Goal: Task Accomplishment & Management: Use online tool/utility

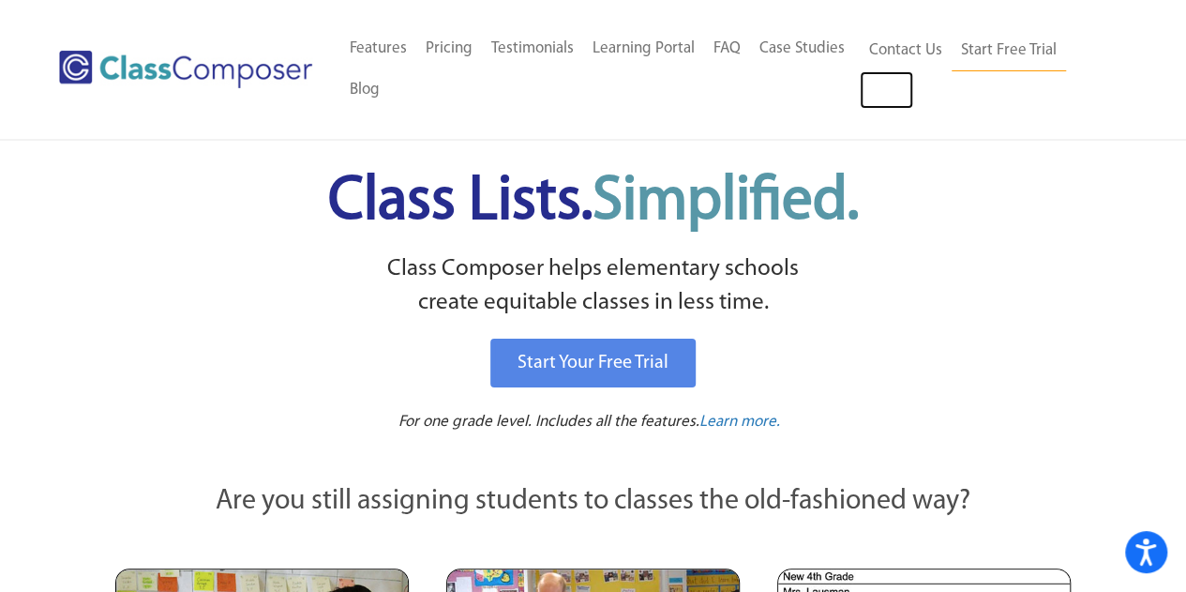
click at [884, 100] on link "Log In" at bounding box center [886, 90] width 53 height 38
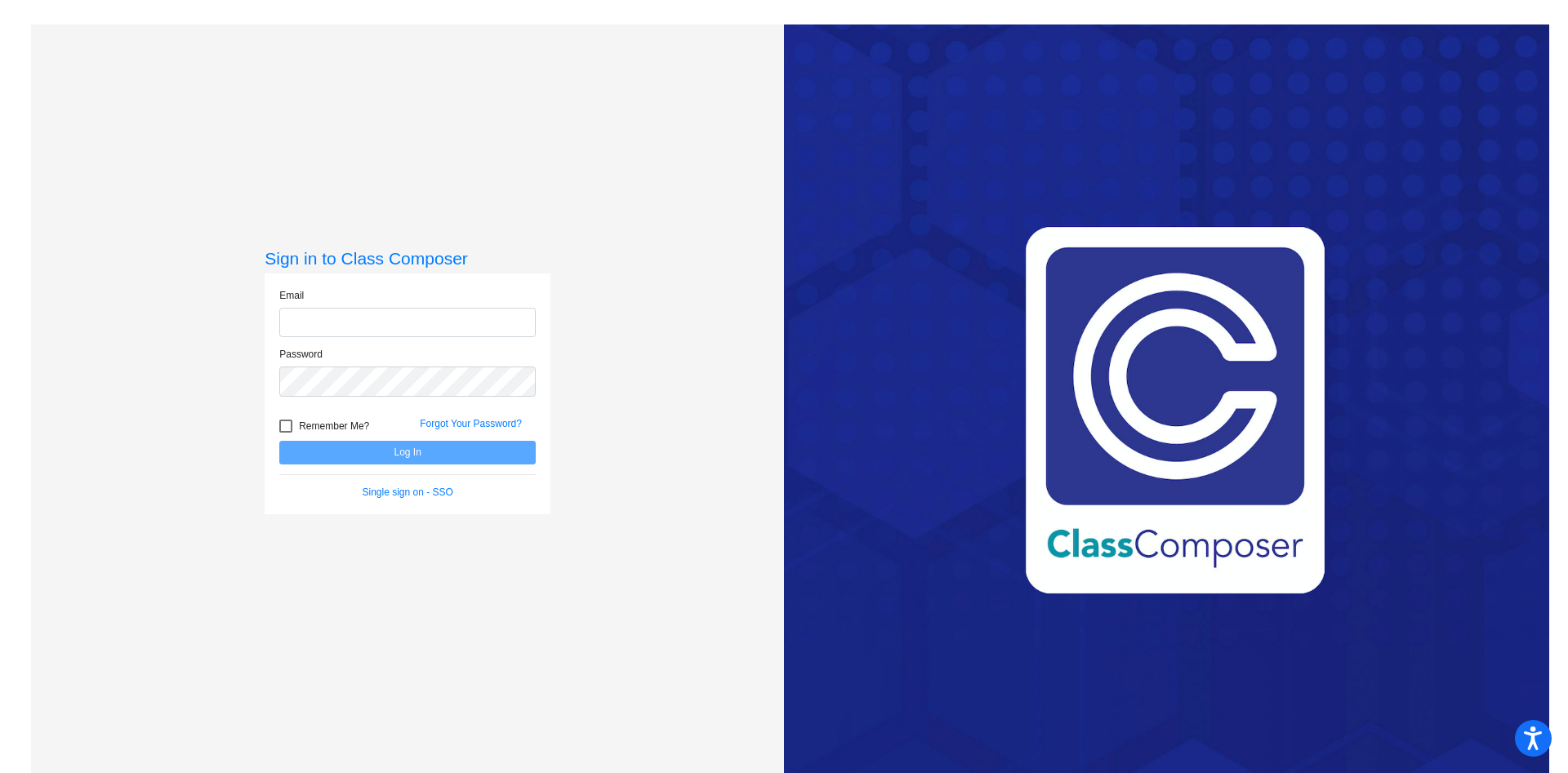
type input "[PERSON_NAME][EMAIL_ADDRESS][PERSON_NAME][DOMAIN_NAME]"
click at [388, 460] on button "Log In" at bounding box center [407, 452] width 257 height 24
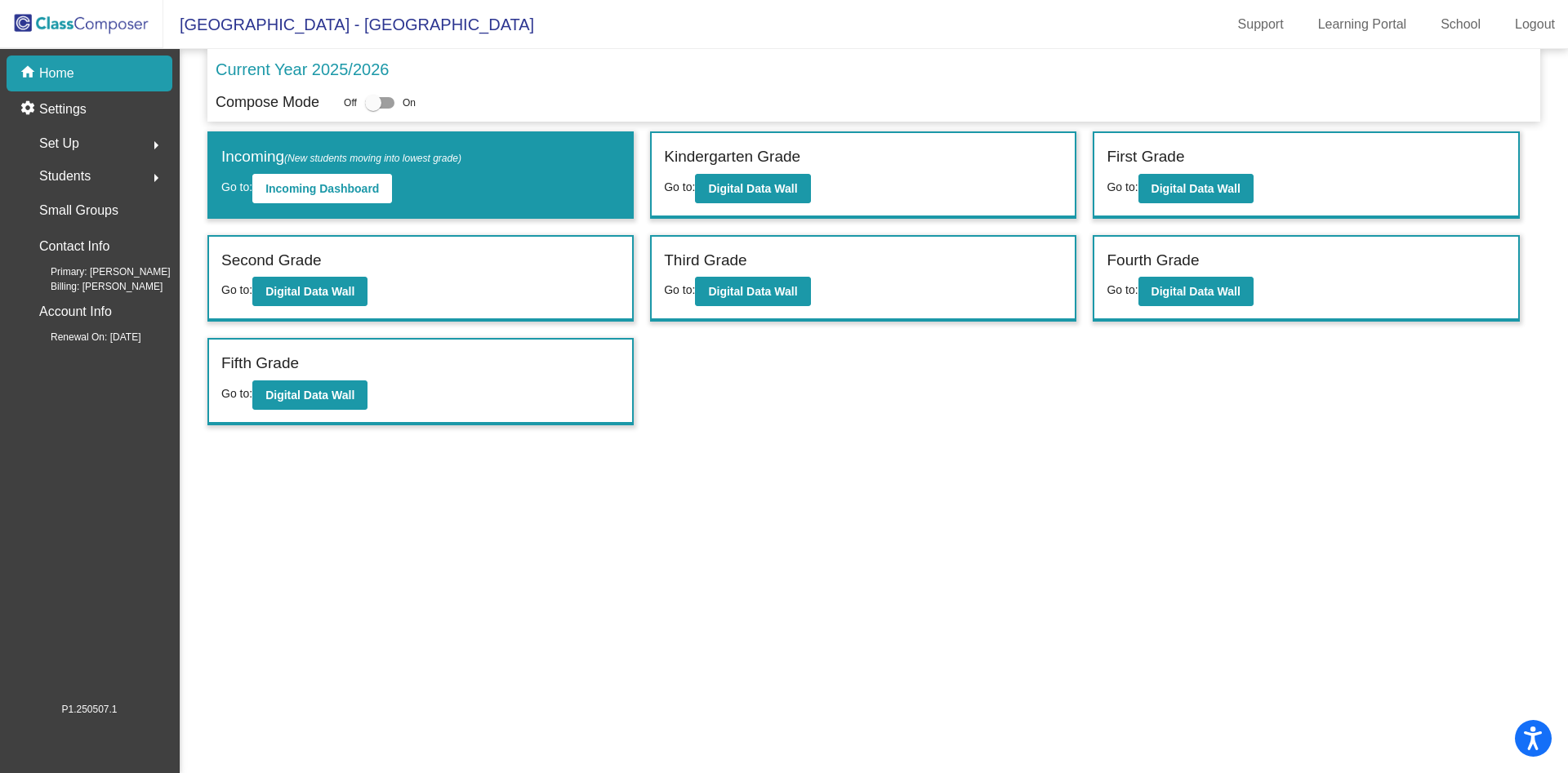
click at [870, 502] on mat-sidenav-content "Current Year 2025/2026 Compose Mode Off On Incoming (New students moving into l…" at bounding box center [873, 411] width 1388 height 724
click at [770, 297] on b "Digital Data Wall" at bounding box center [752, 291] width 89 height 13
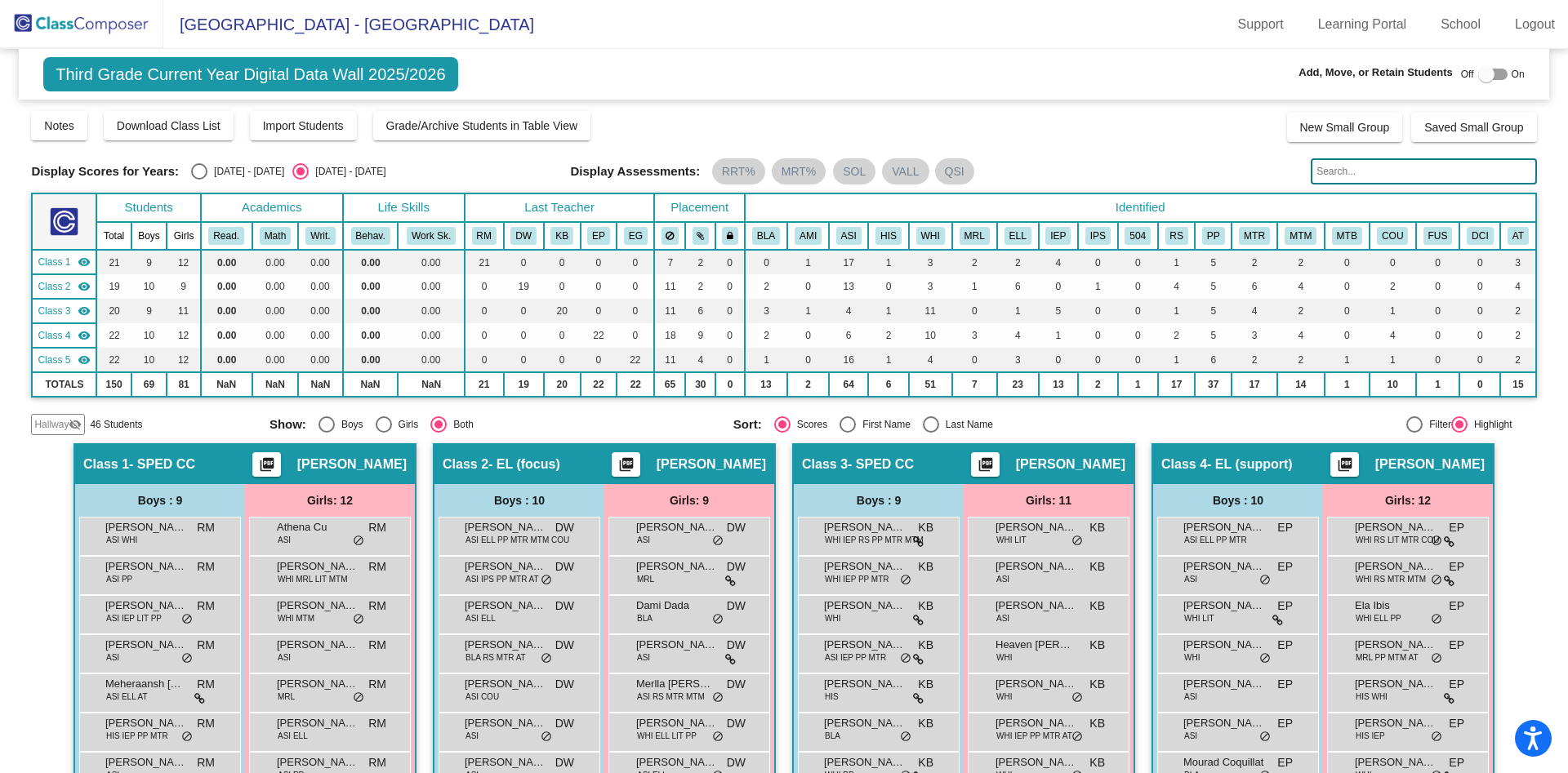
click at [200, 171] on div "Select an option" at bounding box center [199, 171] width 17 height 17
click at [199, 179] on input "2024 - 2025" at bounding box center [199, 179] width 1 height 1
radio input "true"
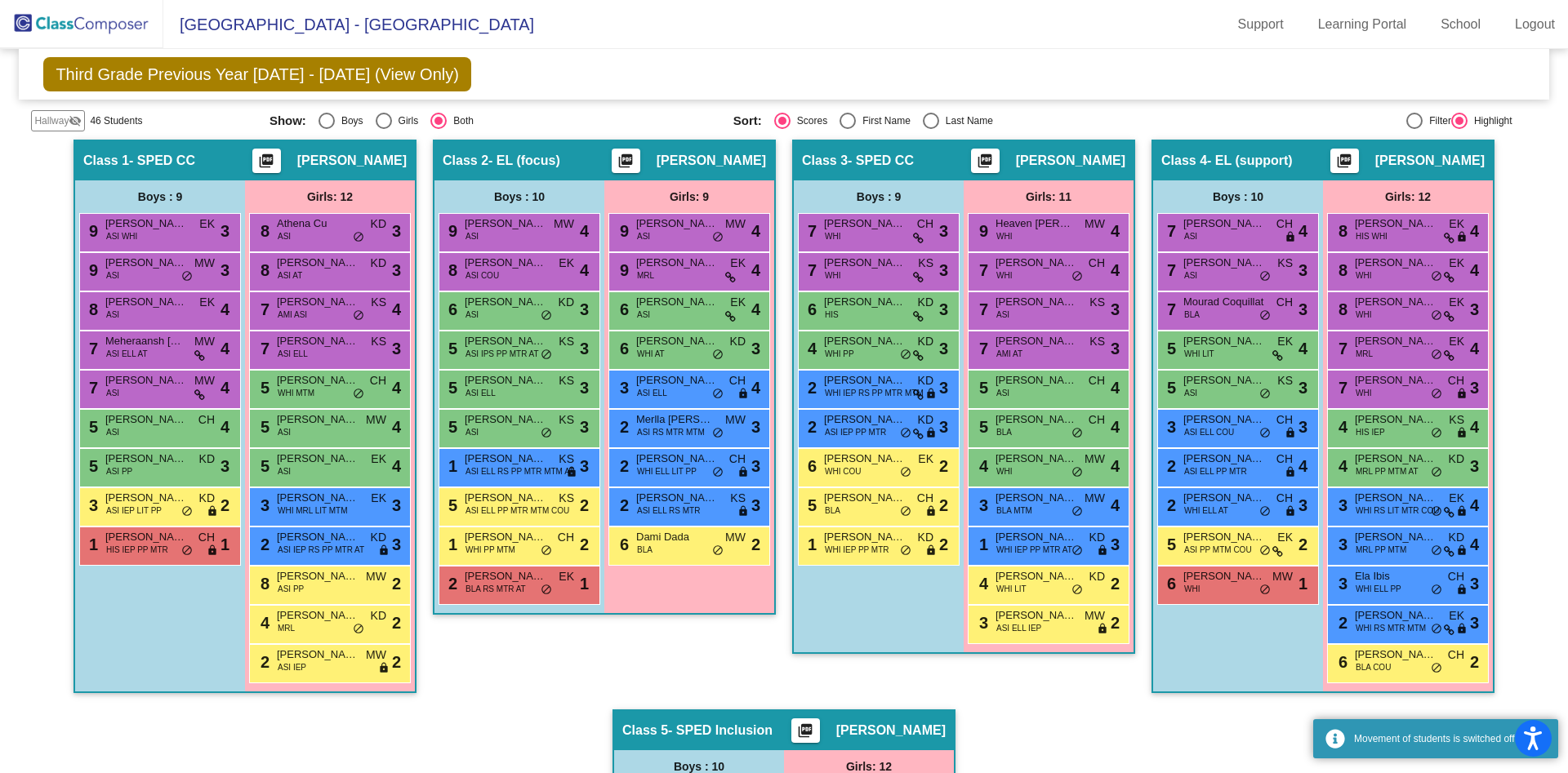
scroll to position [304, 0]
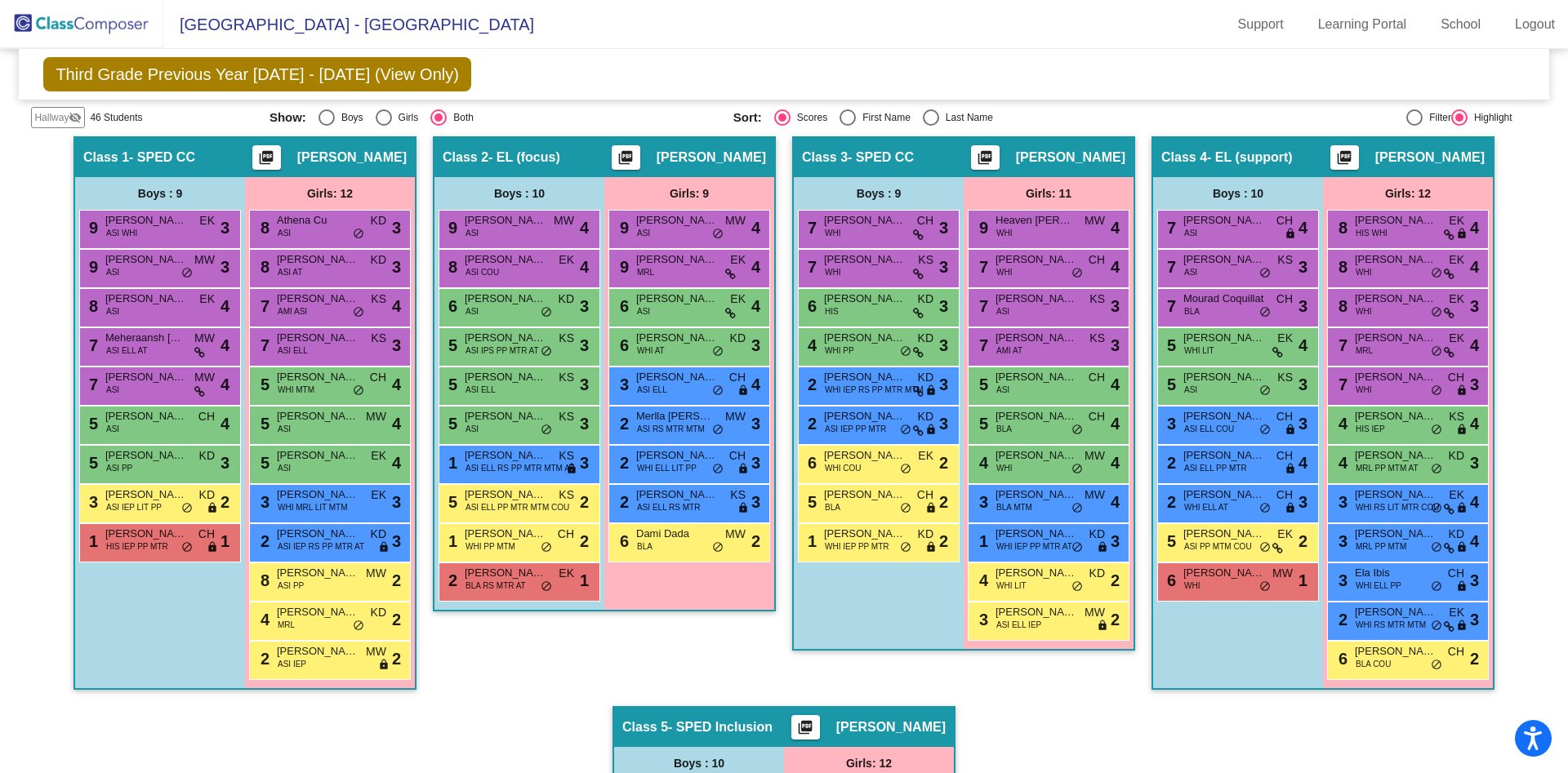
click at [1033, 308] on div "7 Ayjan Meredova ASI KS lock do_not_disturb_alt 3" at bounding box center [1047, 306] width 156 height 33
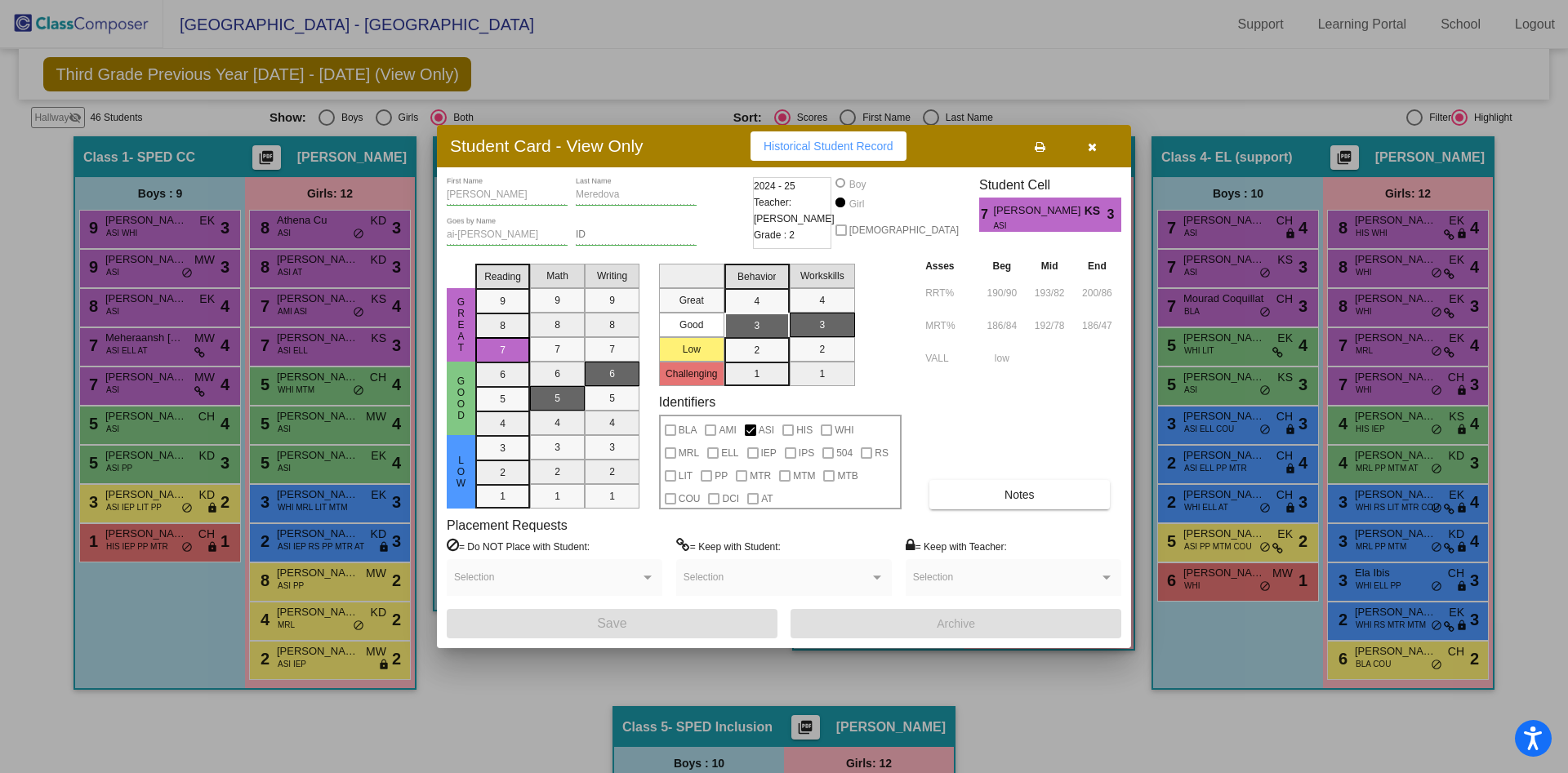
click at [1088, 151] on icon "button" at bounding box center [1092, 146] width 9 height 11
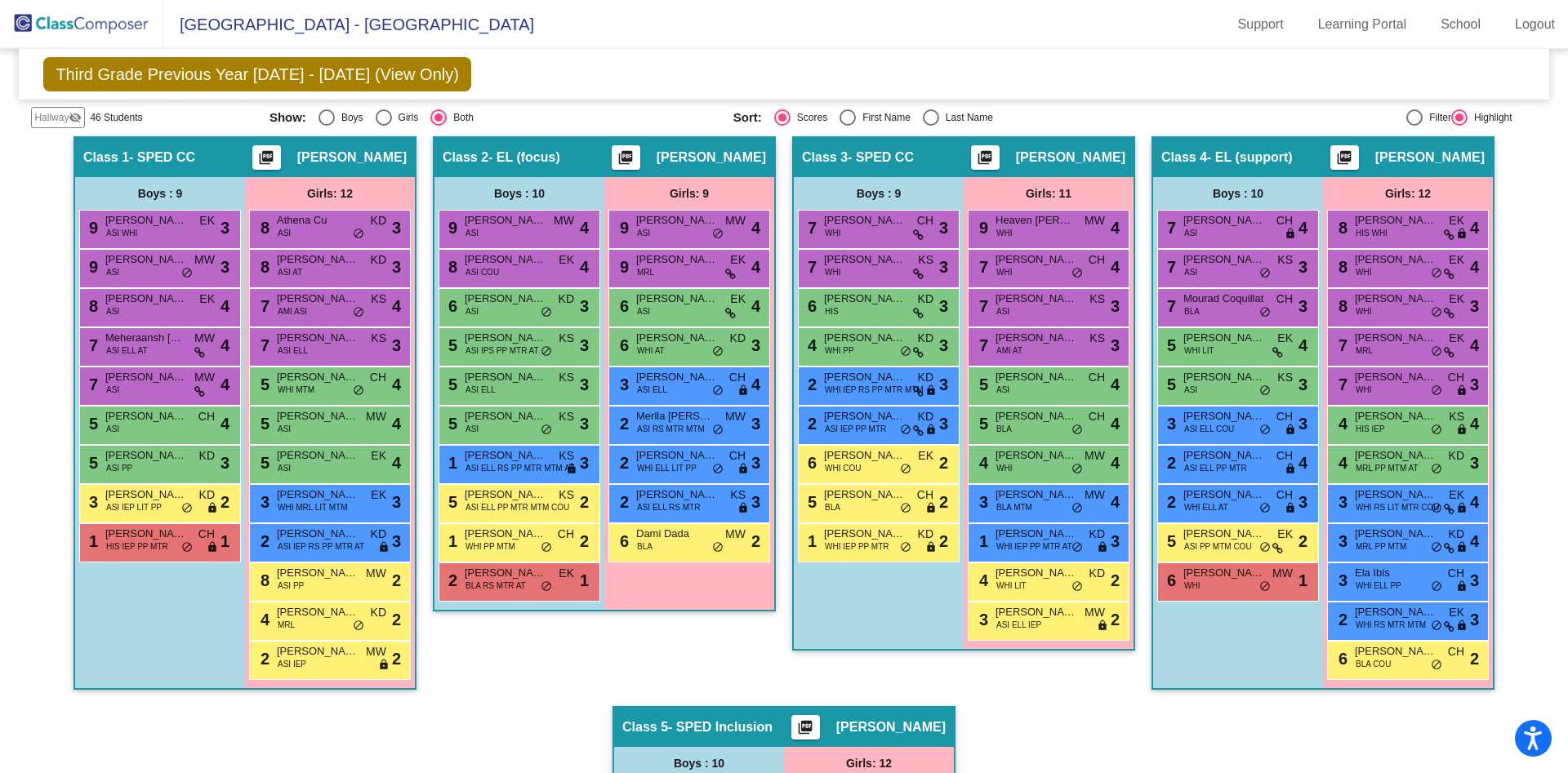
click at [1092, 84] on div "Third Grade Previous Year 2024 - 2025 (View Only) Add, Move, or Retain Students…" at bounding box center [784, 74] width 1530 height 50
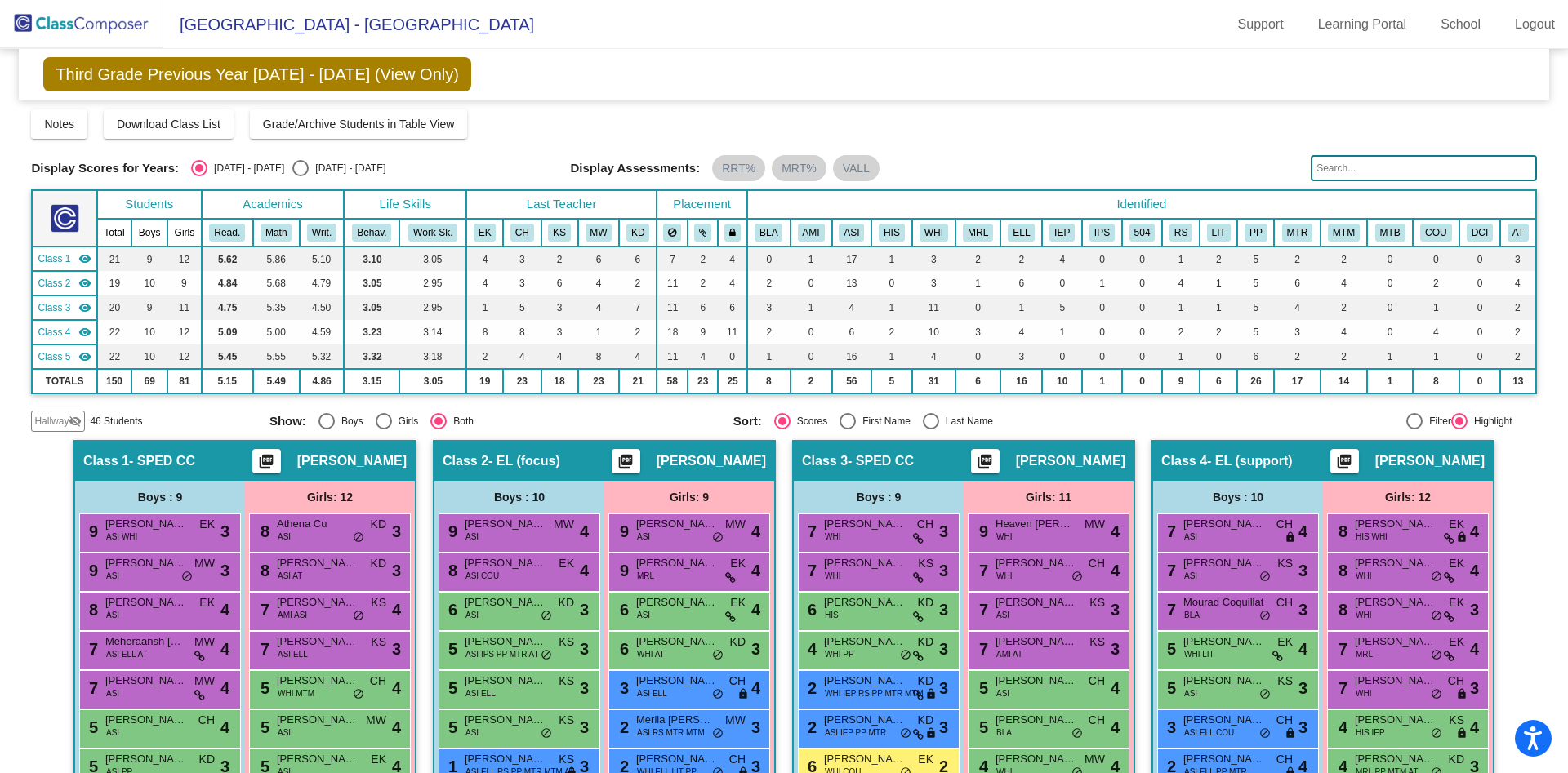
scroll to position [807, 0]
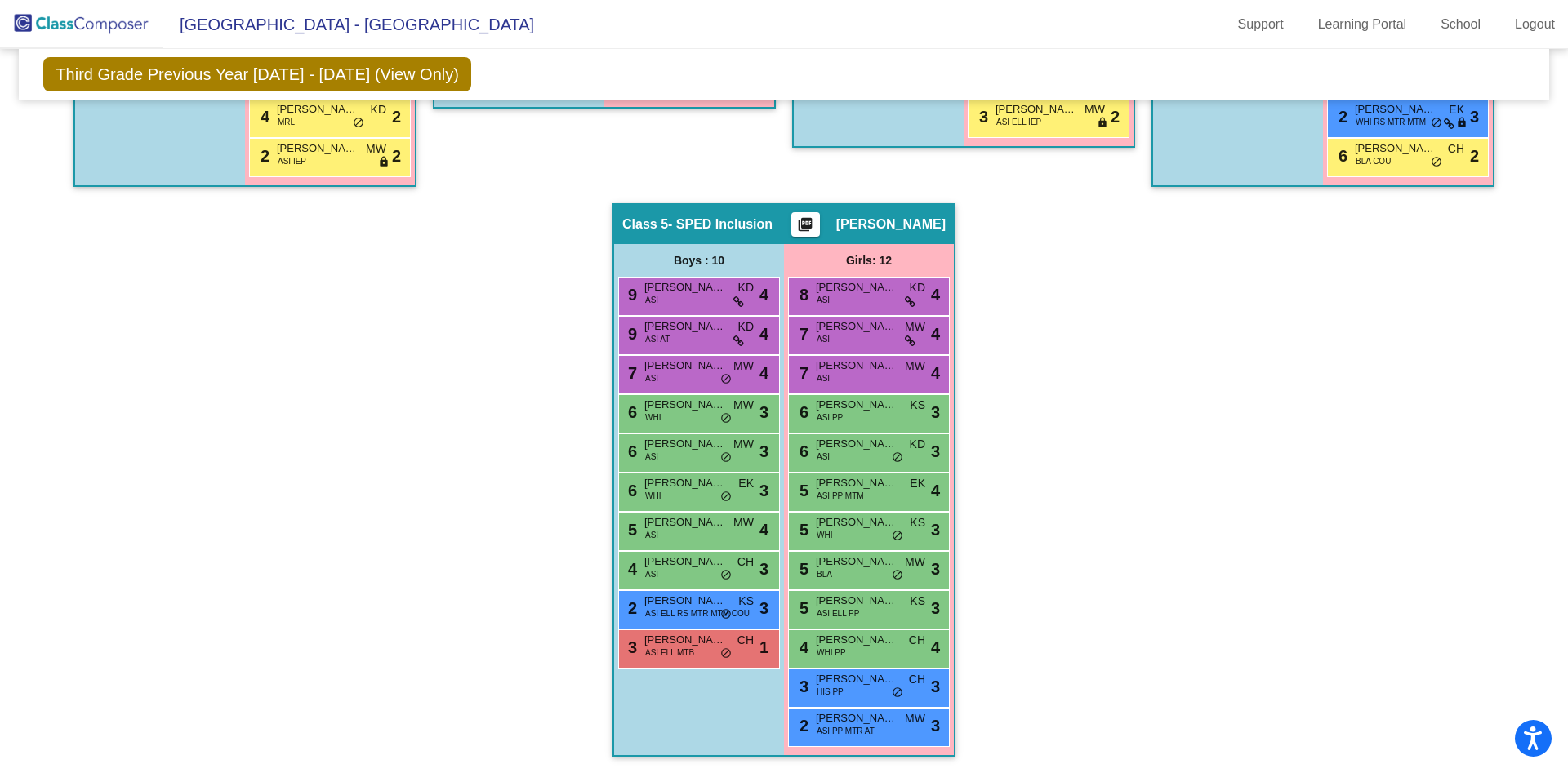
click at [690, 645] on span "Midhansh Parekh" at bounding box center [685, 640] width 82 height 17
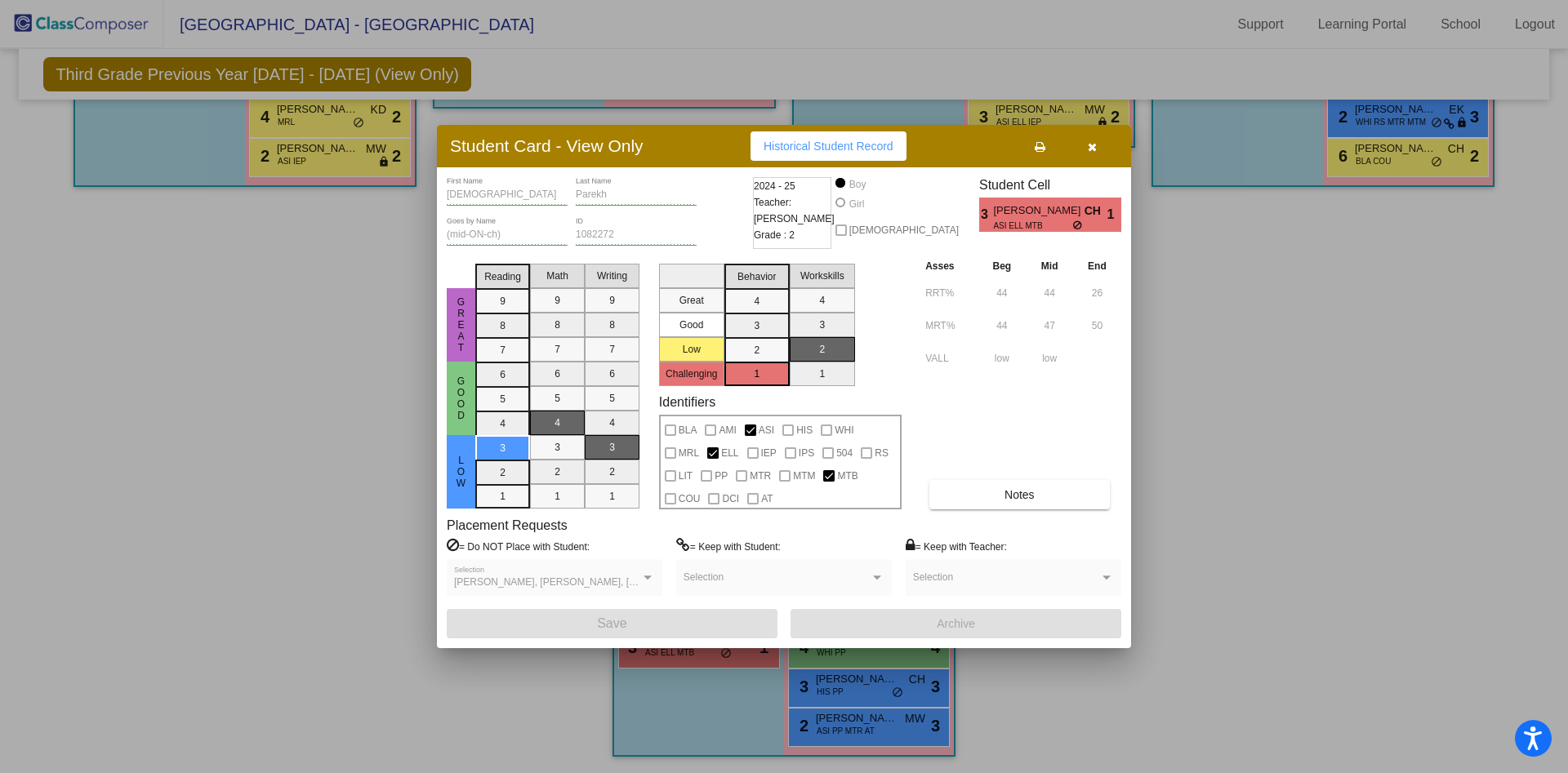
click at [1094, 150] on icon "button" at bounding box center [1092, 146] width 9 height 11
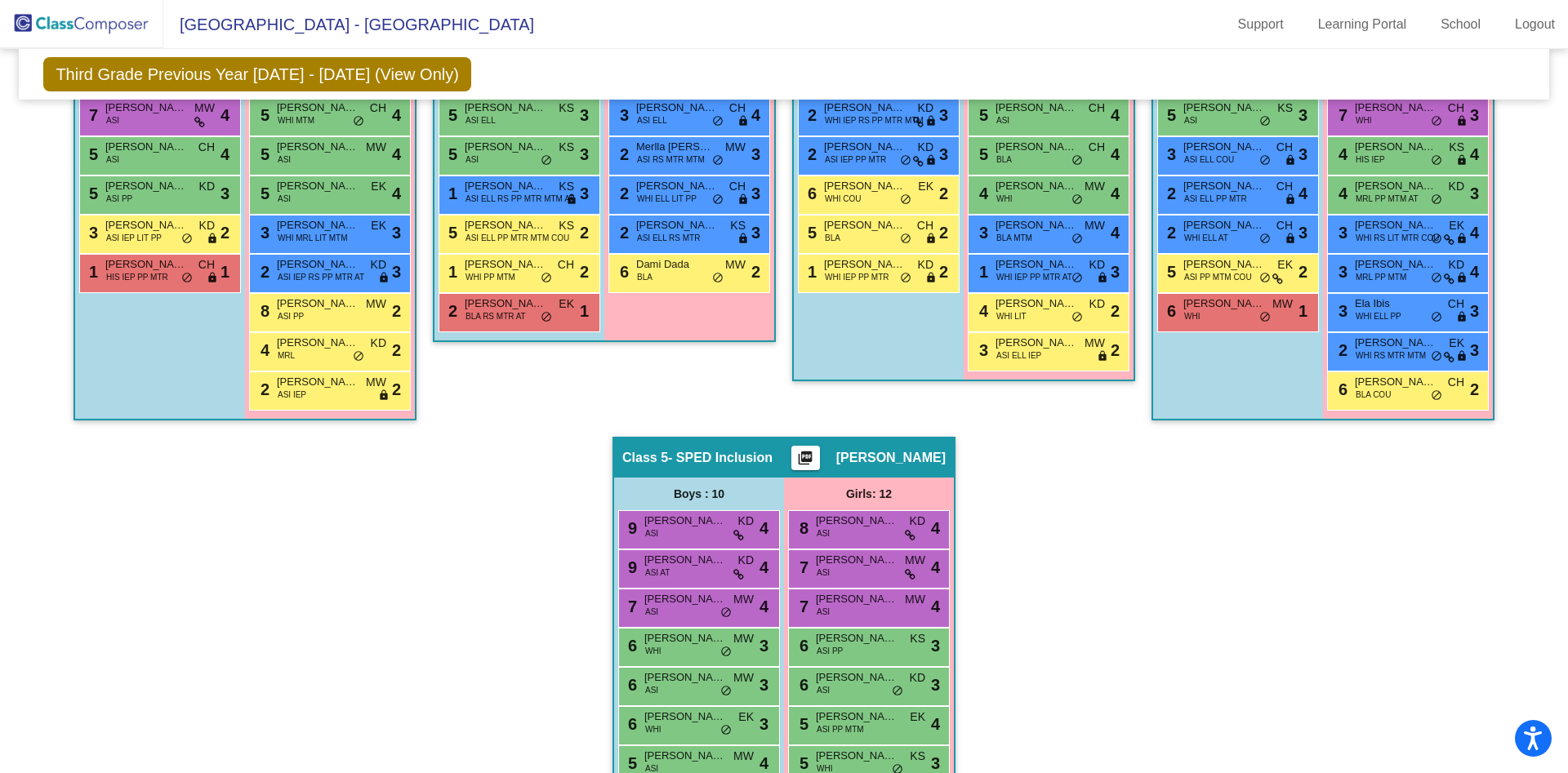
scroll to position [566, 0]
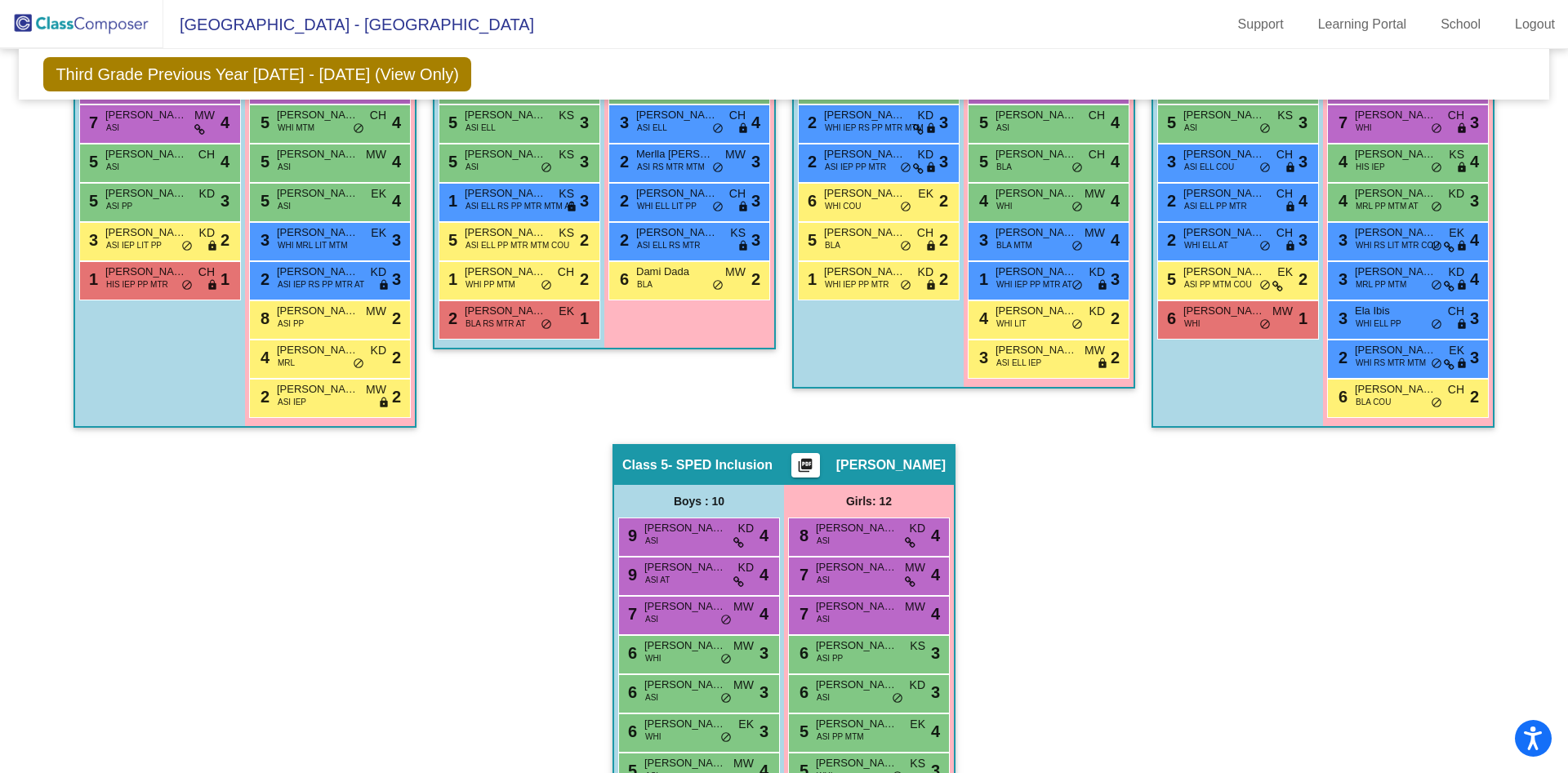
click at [1208, 322] on div "6 Daniel Morales WHI MW lock do_not_disturb_alt 1" at bounding box center [1235, 318] width 156 height 33
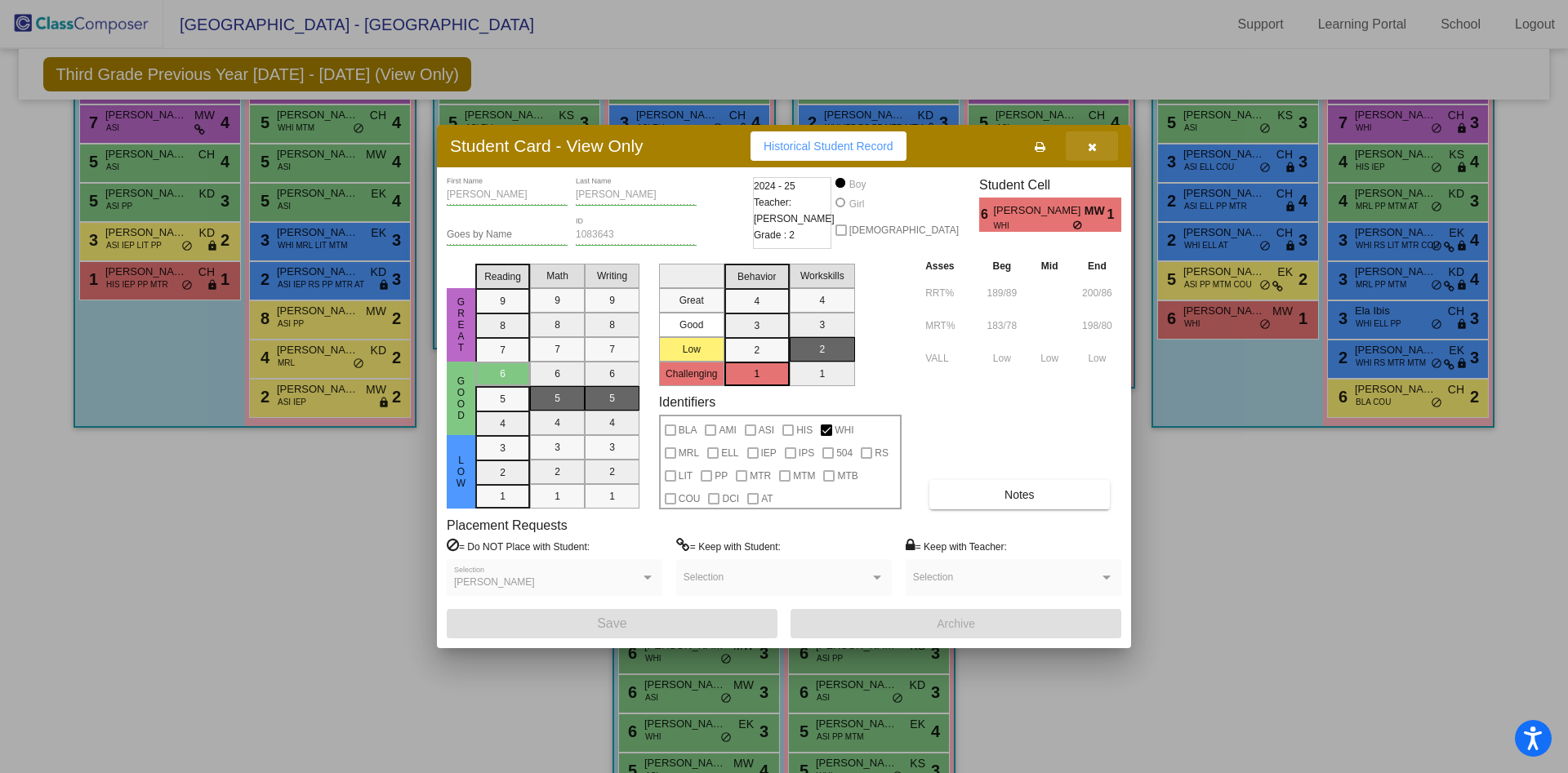
click at [1094, 149] on icon "button" at bounding box center [1092, 146] width 9 height 11
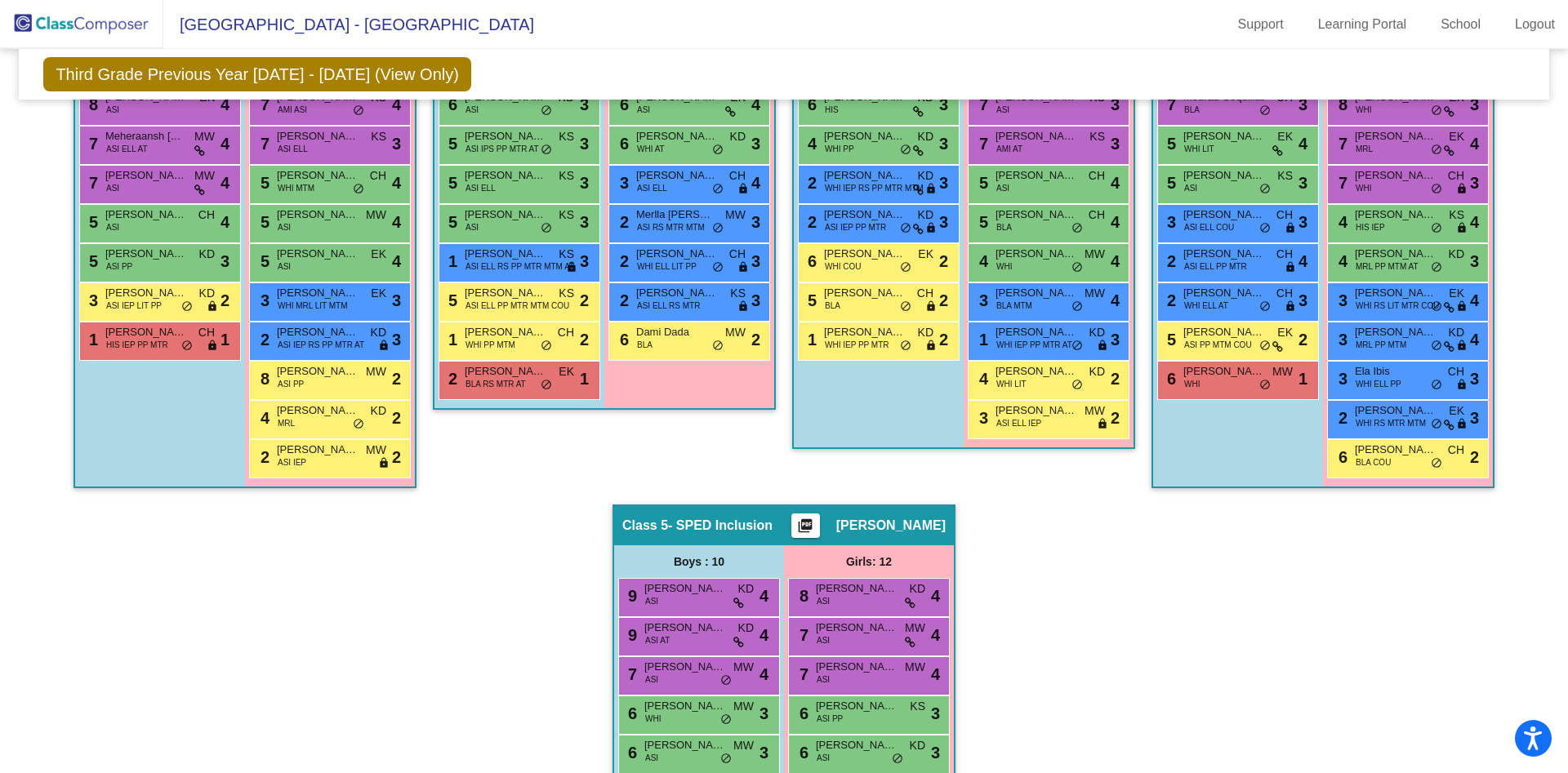
scroll to position [484, 0]
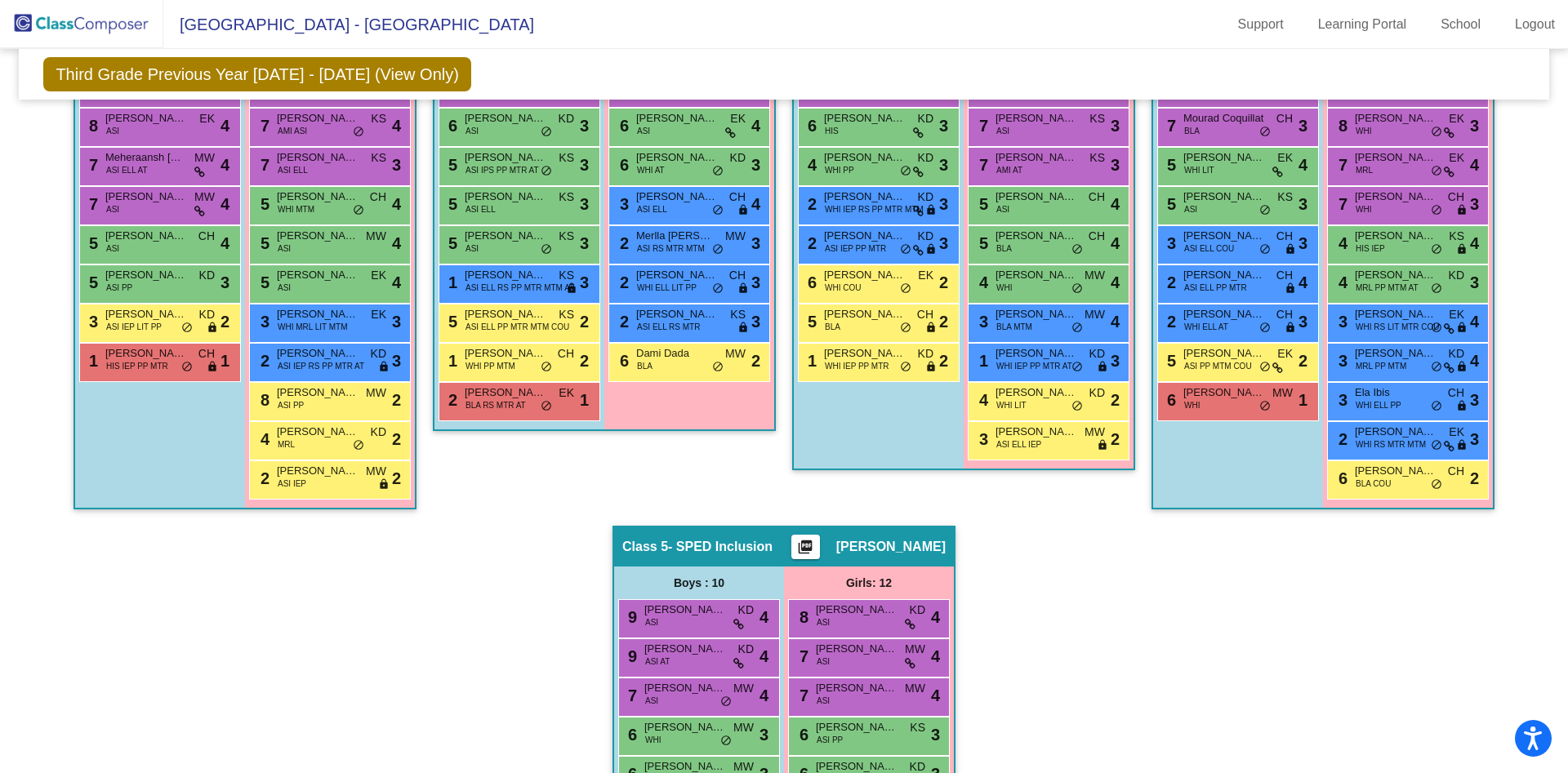
click at [330, 625] on div "Hallway - Hallway Class picture_as_pdf Add Student First Name Last Name Student…" at bounding box center [784, 525] width 1505 height 1139
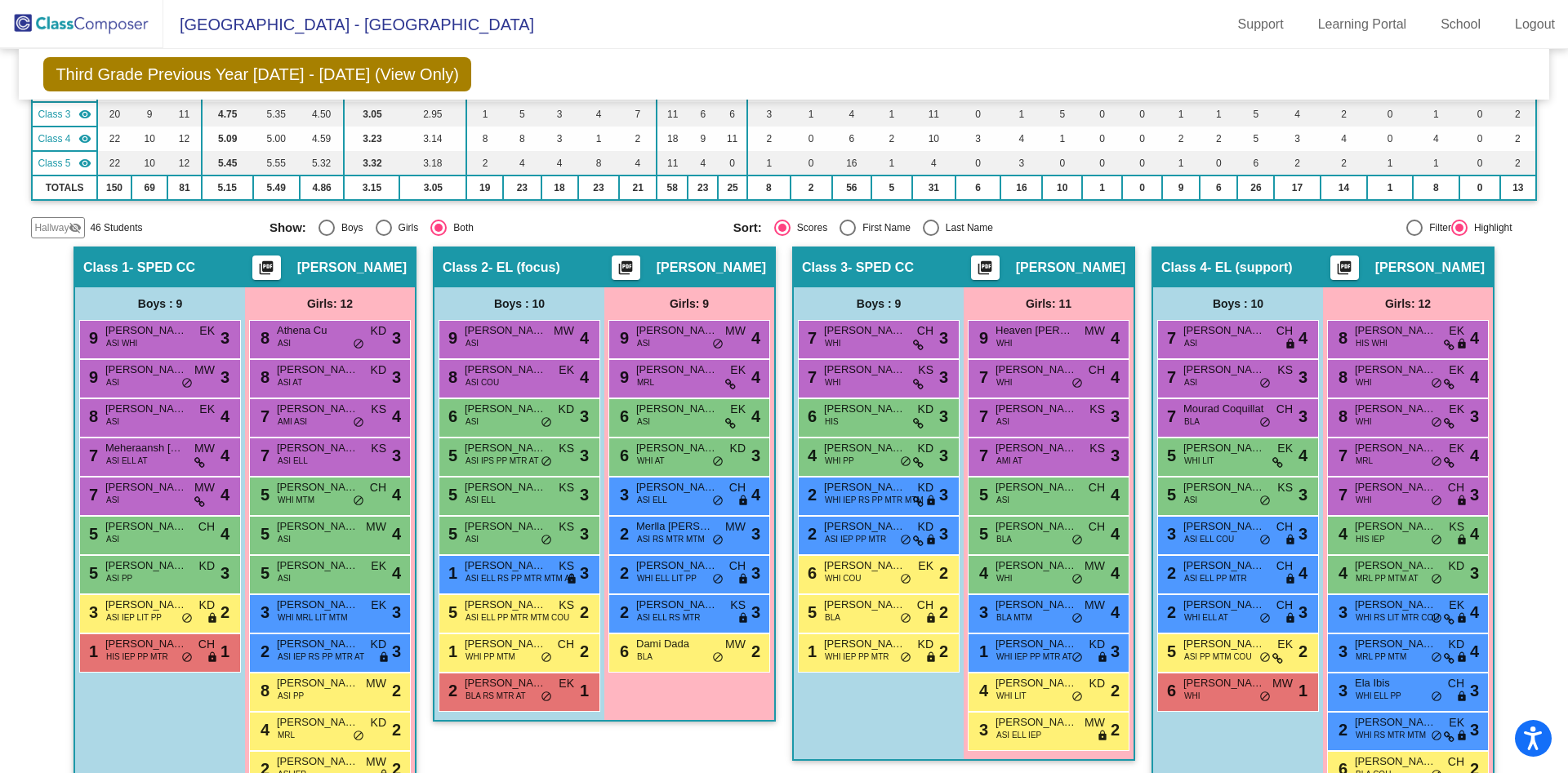
scroll to position [191, 0]
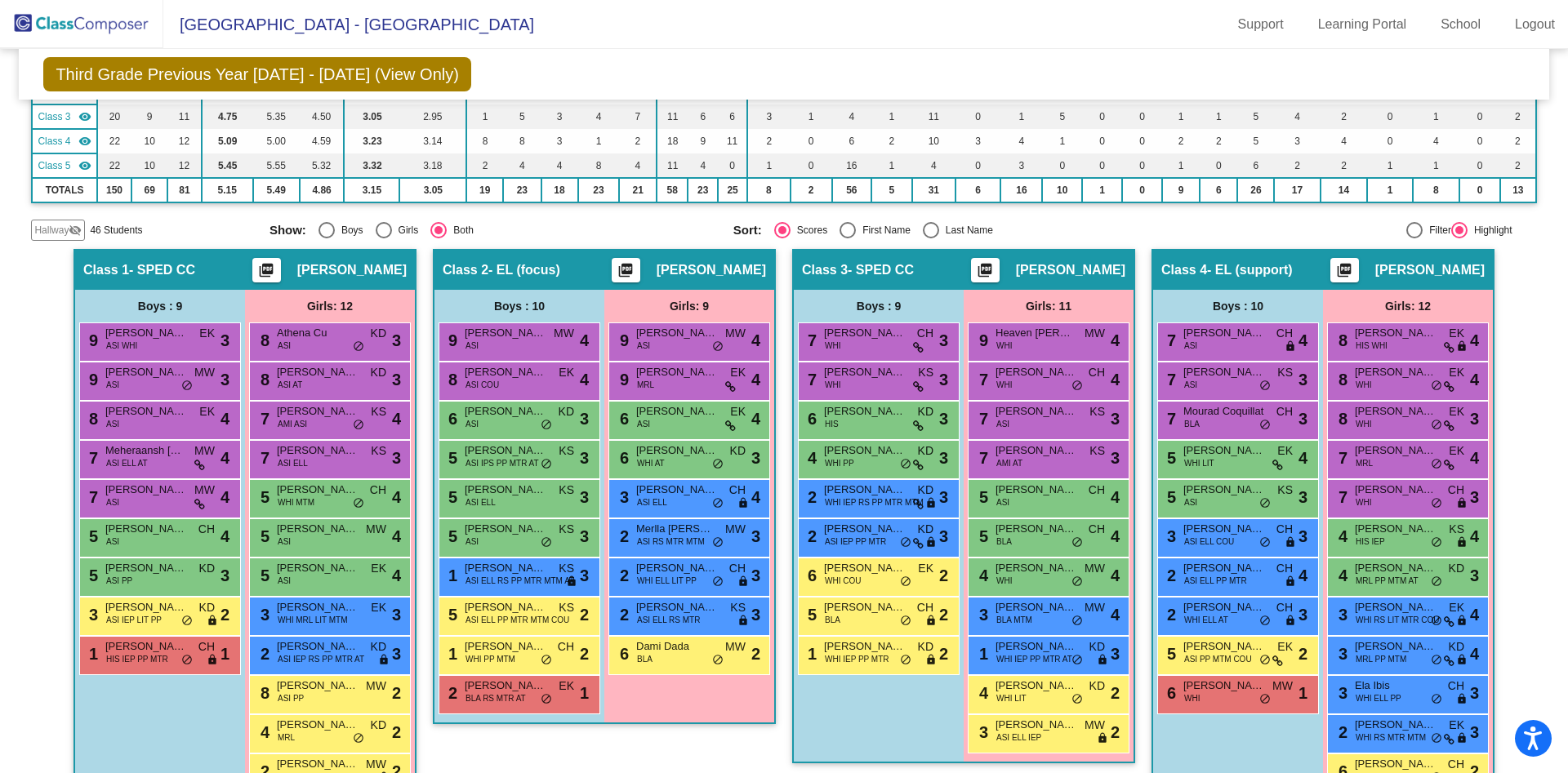
click at [58, 225] on span "Hallway" at bounding box center [50, 230] width 34 height 15
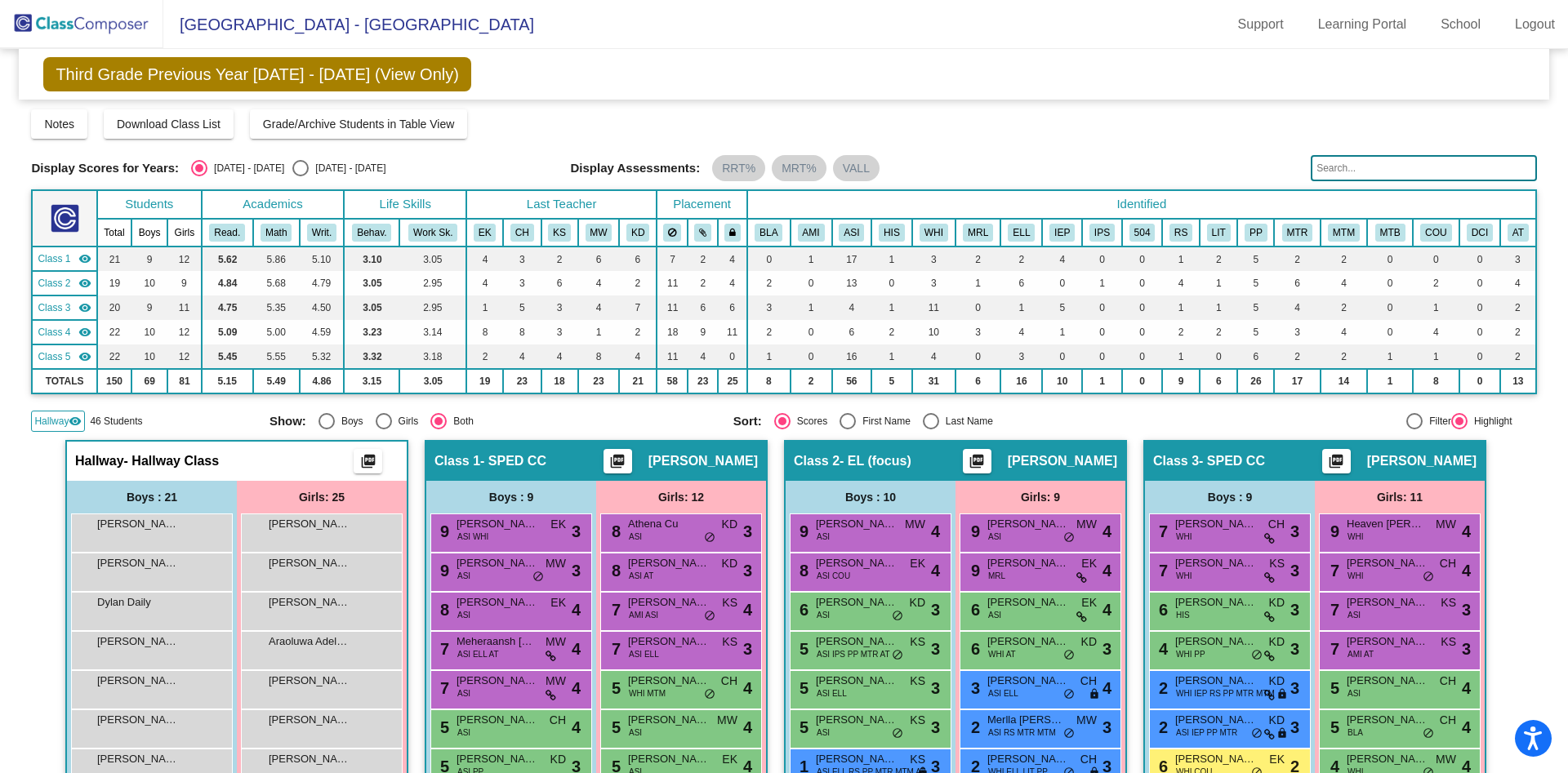
scroll to position [5, 0]
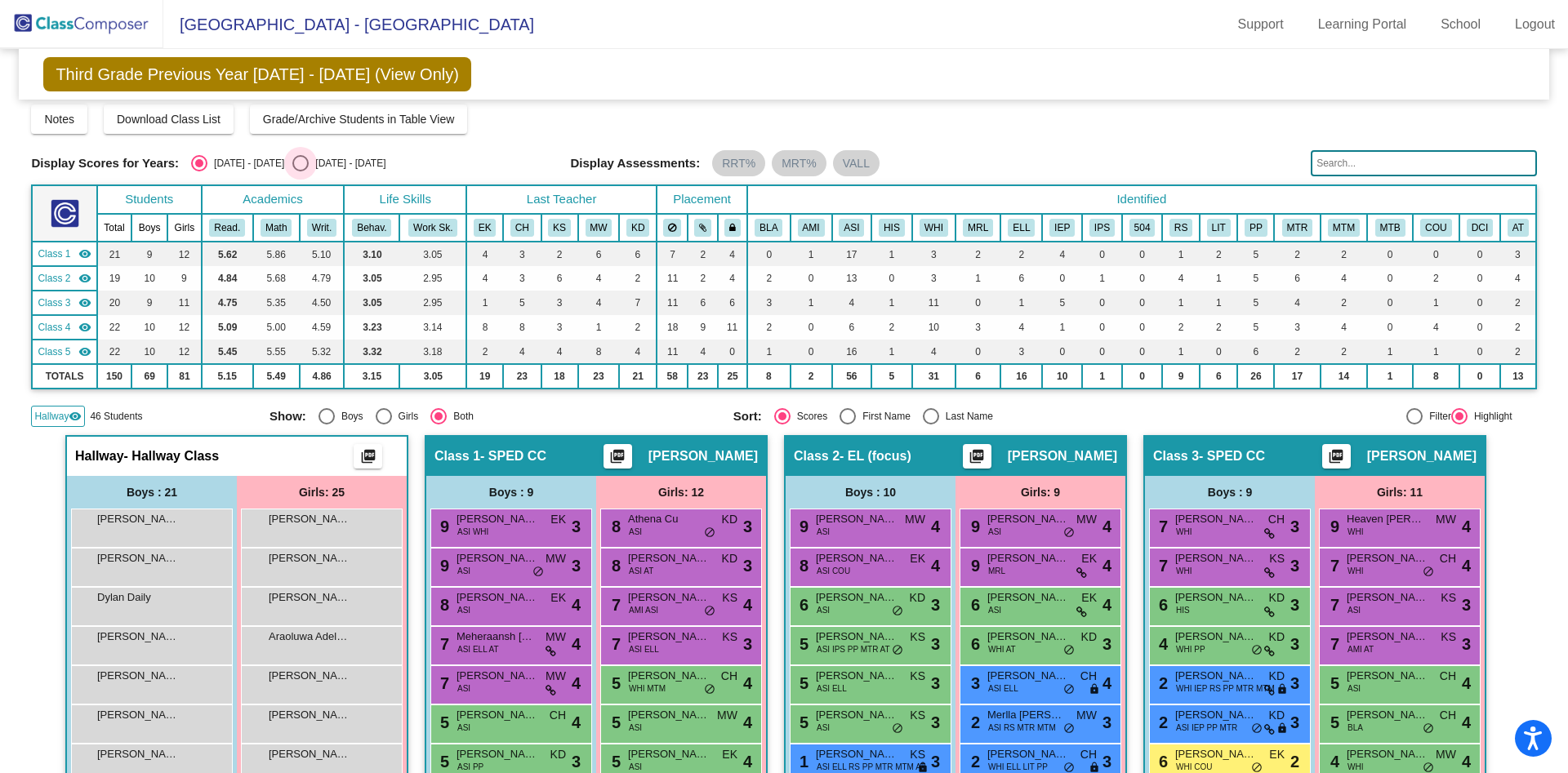
click at [293, 157] on div "Select an option" at bounding box center [300, 163] width 17 height 17
click at [299, 171] on input "2025 - 2026" at bounding box center [299, 171] width 1 height 1
radio input "true"
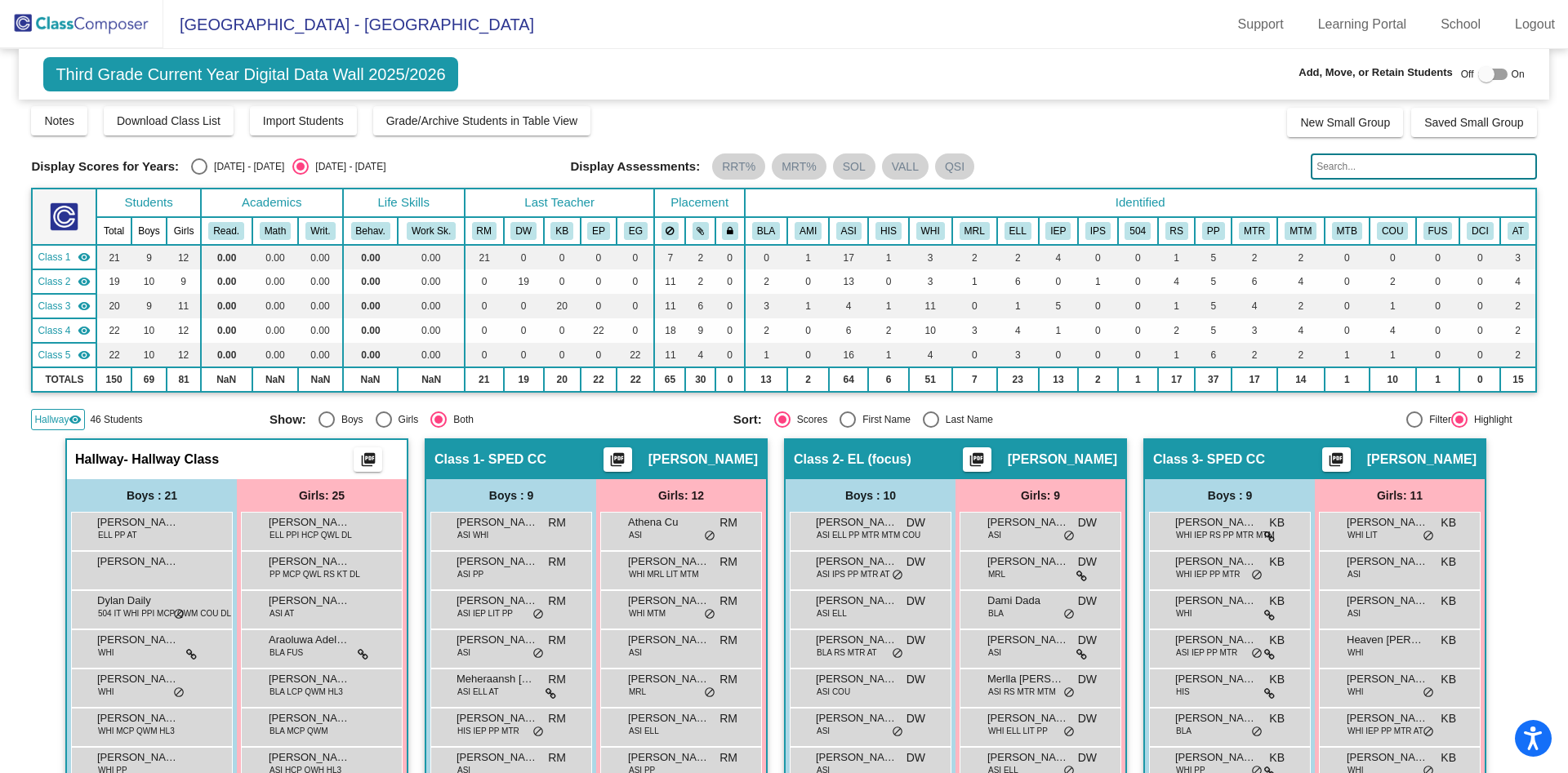
click at [1496, 66] on label at bounding box center [1493, 74] width 30 height 20
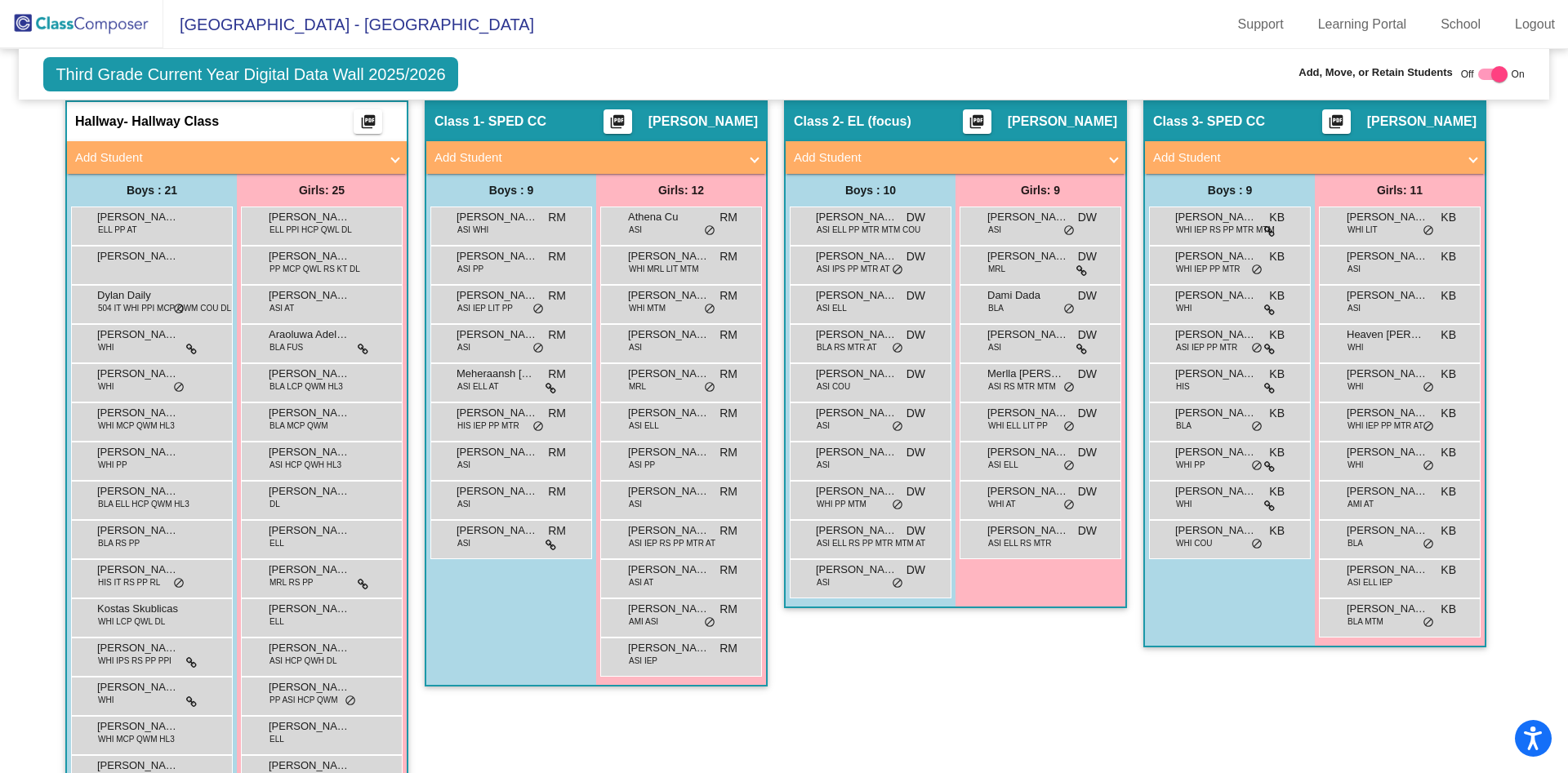
scroll to position [345, 0]
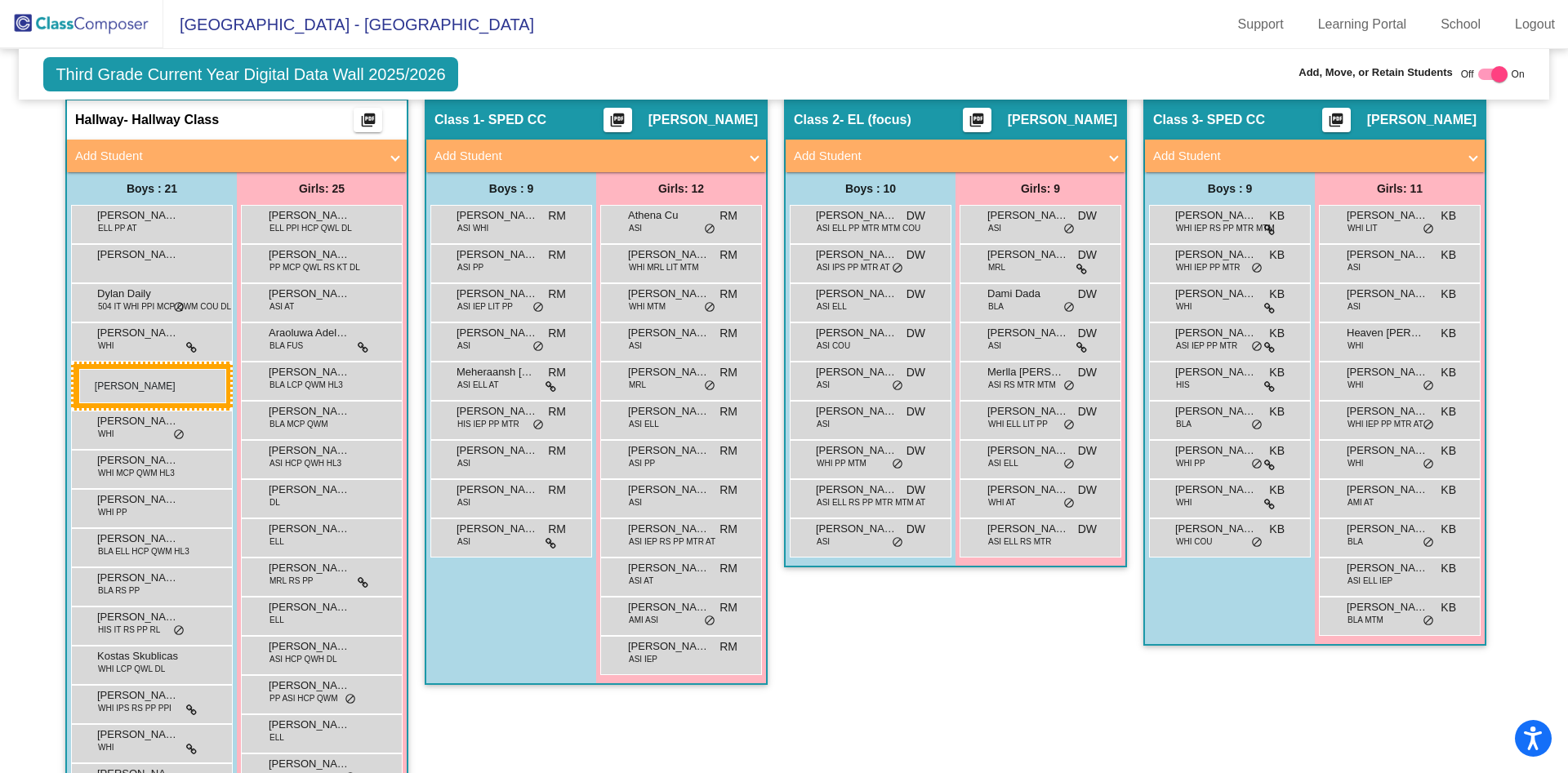
drag, startPoint x: 849, startPoint y: 348, endPoint x: 79, endPoint y: 369, distance: 770.3
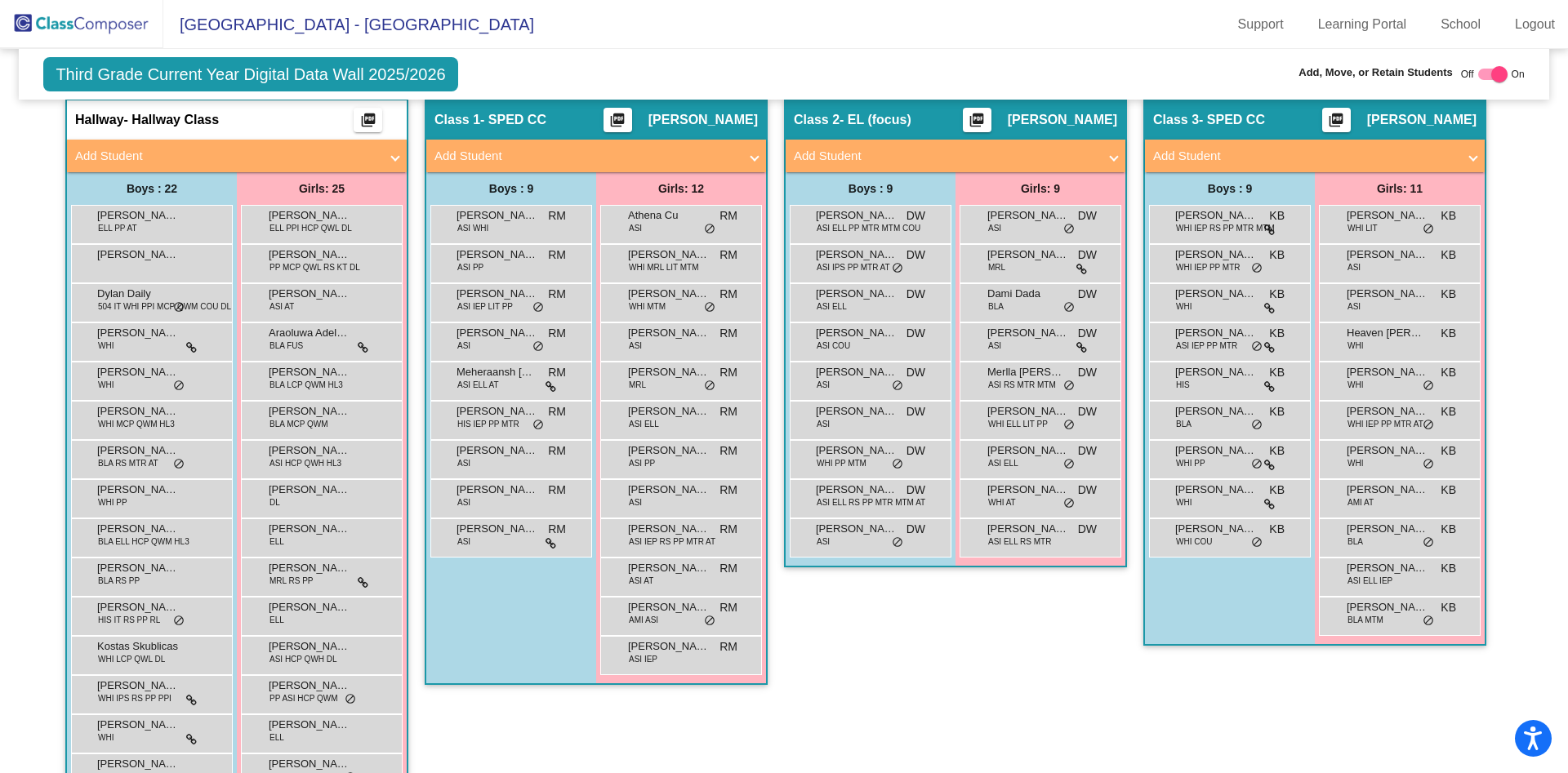
click at [1492, 72] on div at bounding box center [1499, 74] width 17 height 17
checkbox input "false"
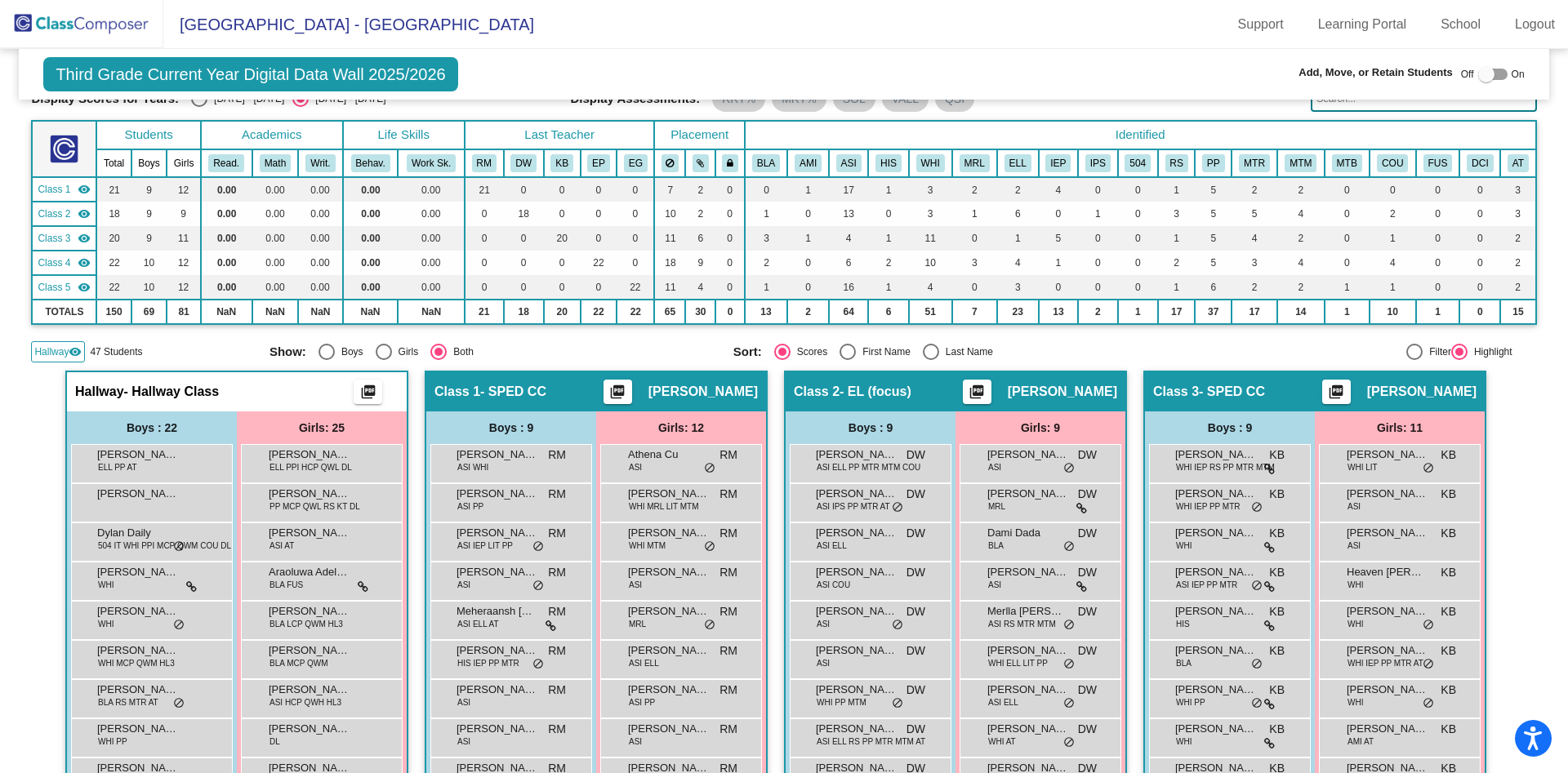
scroll to position [0, 0]
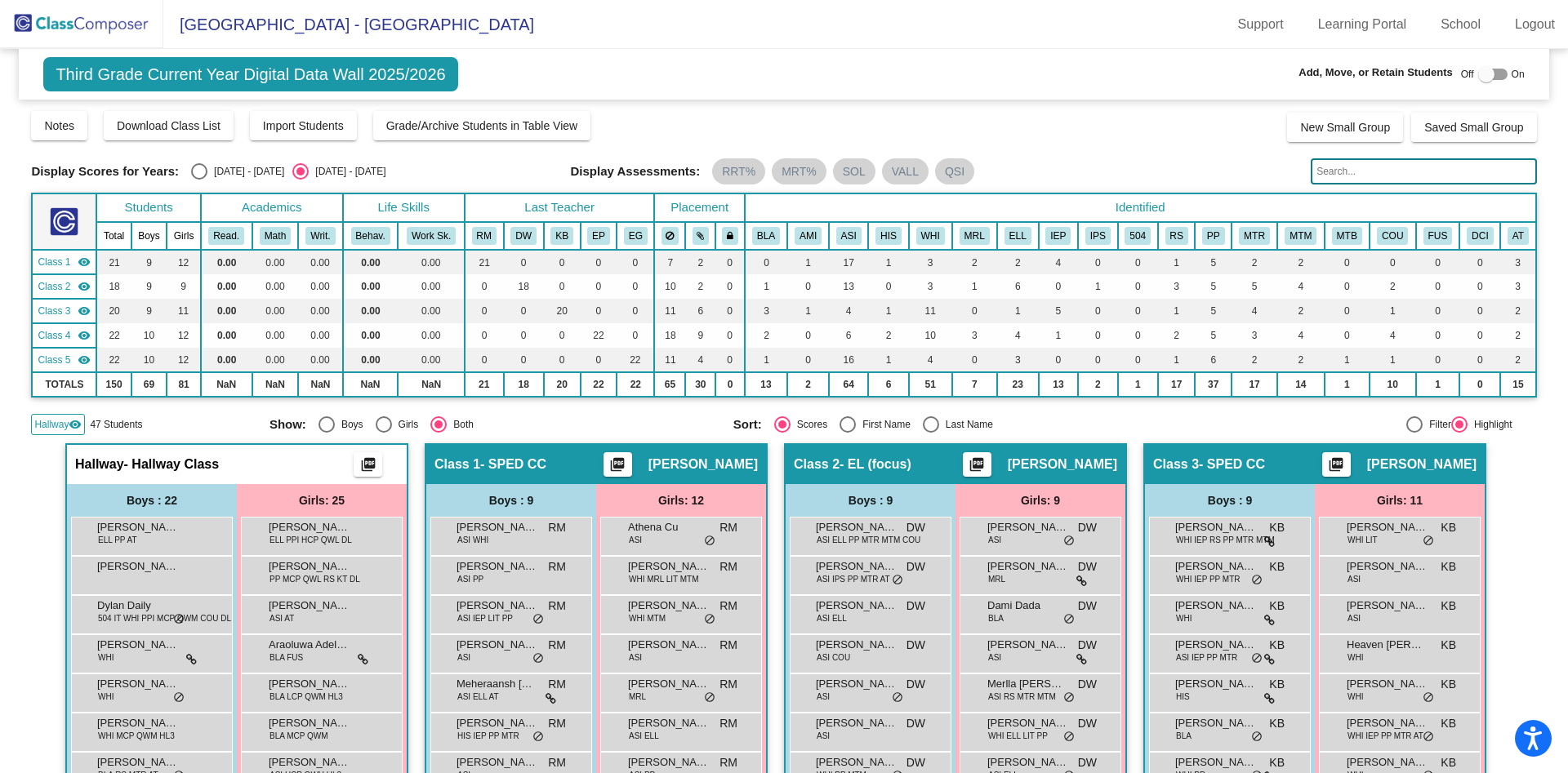
click at [204, 169] on div "Select an option" at bounding box center [199, 171] width 17 height 17
click at [199, 179] on input "2024 - 2025" at bounding box center [199, 179] width 1 height 1
radio input "true"
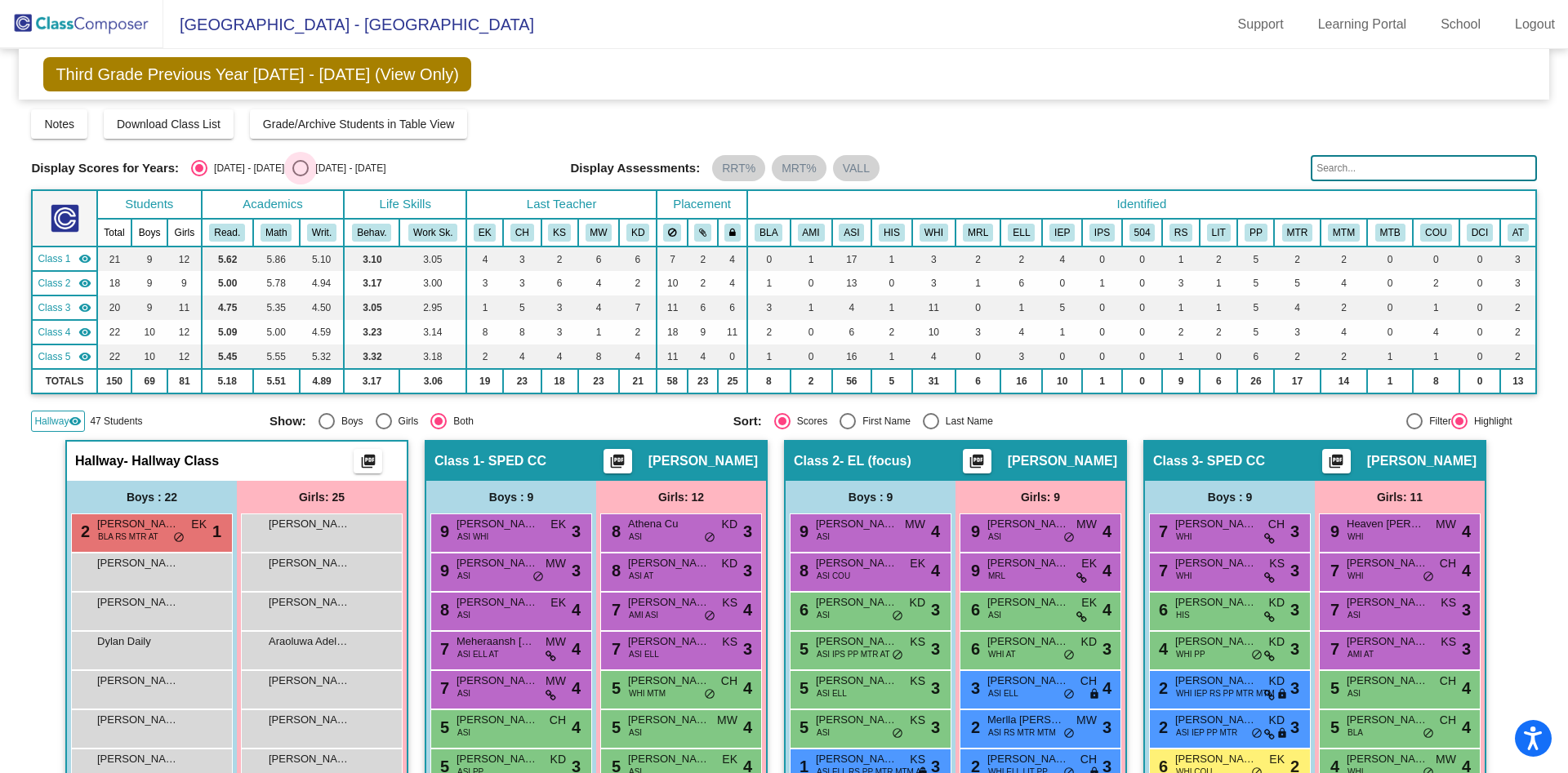
click at [293, 165] on div "Select an option" at bounding box center [300, 168] width 17 height 17
click at [299, 177] on input "2025 - 2026" at bounding box center [299, 177] width 1 height 1
radio input "true"
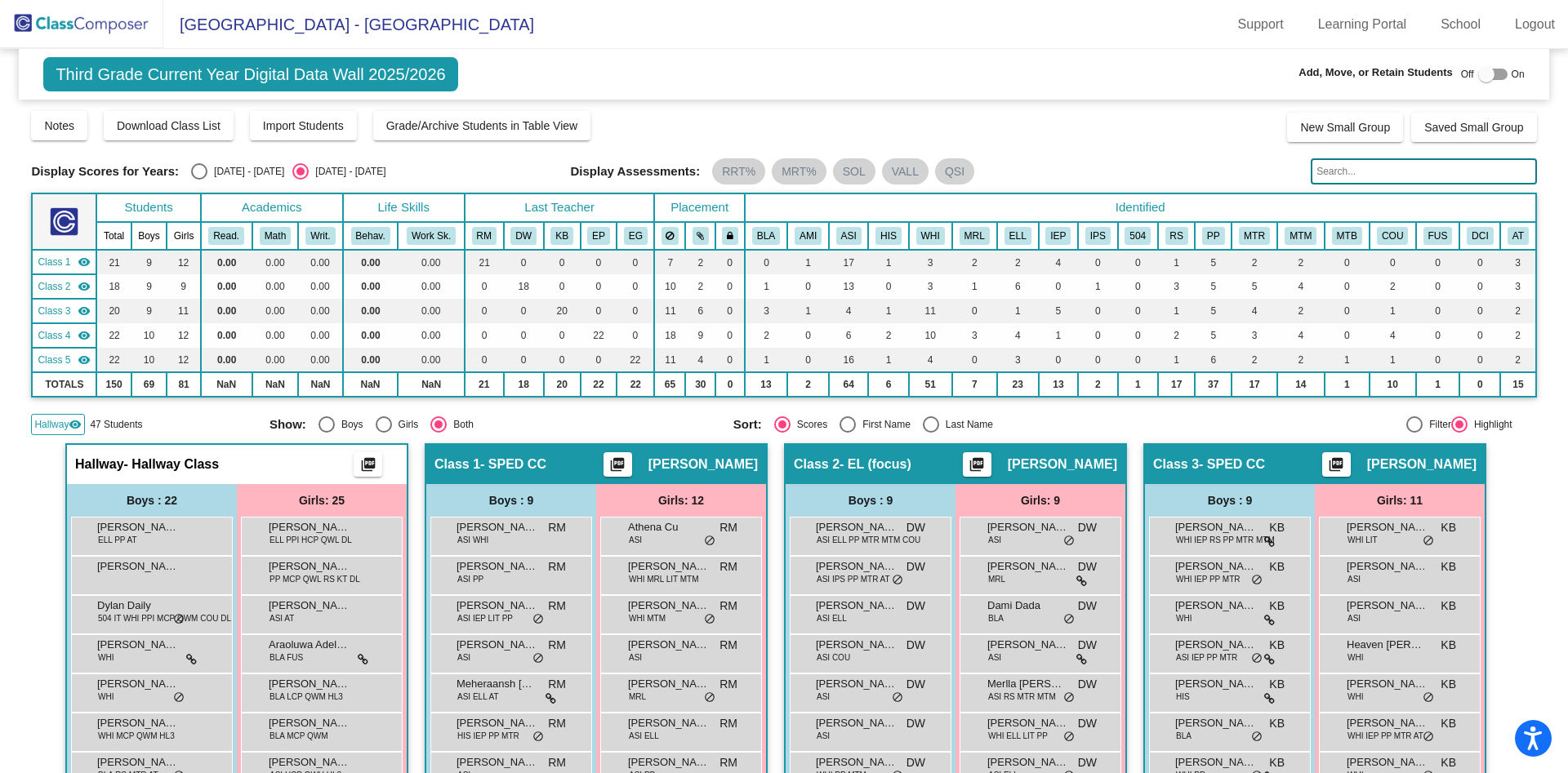
click at [1489, 77] on div at bounding box center [1493, 74] width 30 height 11
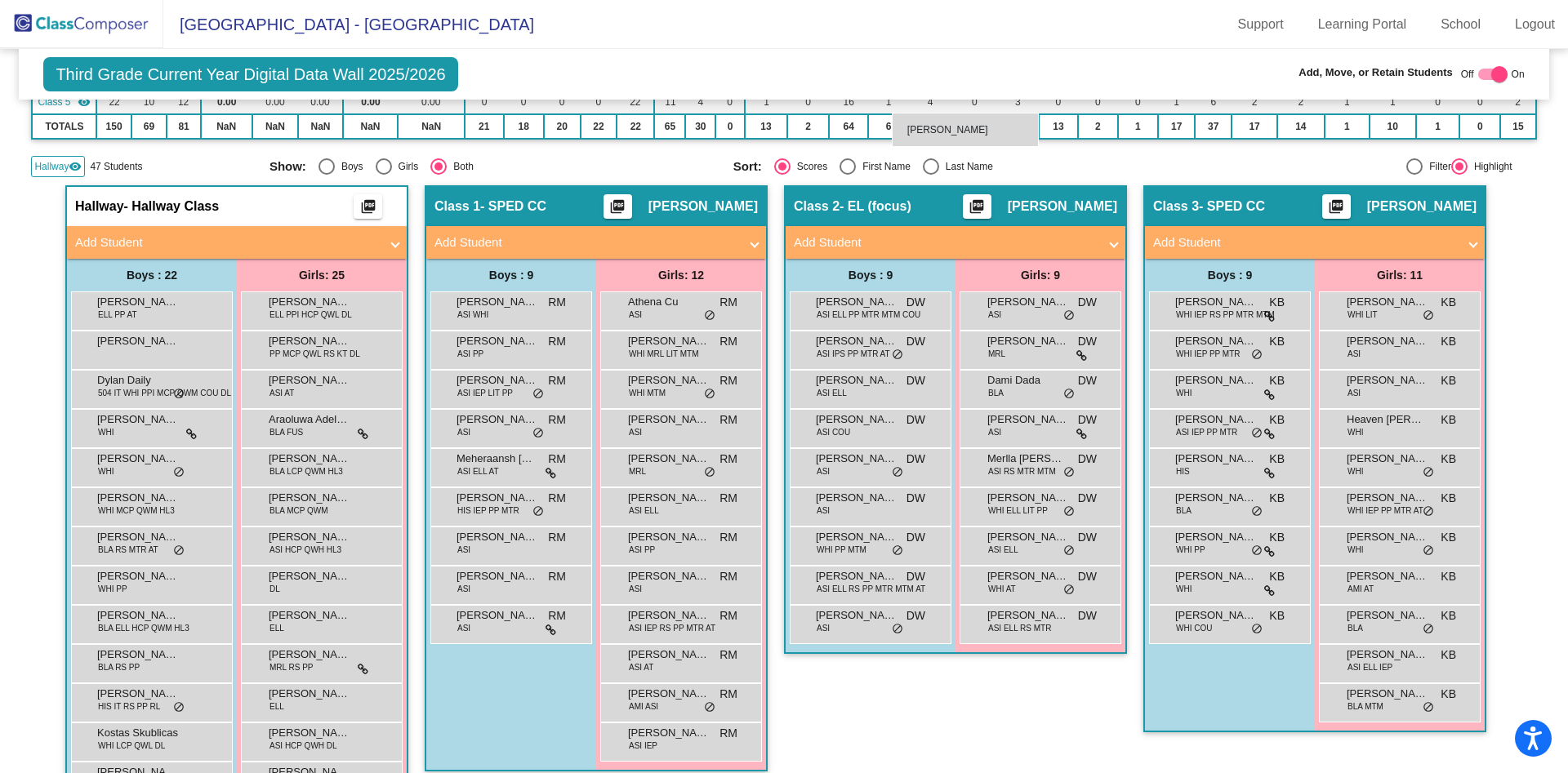
scroll to position [242, 0]
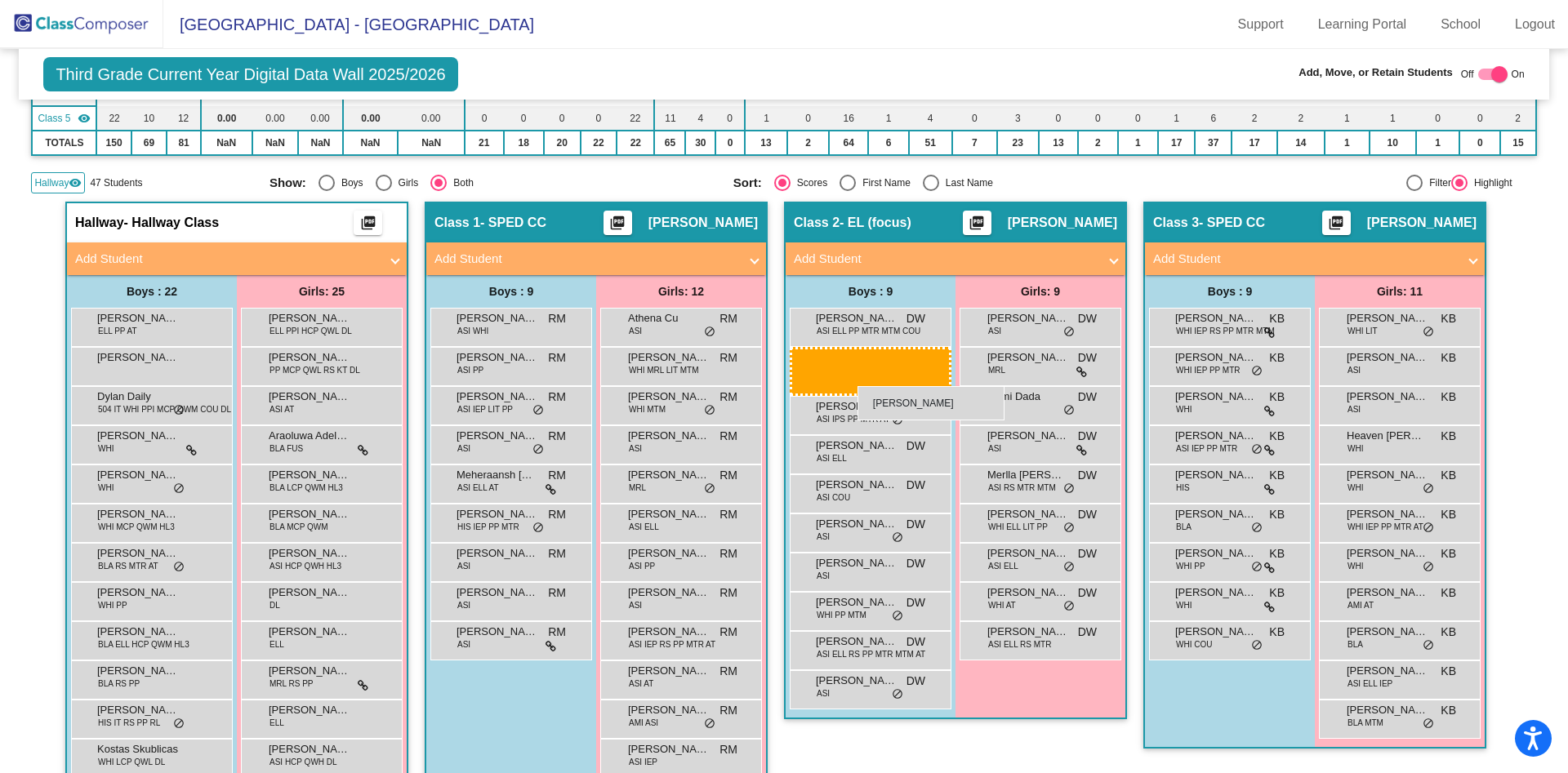
drag, startPoint x: 875, startPoint y: 529, endPoint x: 858, endPoint y: 386, distance: 144.0
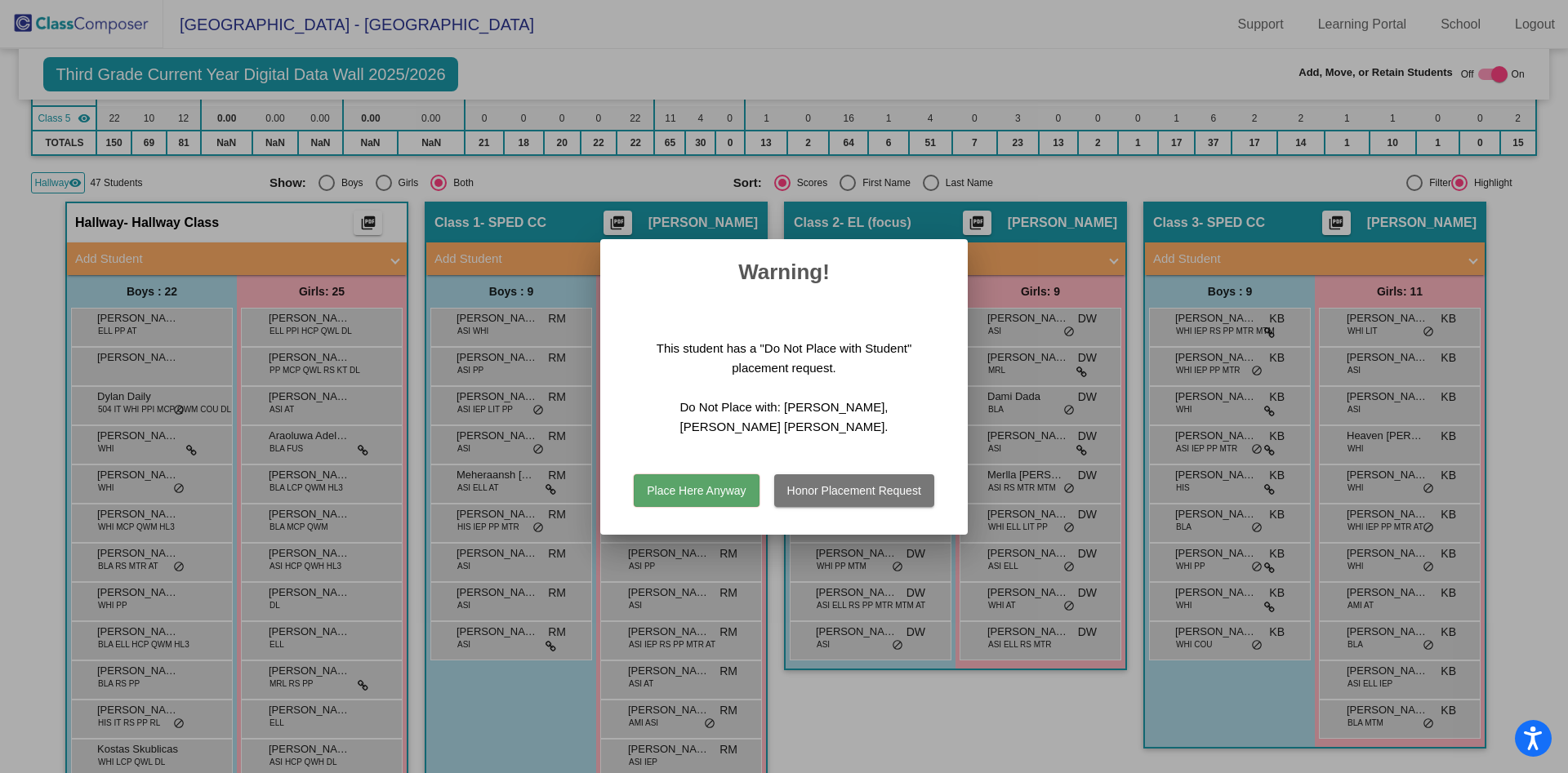
click at [878, 484] on button "Honor Placement Request" at bounding box center [854, 491] width 160 height 33
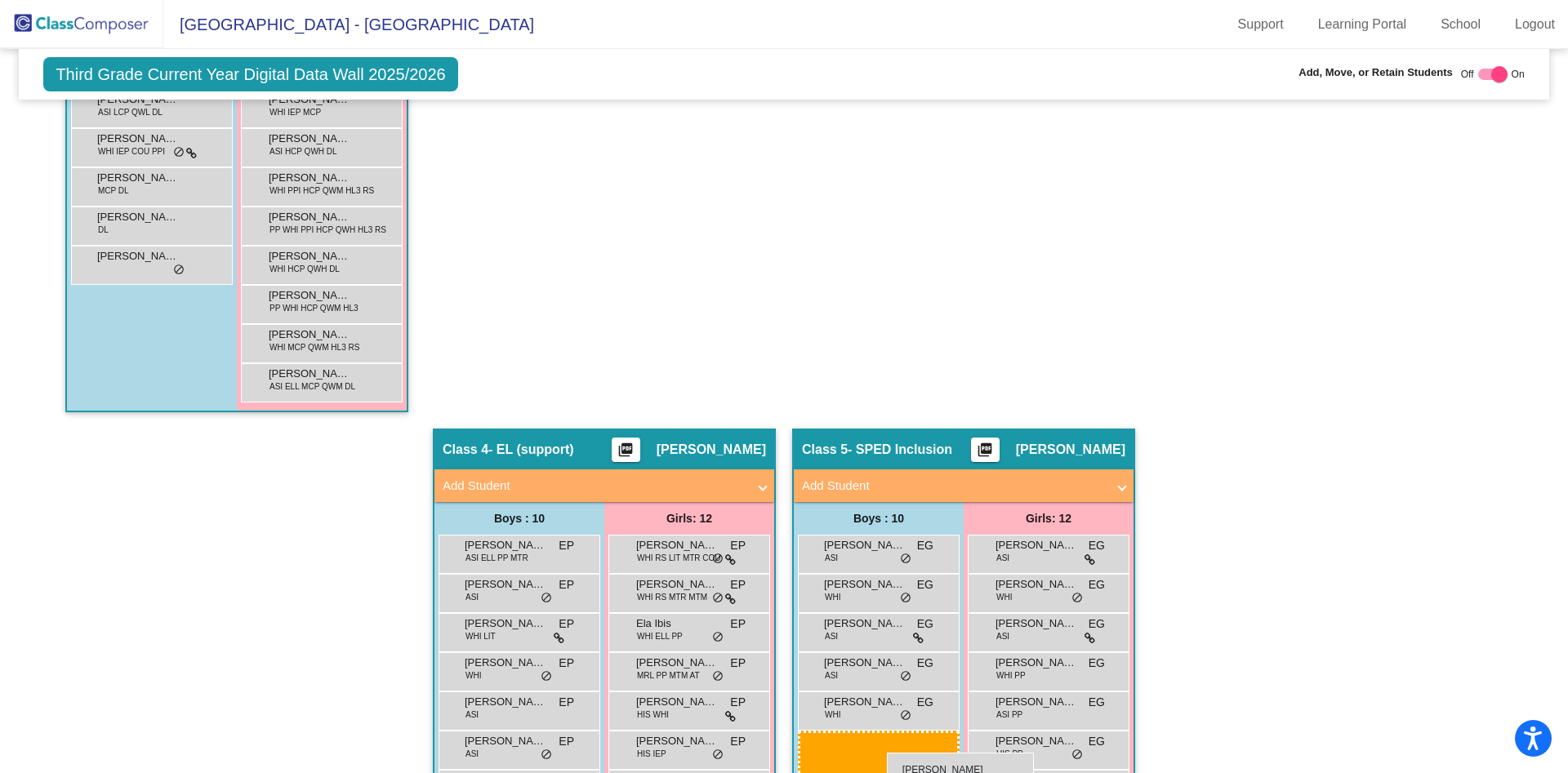
scroll to position [1139, 0]
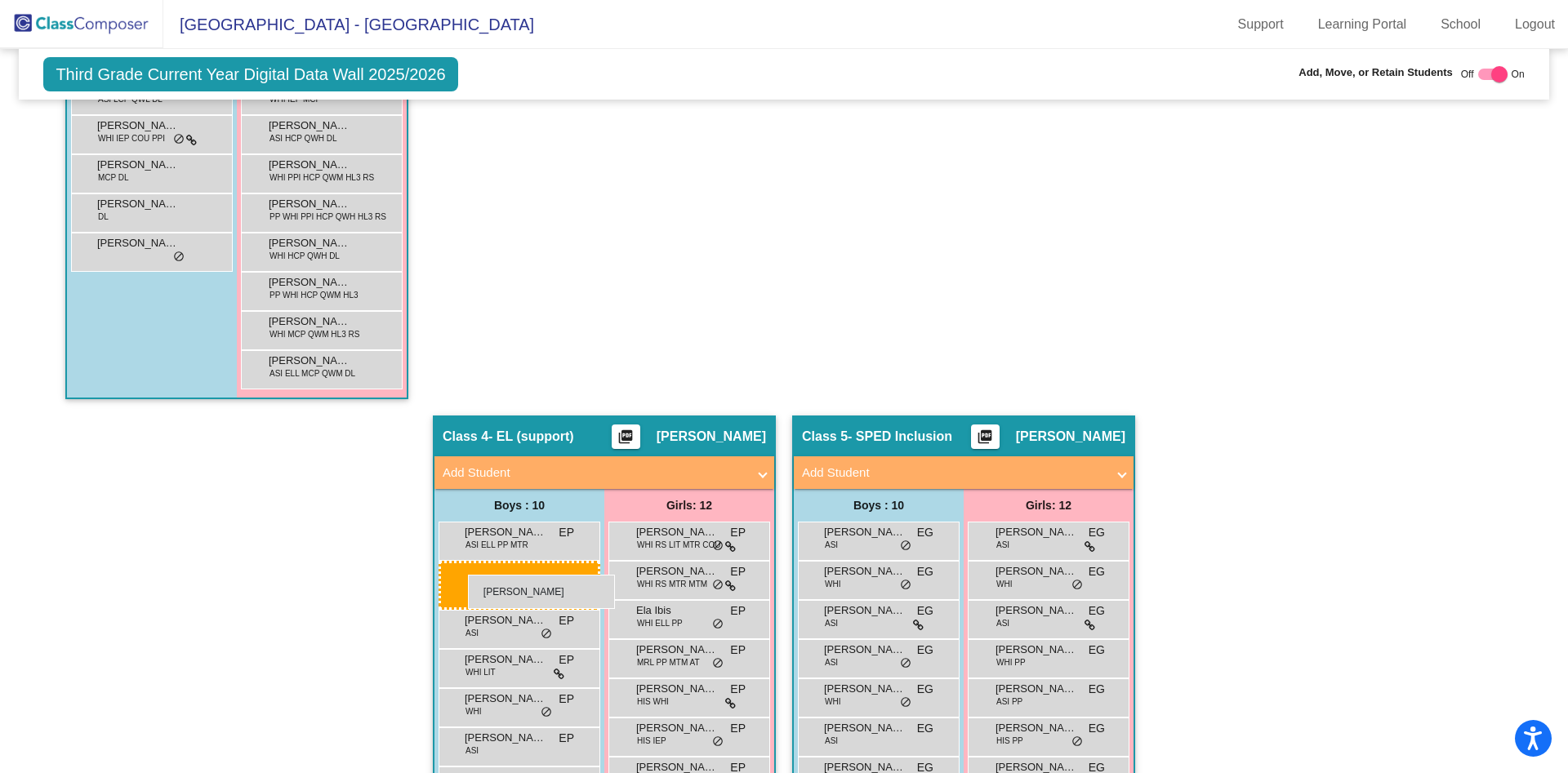
drag, startPoint x: 883, startPoint y: 625, endPoint x: 468, endPoint y: 575, distance: 418.0
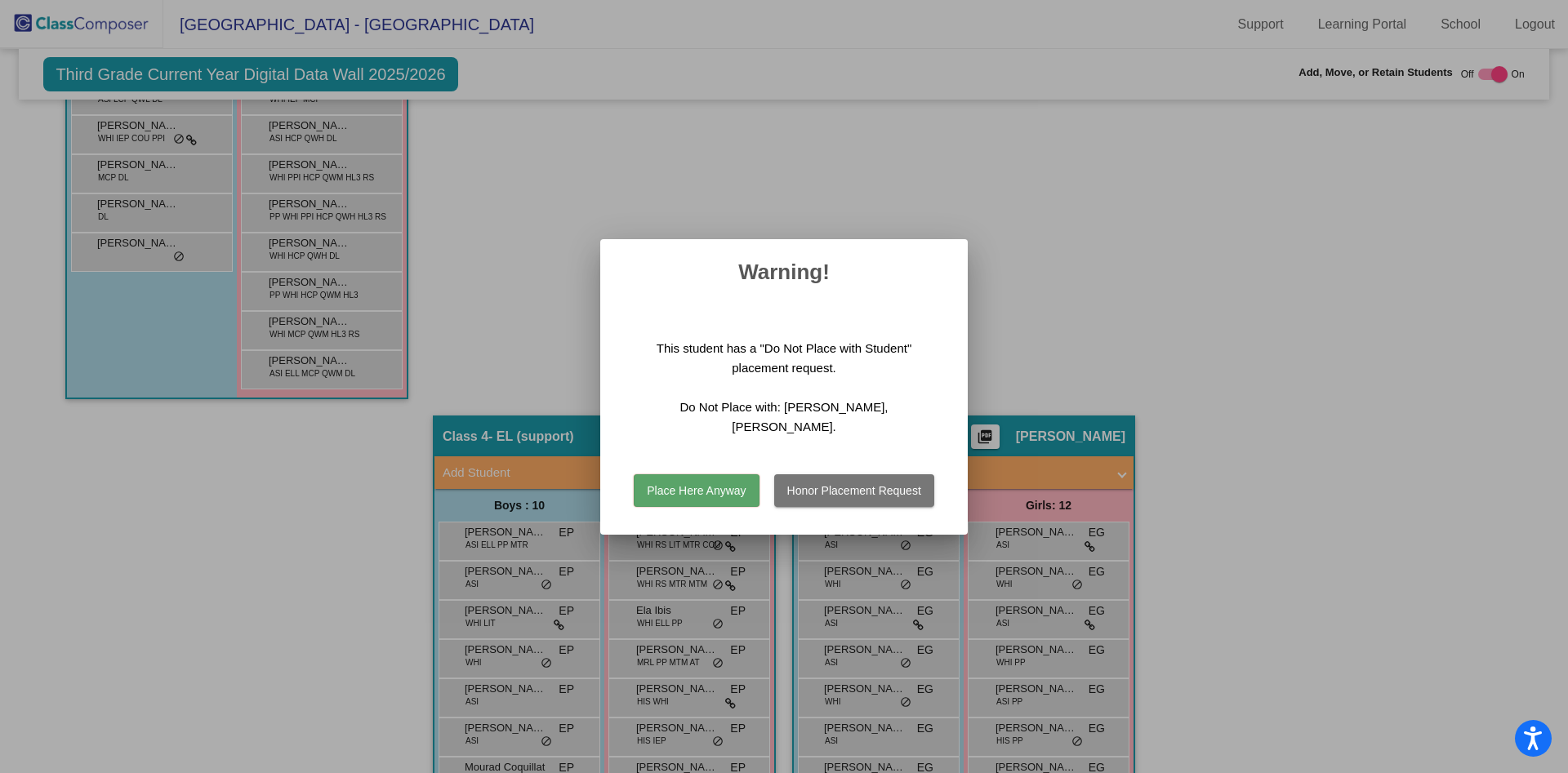
click at [1067, 322] on div at bounding box center [784, 386] width 1568 height 773
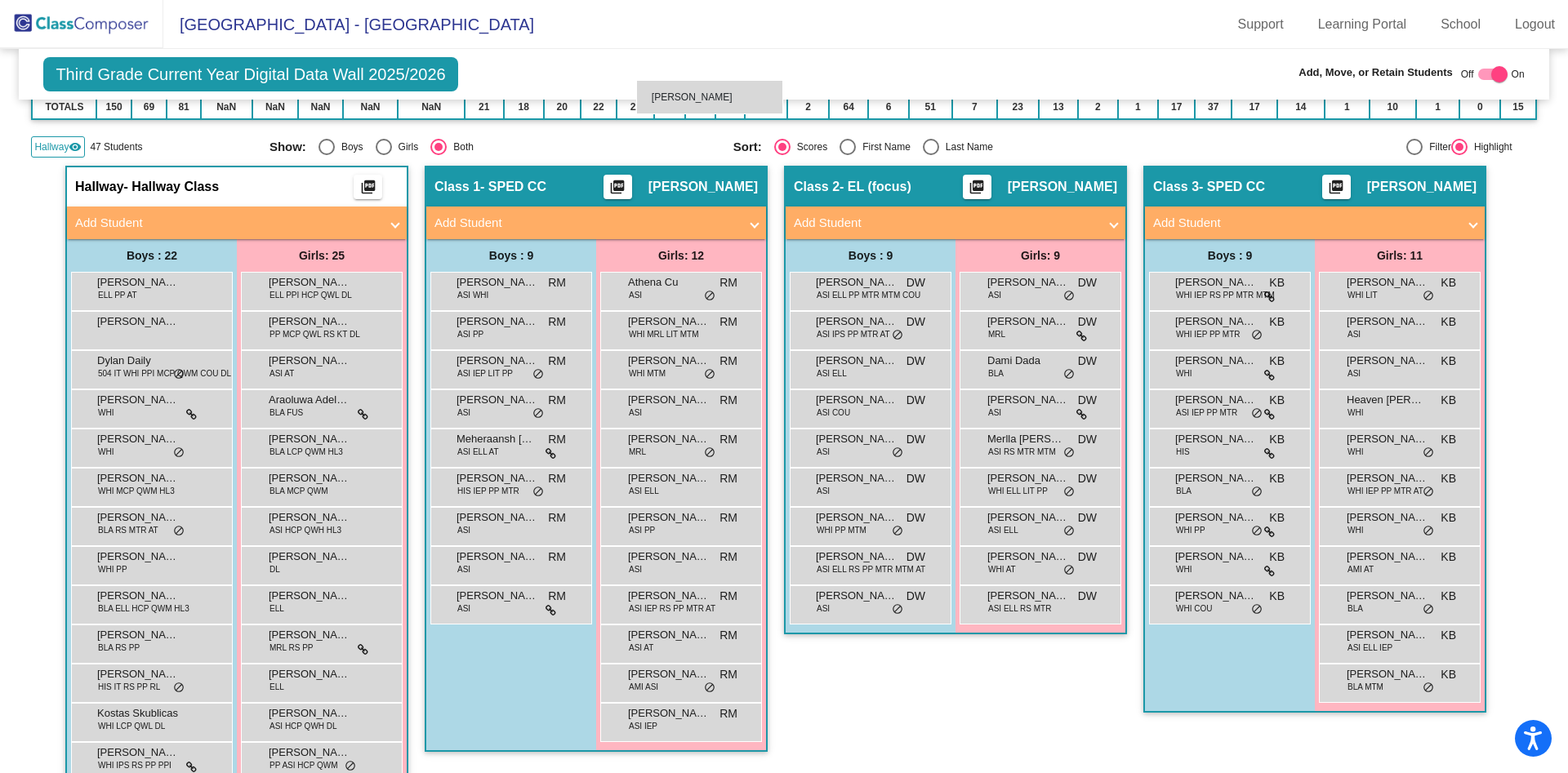
scroll to position [271, 0]
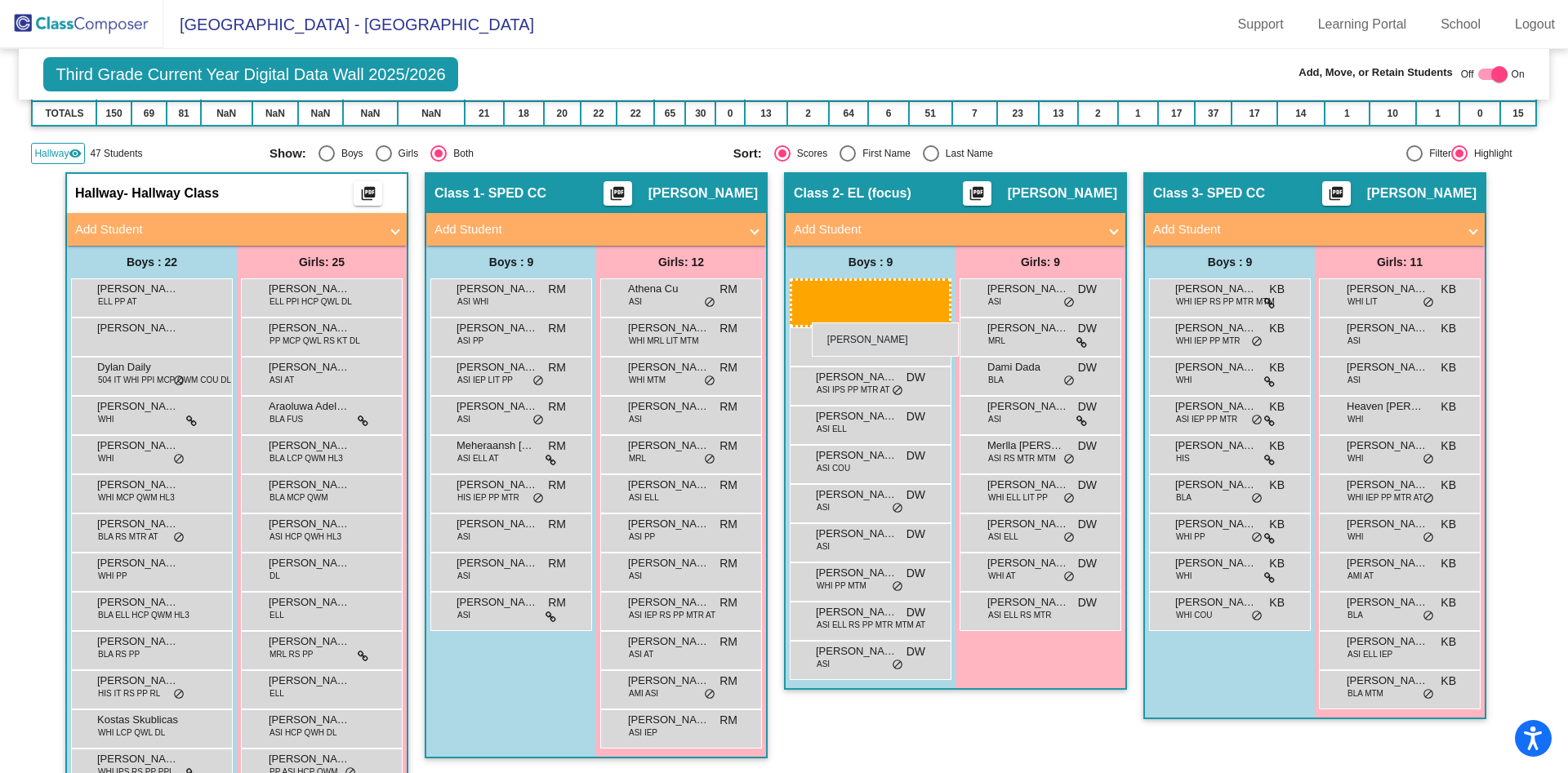
drag, startPoint x: 496, startPoint y: 574, endPoint x: 811, endPoint y: 322, distance: 403.4
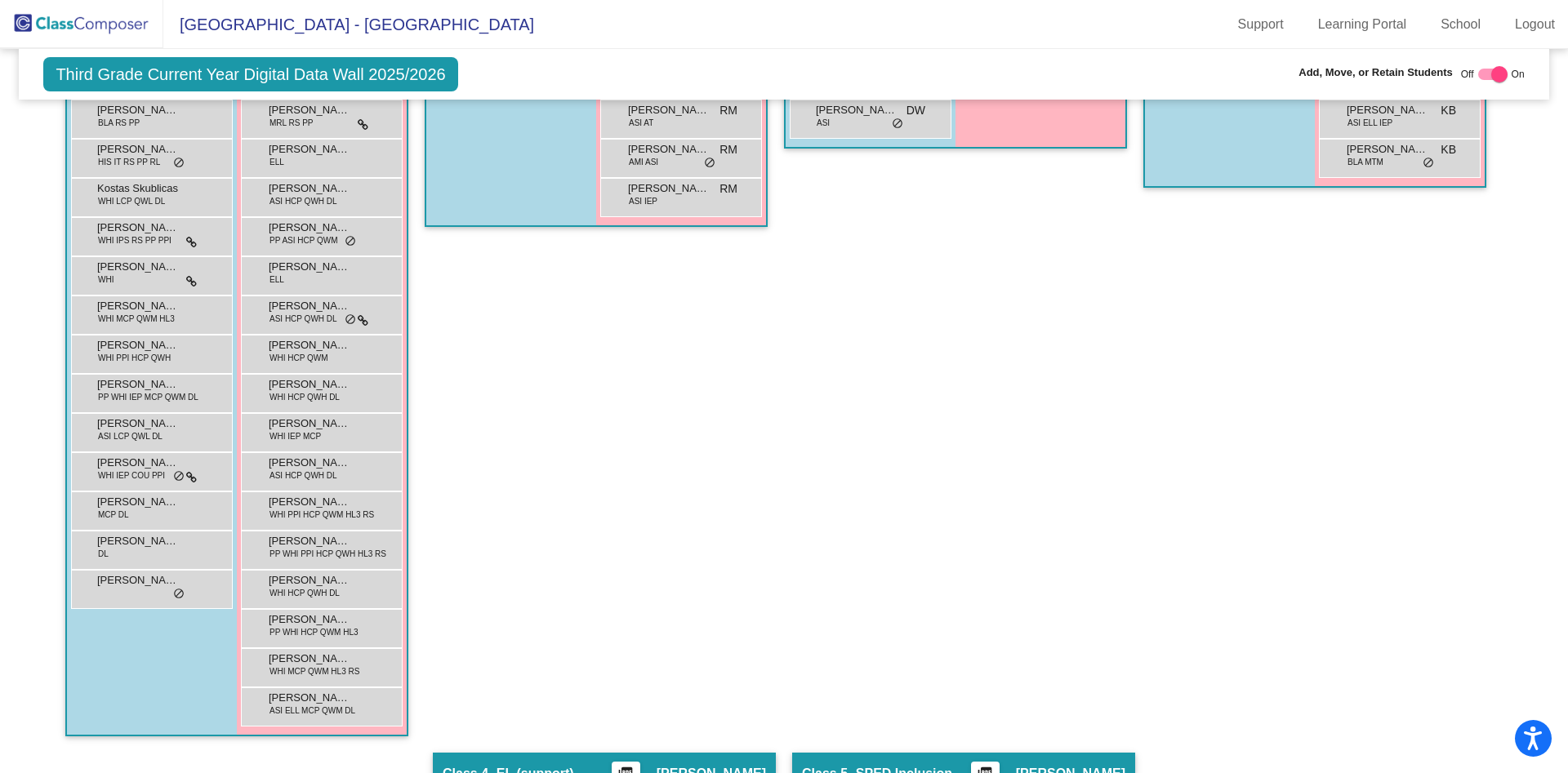
scroll to position [1385, 0]
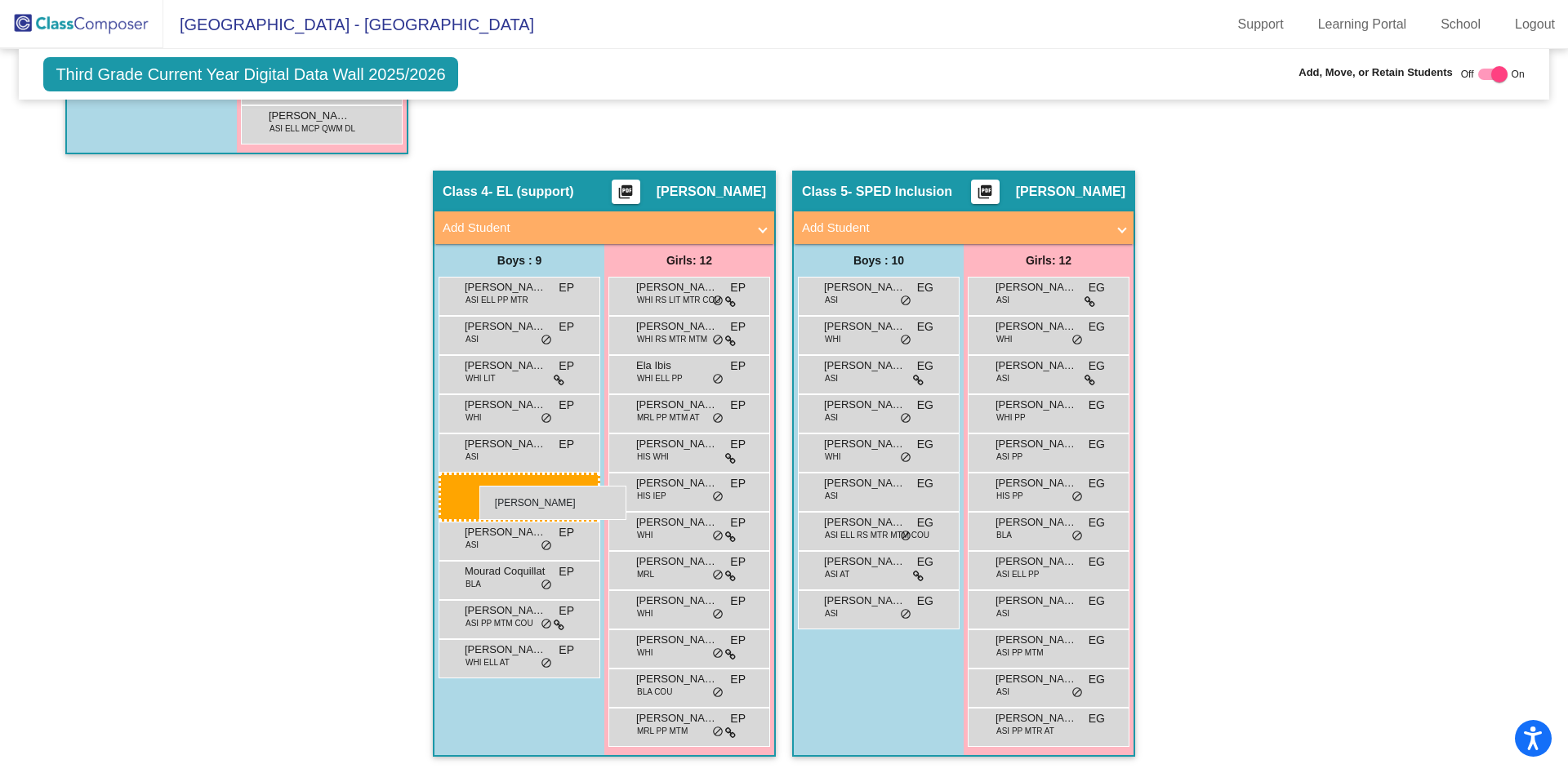
drag, startPoint x: 878, startPoint y: 532, endPoint x: 480, endPoint y: 486, distance: 400.6
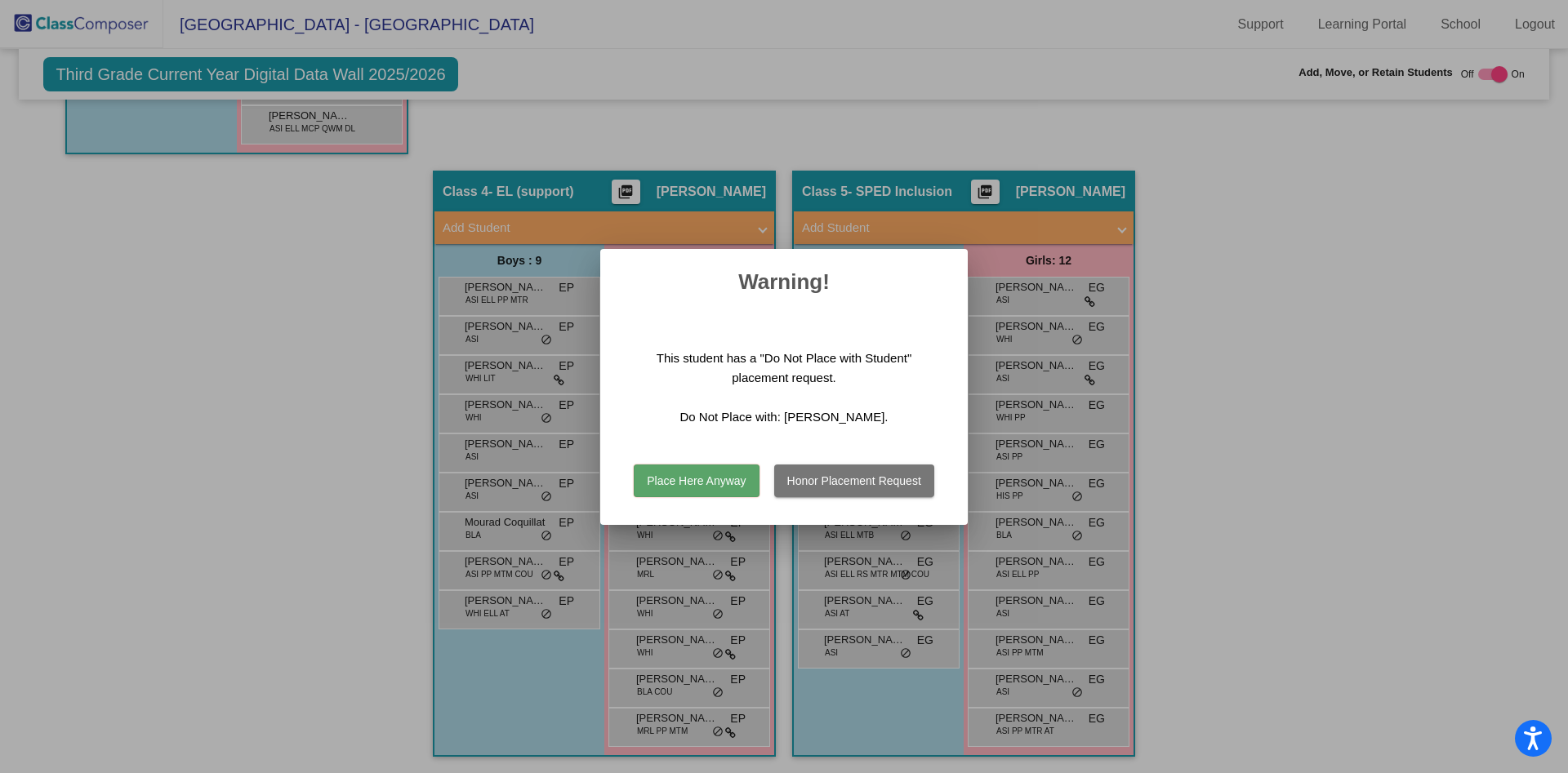
click at [742, 473] on button "Place Here Anyway" at bounding box center [697, 481] width 125 height 33
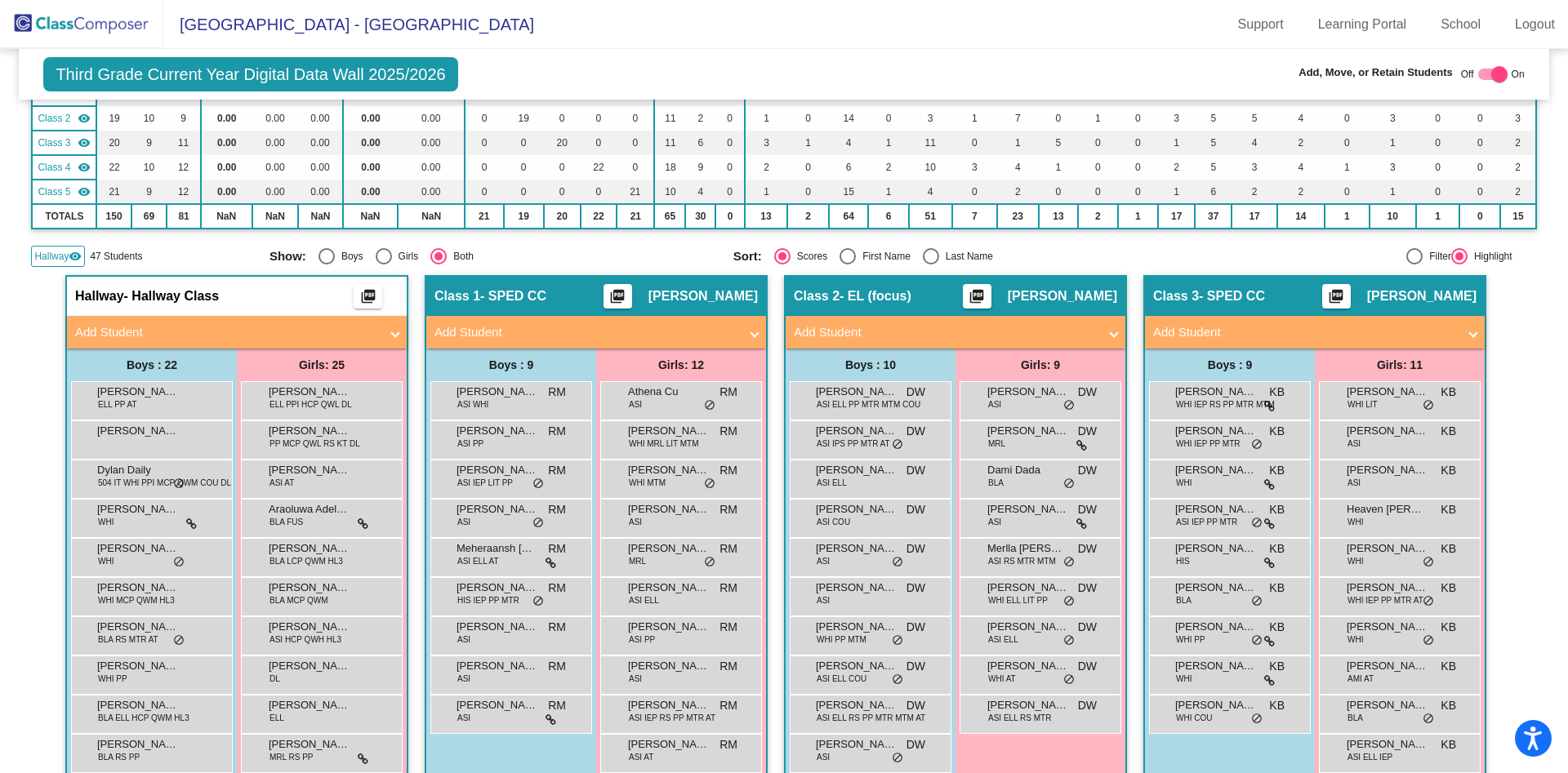
scroll to position [167, 0]
click at [60, 255] on span "Hallway" at bounding box center [50, 257] width 34 height 15
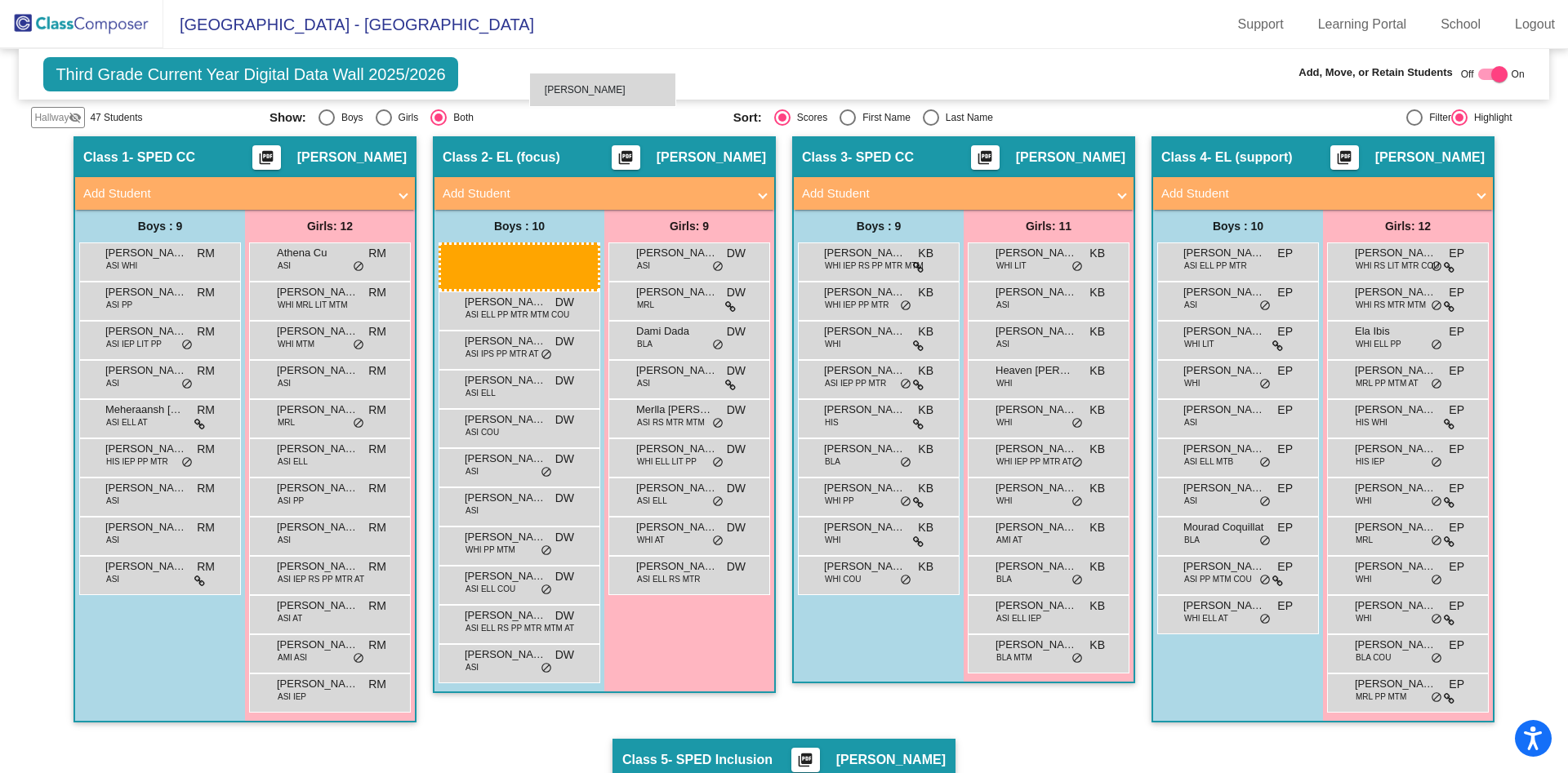
scroll to position [300, 0]
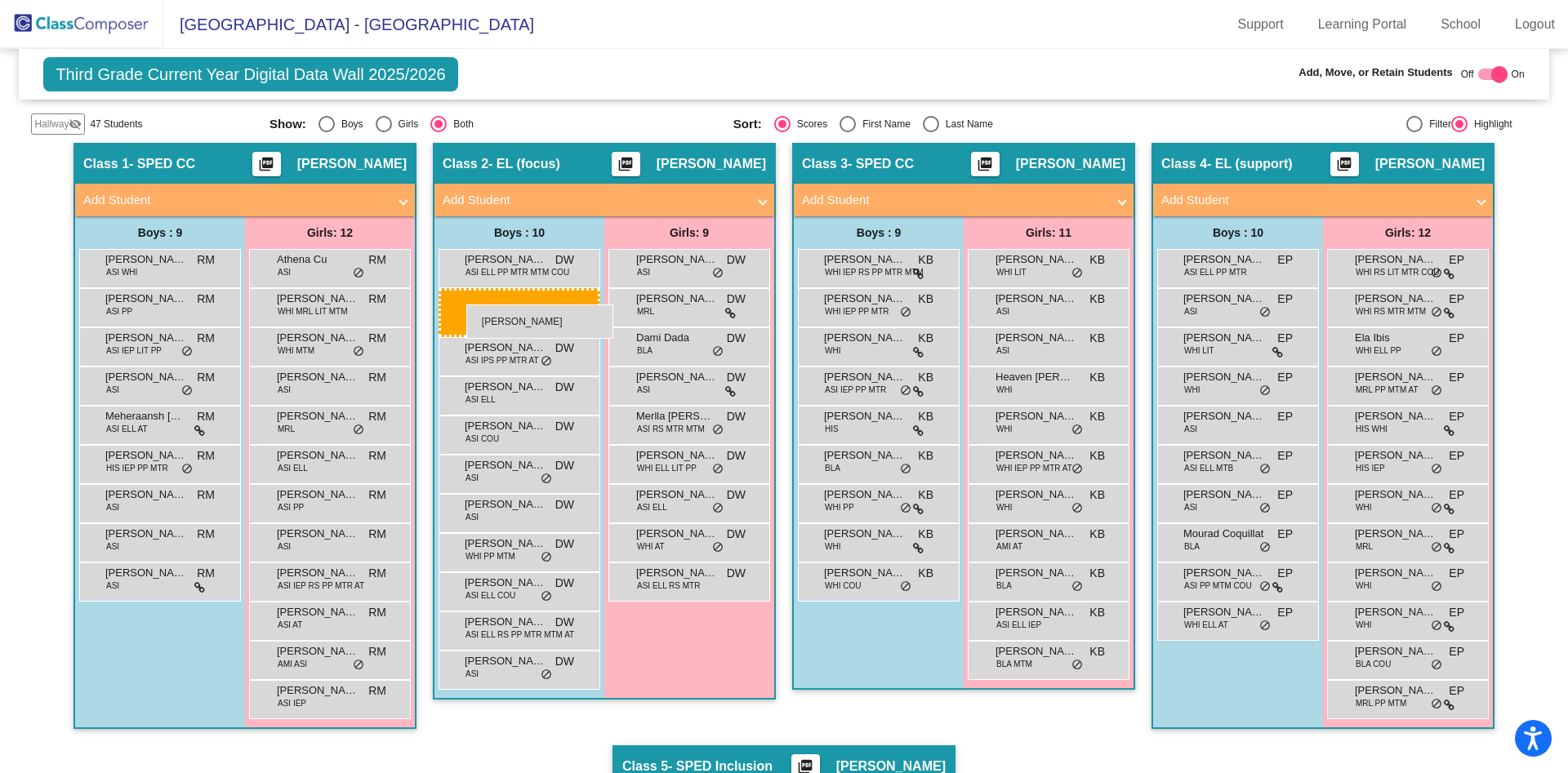
drag, startPoint x: 691, startPoint y: 608, endPoint x: 467, endPoint y: 305, distance: 376.8
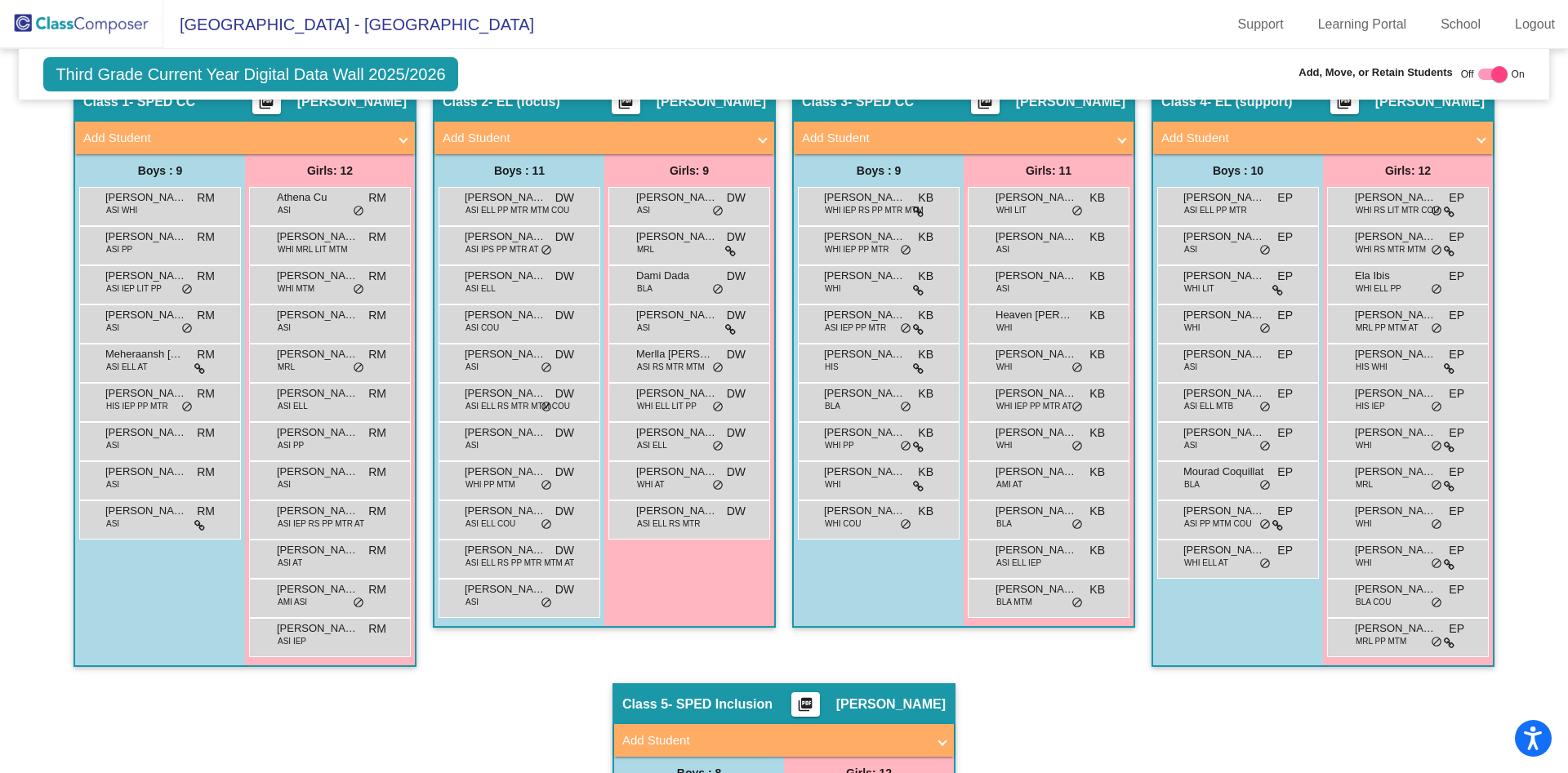
scroll to position [348, 0]
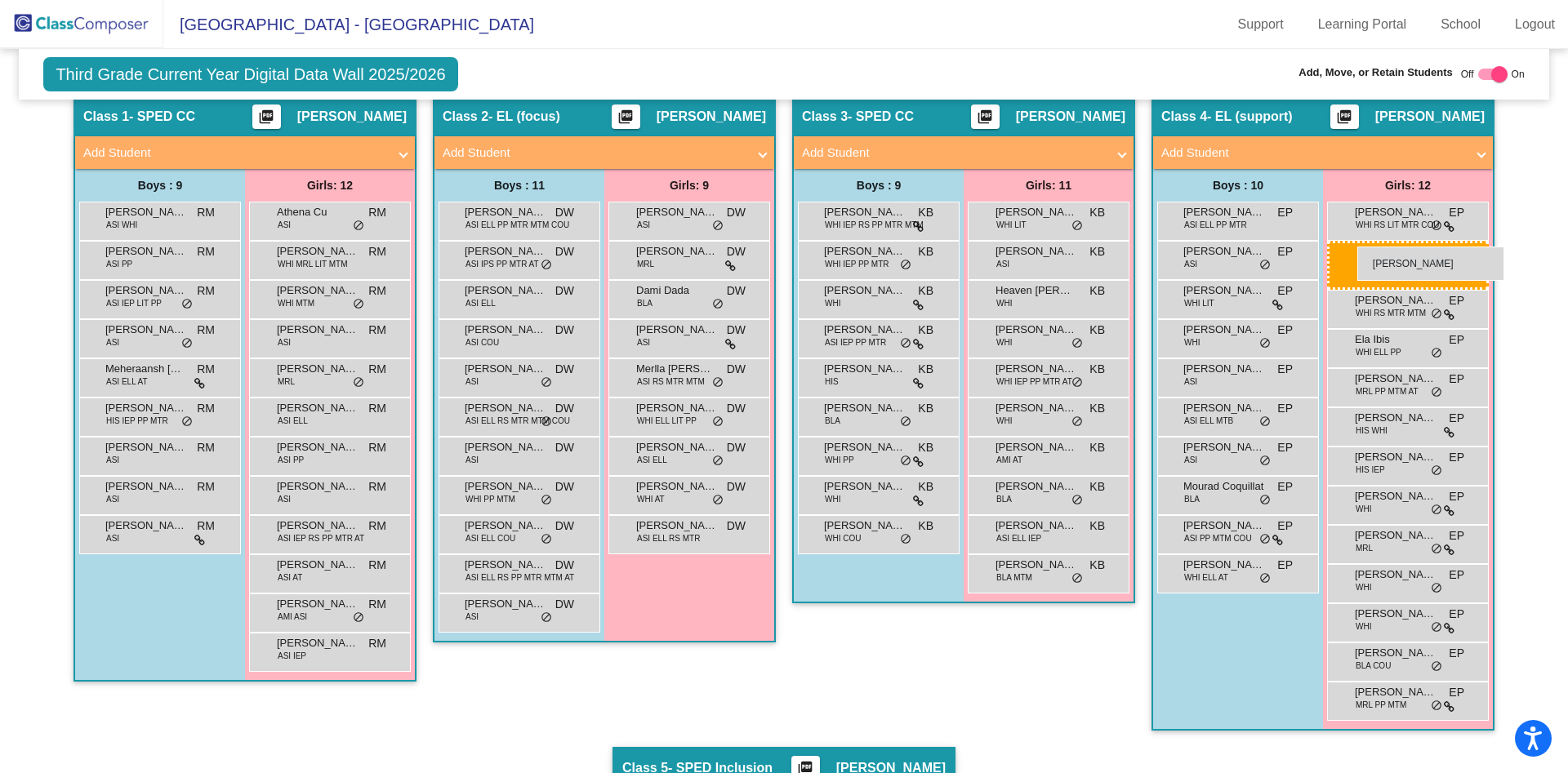
drag, startPoint x: 1049, startPoint y: 263, endPoint x: 1357, endPoint y: 246, distance: 308.5
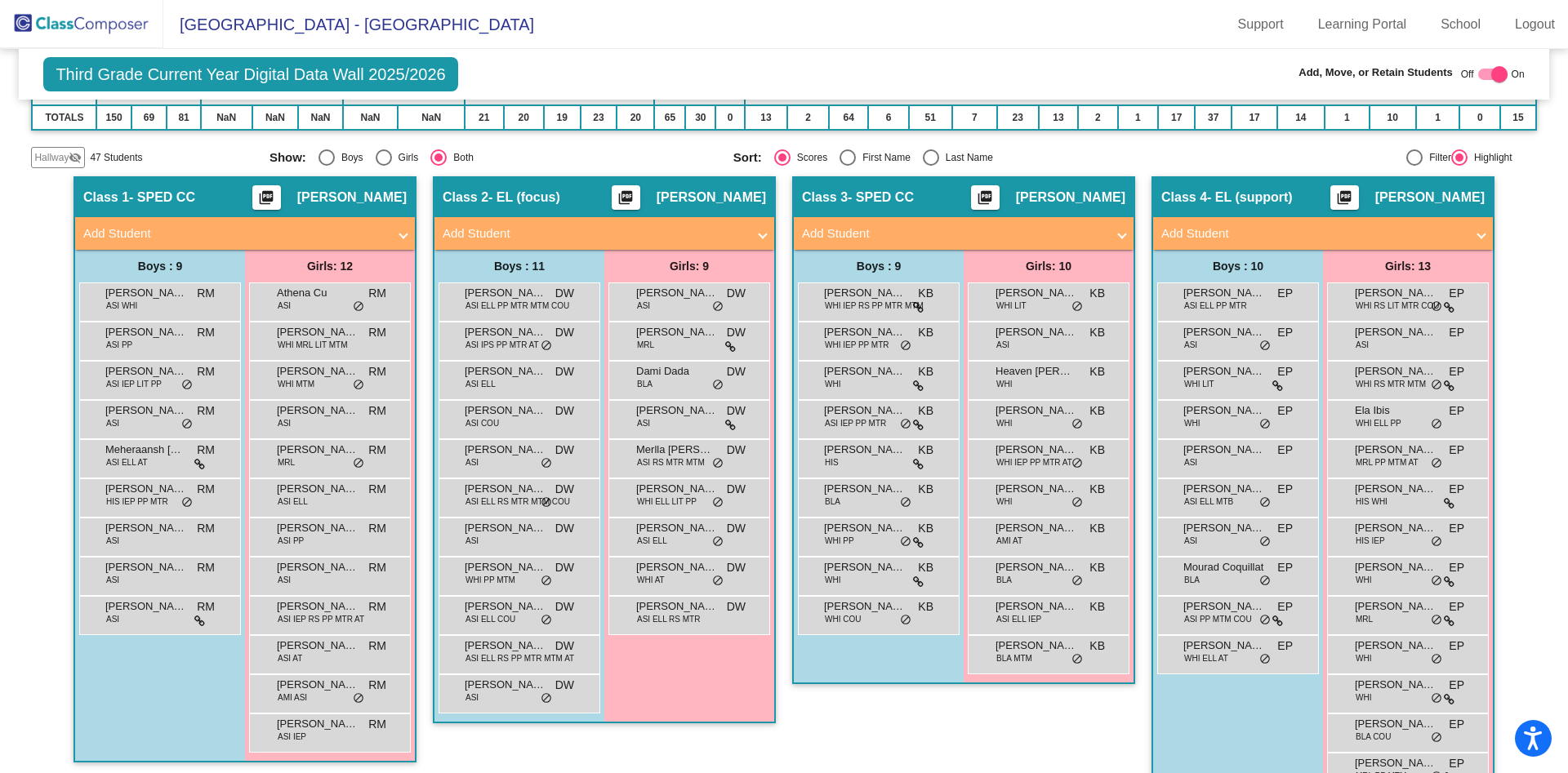
scroll to position [269, 0]
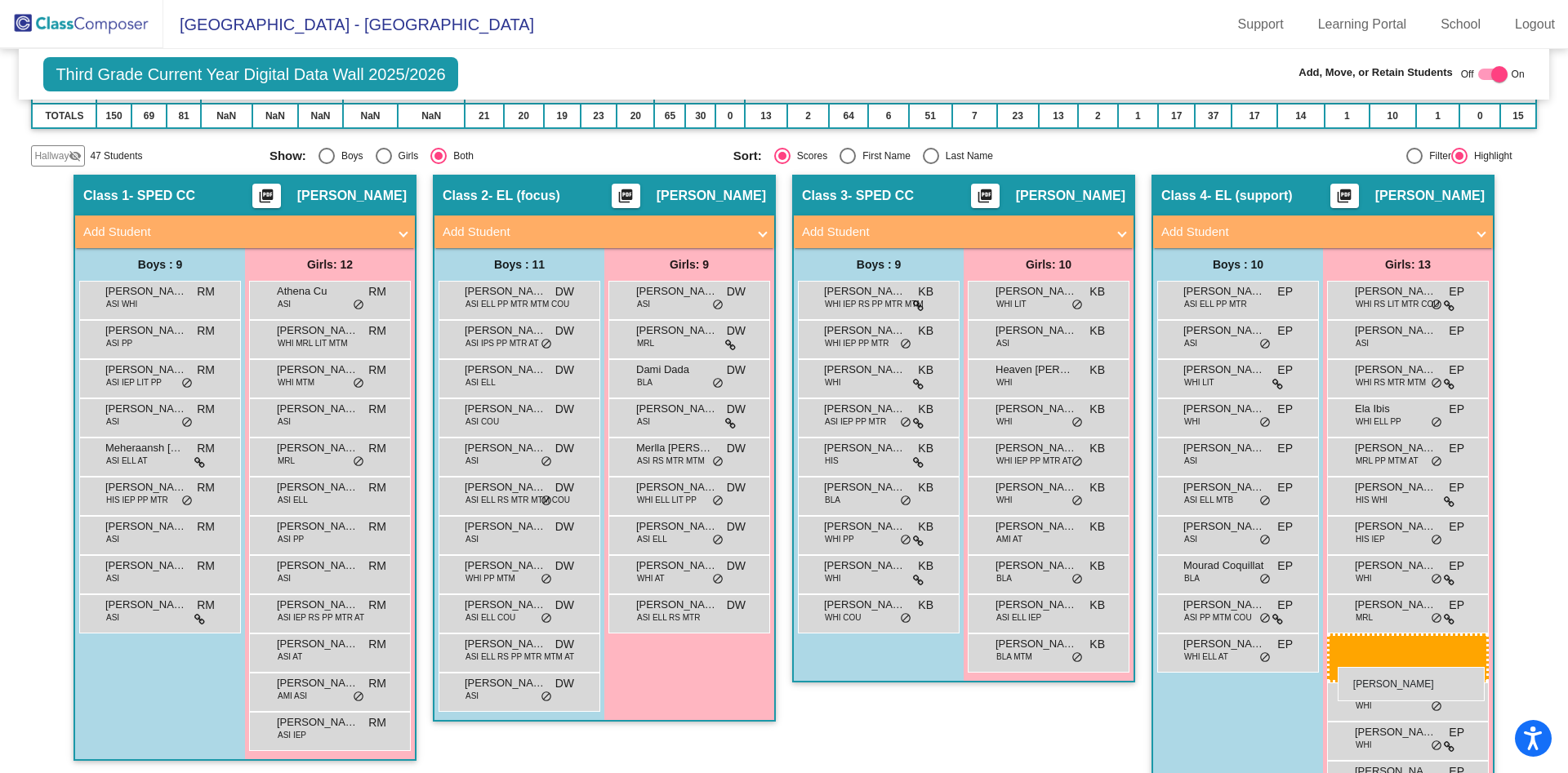
drag, startPoint x: 1393, startPoint y: 736, endPoint x: 1337, endPoint y: 667, distance: 88.9
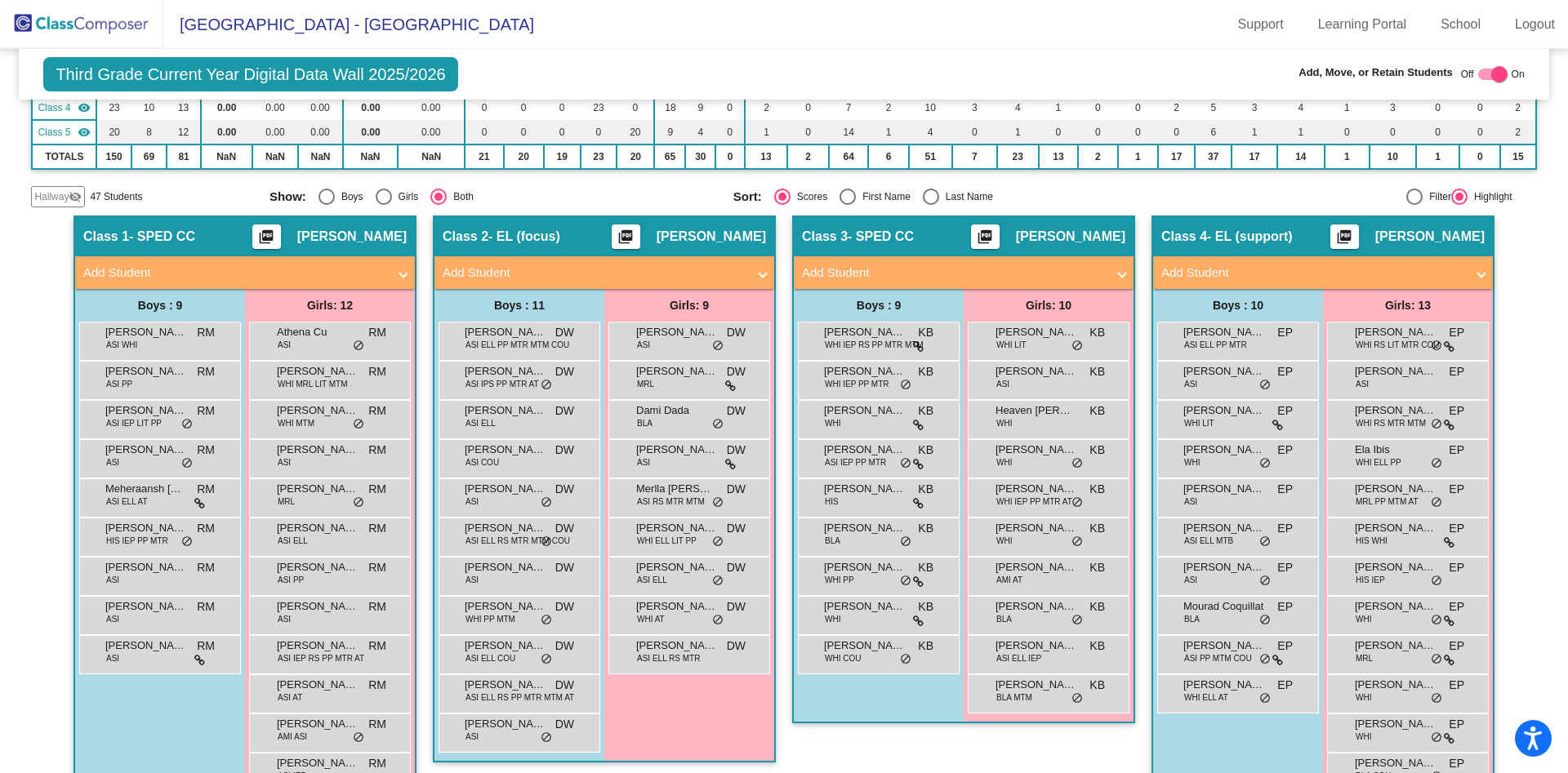
scroll to position [259, 0]
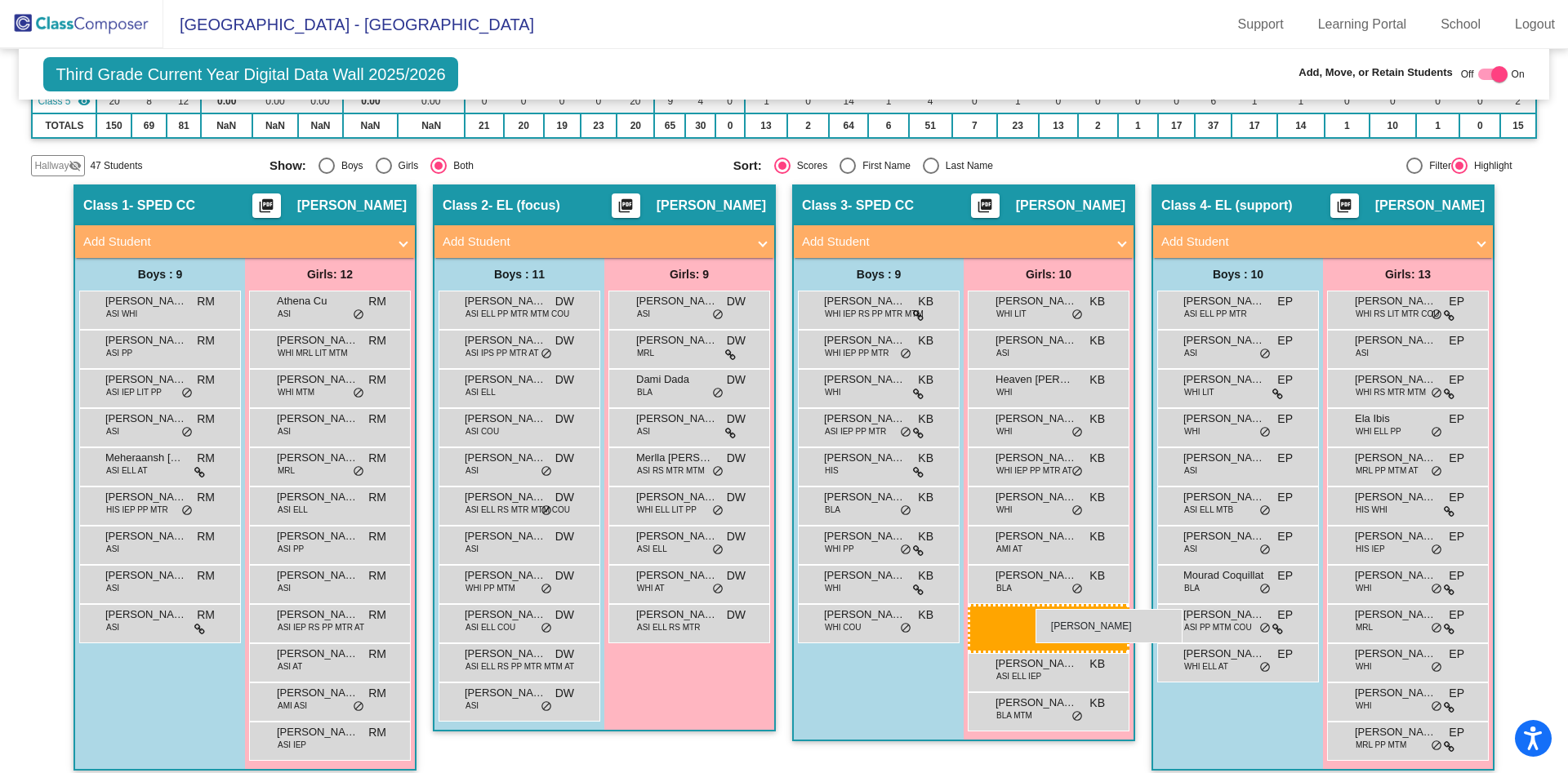
drag, startPoint x: 1388, startPoint y: 729, endPoint x: 1035, endPoint y: 609, distance: 372.8
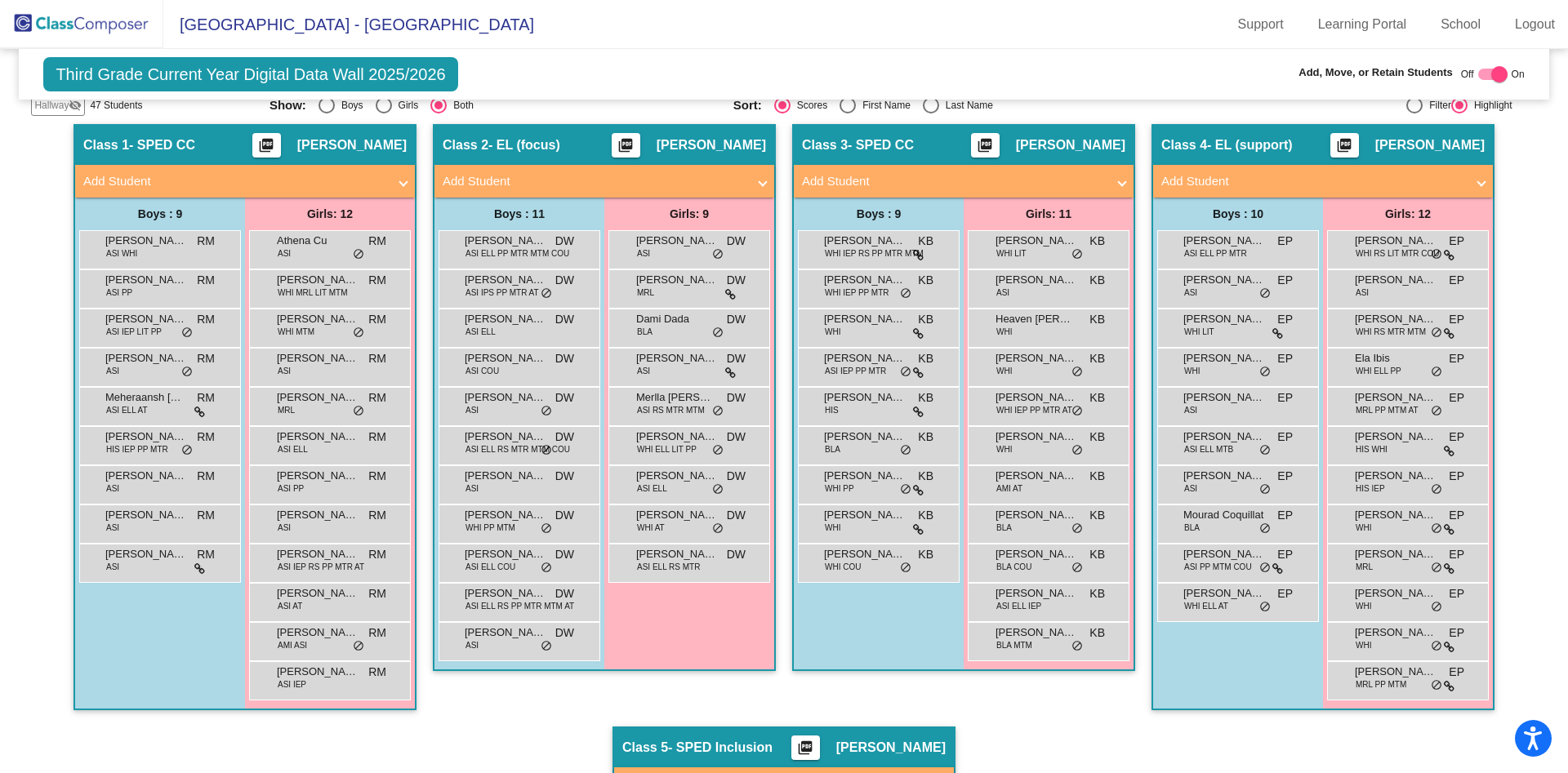
scroll to position [317, 0]
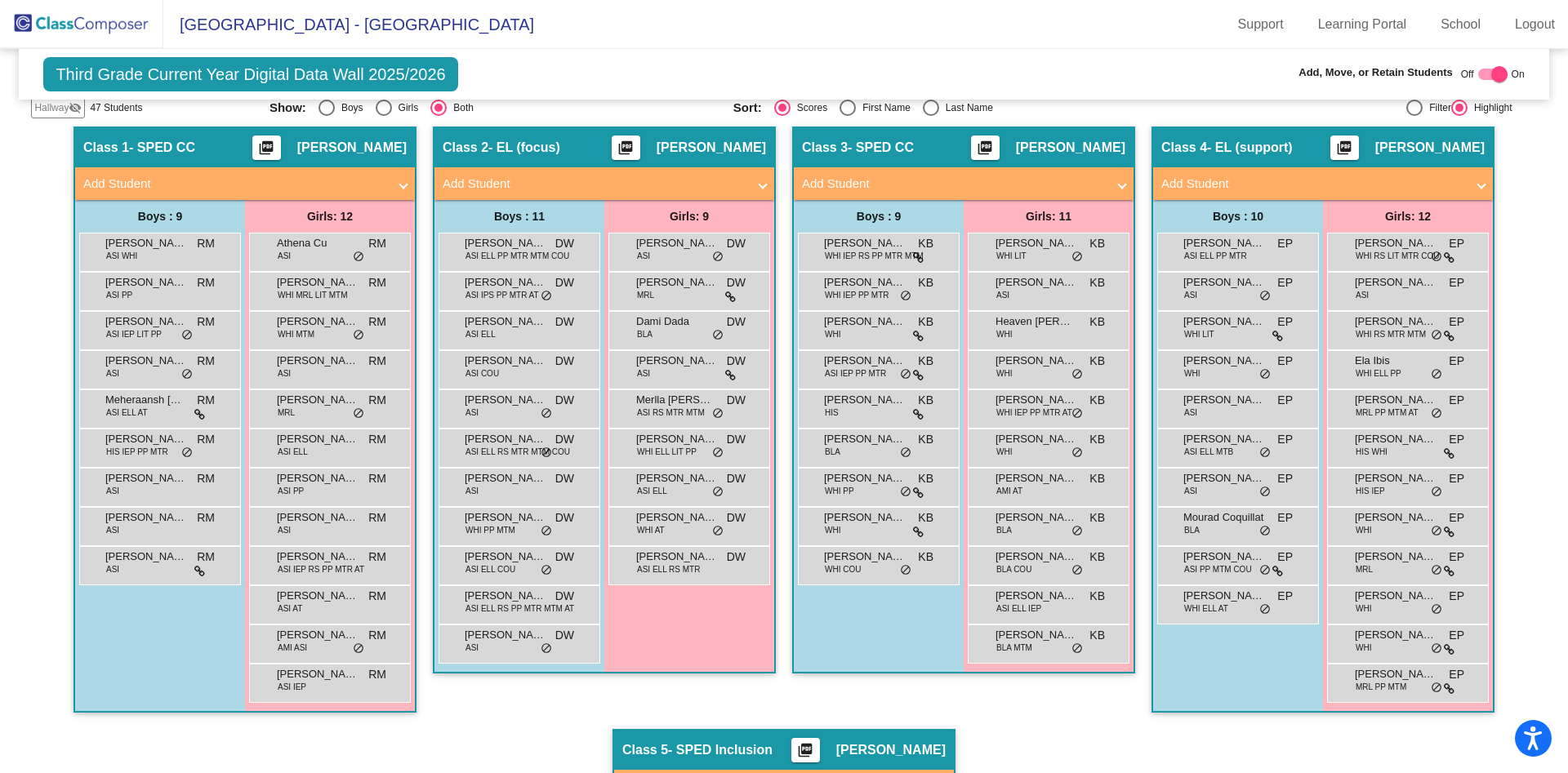
click at [467, 333] on span "ASI ELL" at bounding box center [481, 334] width 30 height 12
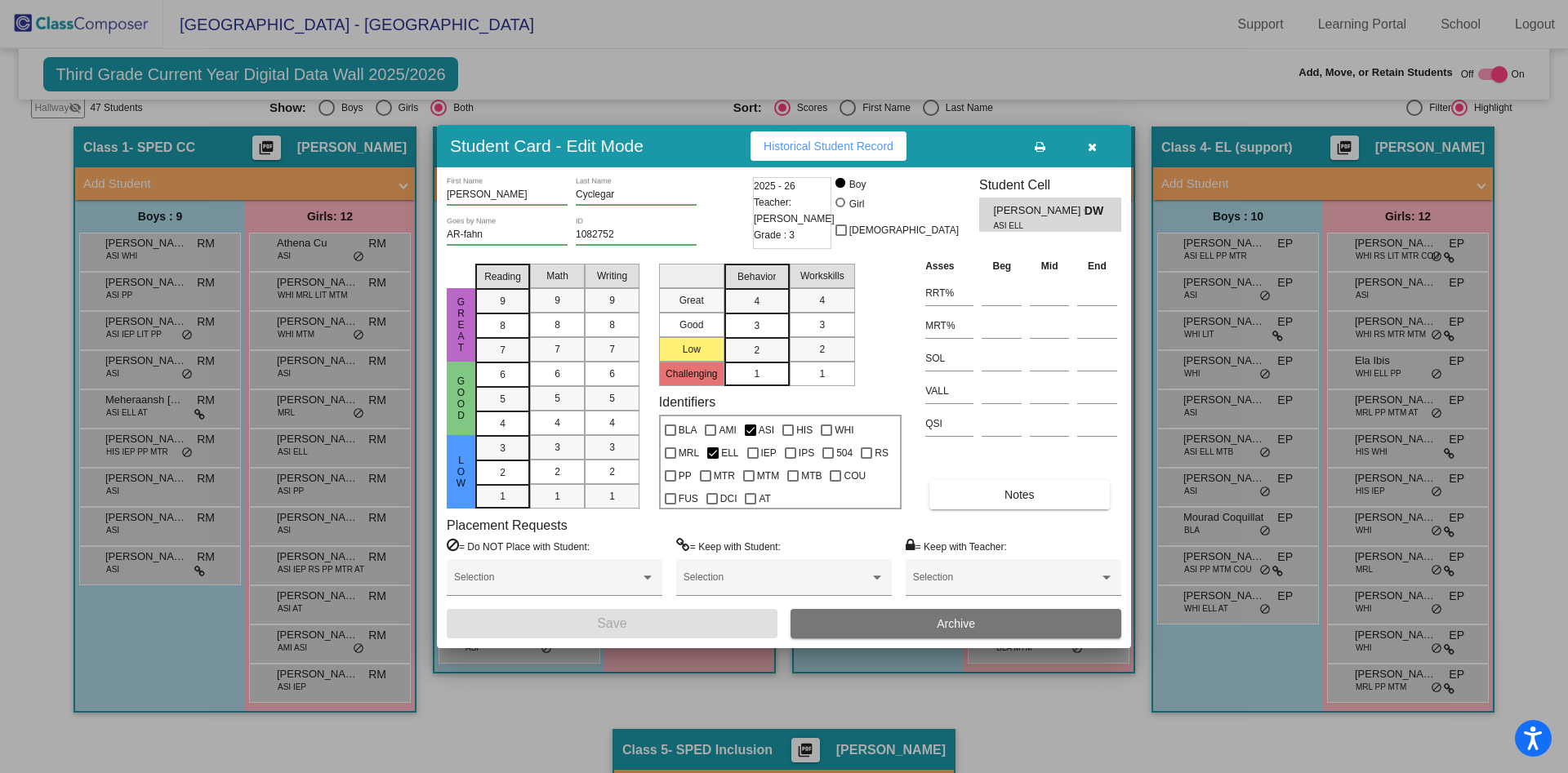
click at [1093, 151] on icon "button" at bounding box center [1092, 146] width 9 height 11
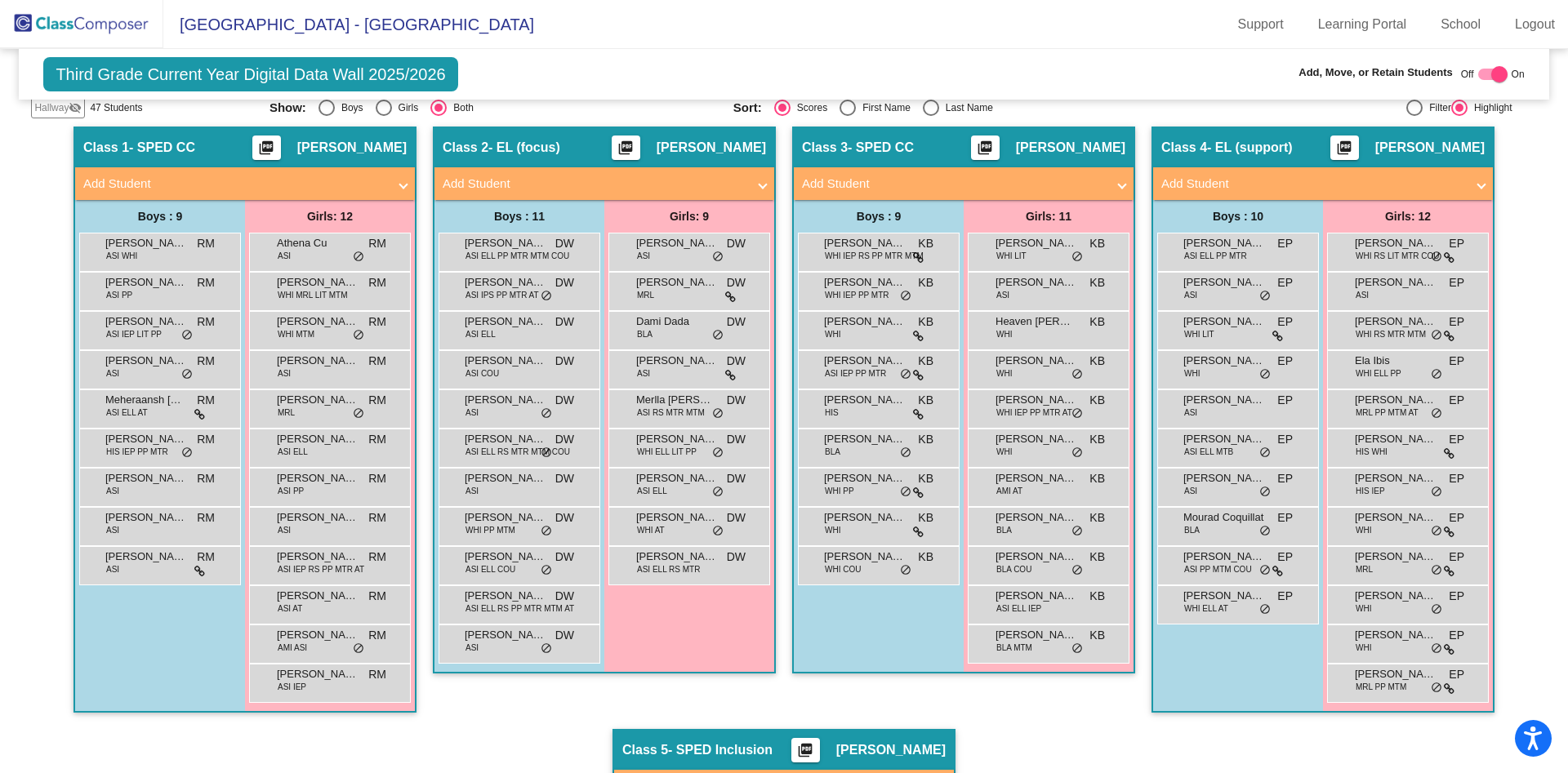
click at [477, 415] on div "Kiaan Desai ASI DW lock do_not_disturb_alt" at bounding box center [517, 407] width 156 height 33
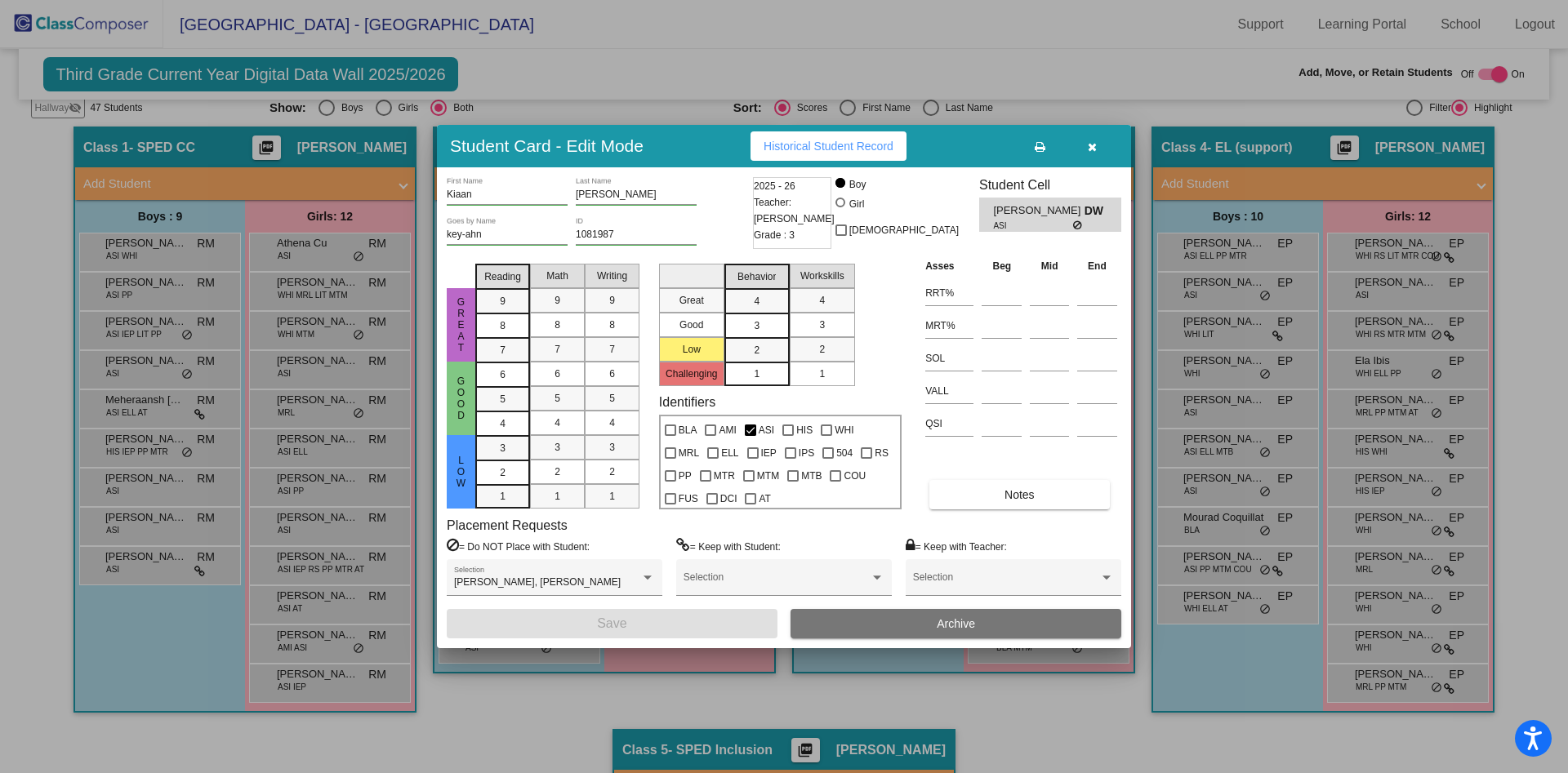
click at [1093, 148] on icon "button" at bounding box center [1092, 146] width 9 height 11
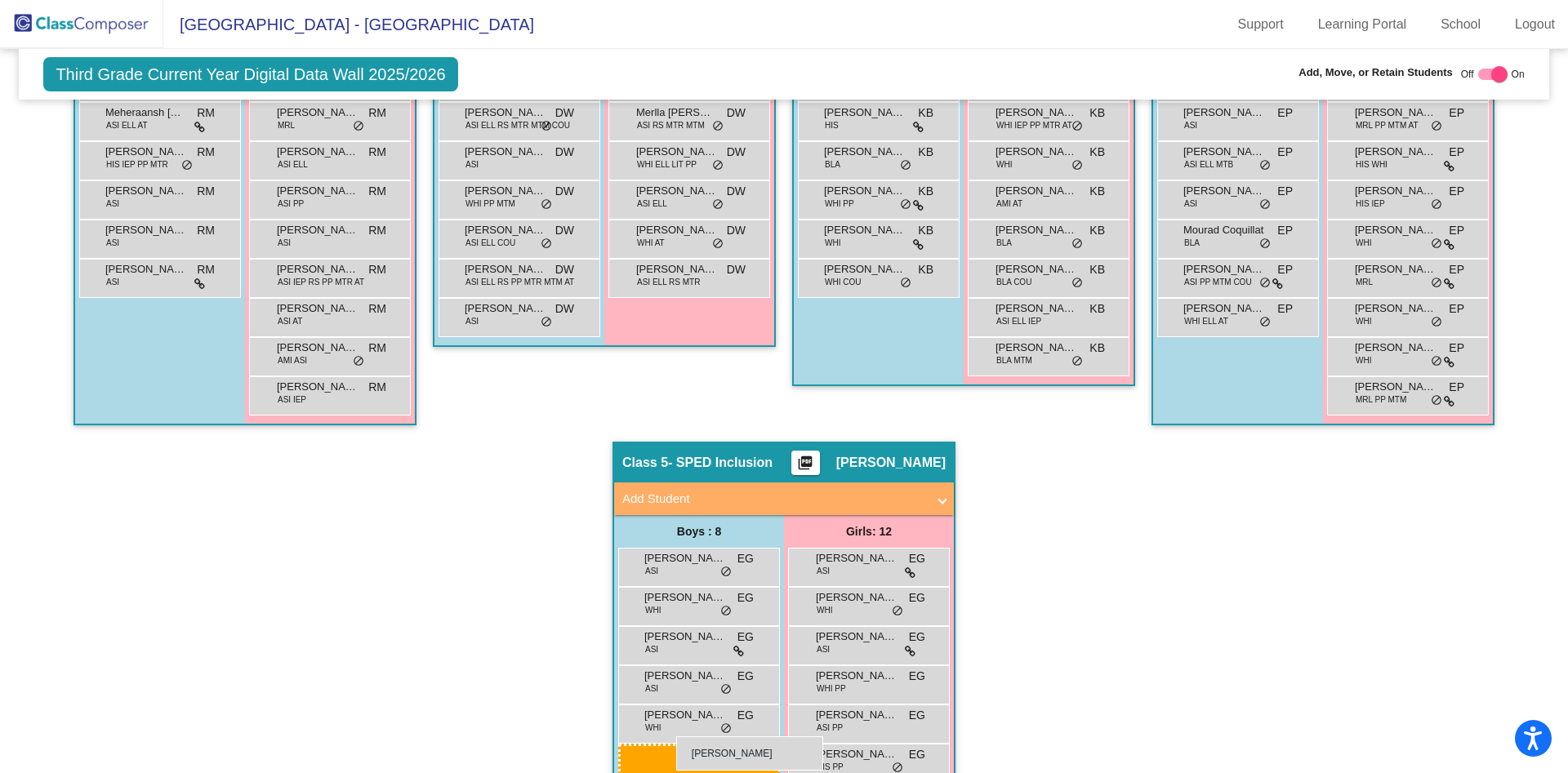
scroll to position [617, 0]
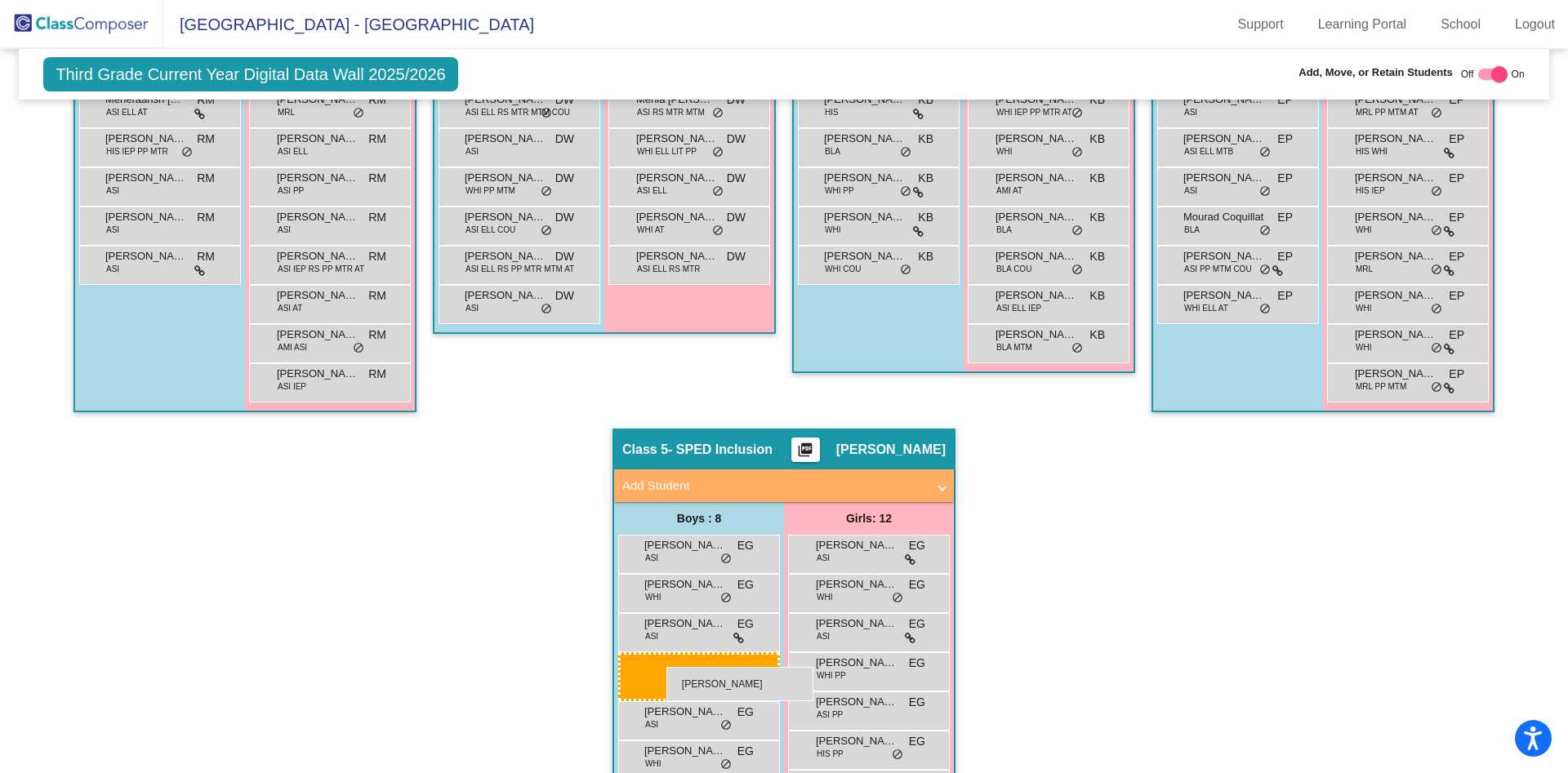
drag, startPoint x: 501, startPoint y: 407, endPoint x: 666, endPoint y: 667, distance: 307.9
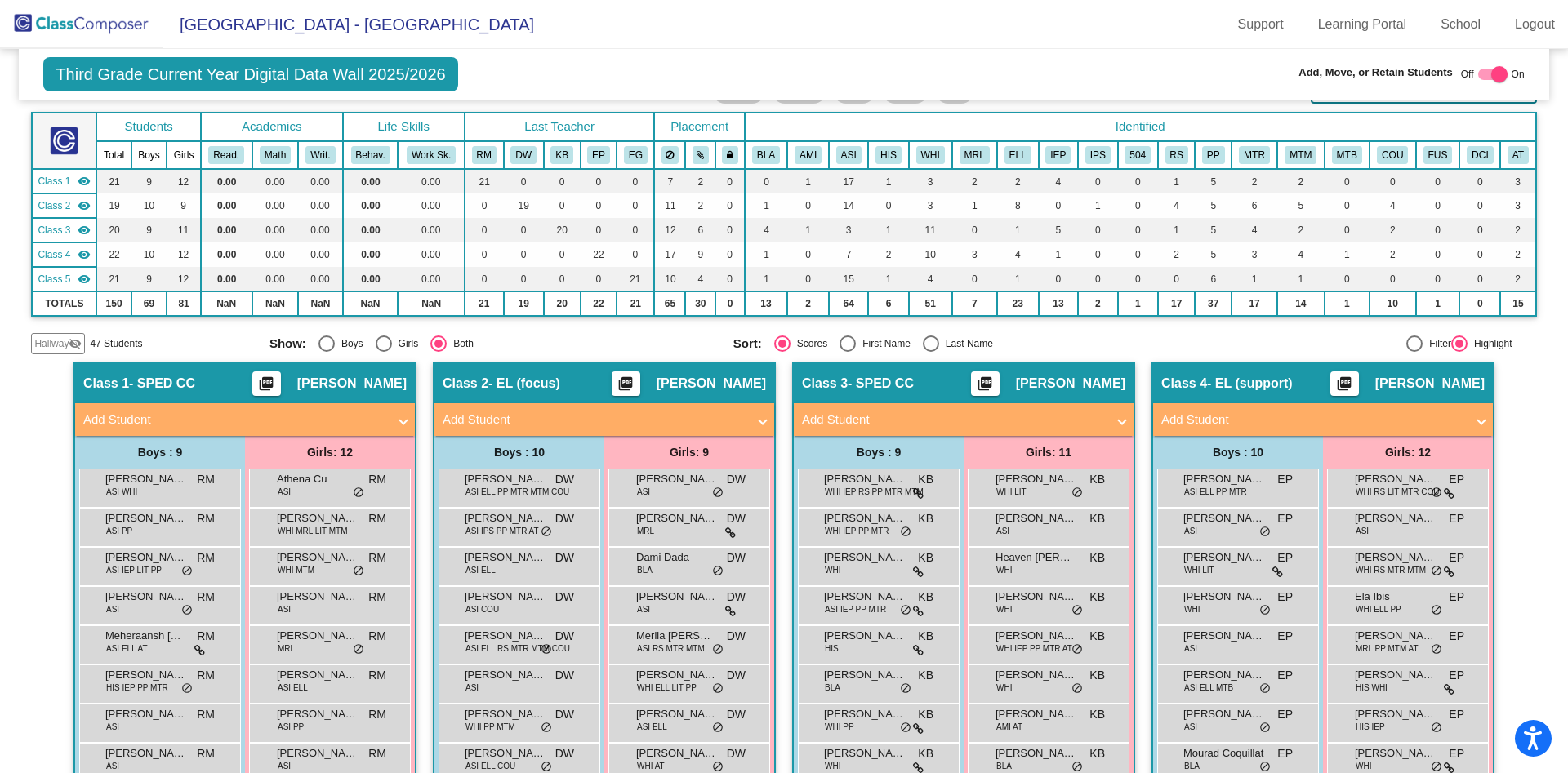
scroll to position [80, 0]
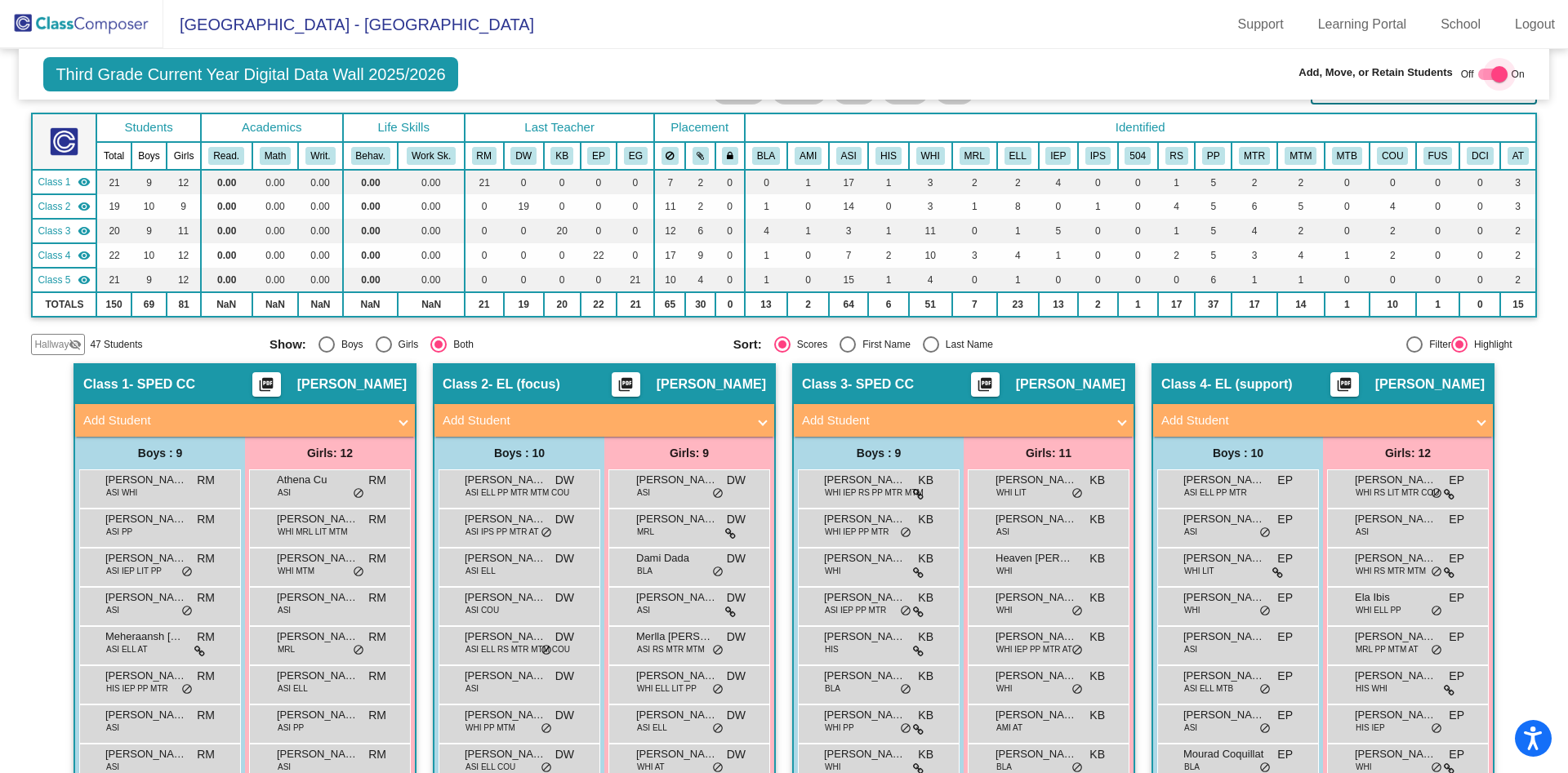
click at [1491, 77] on div at bounding box center [1499, 74] width 17 height 17
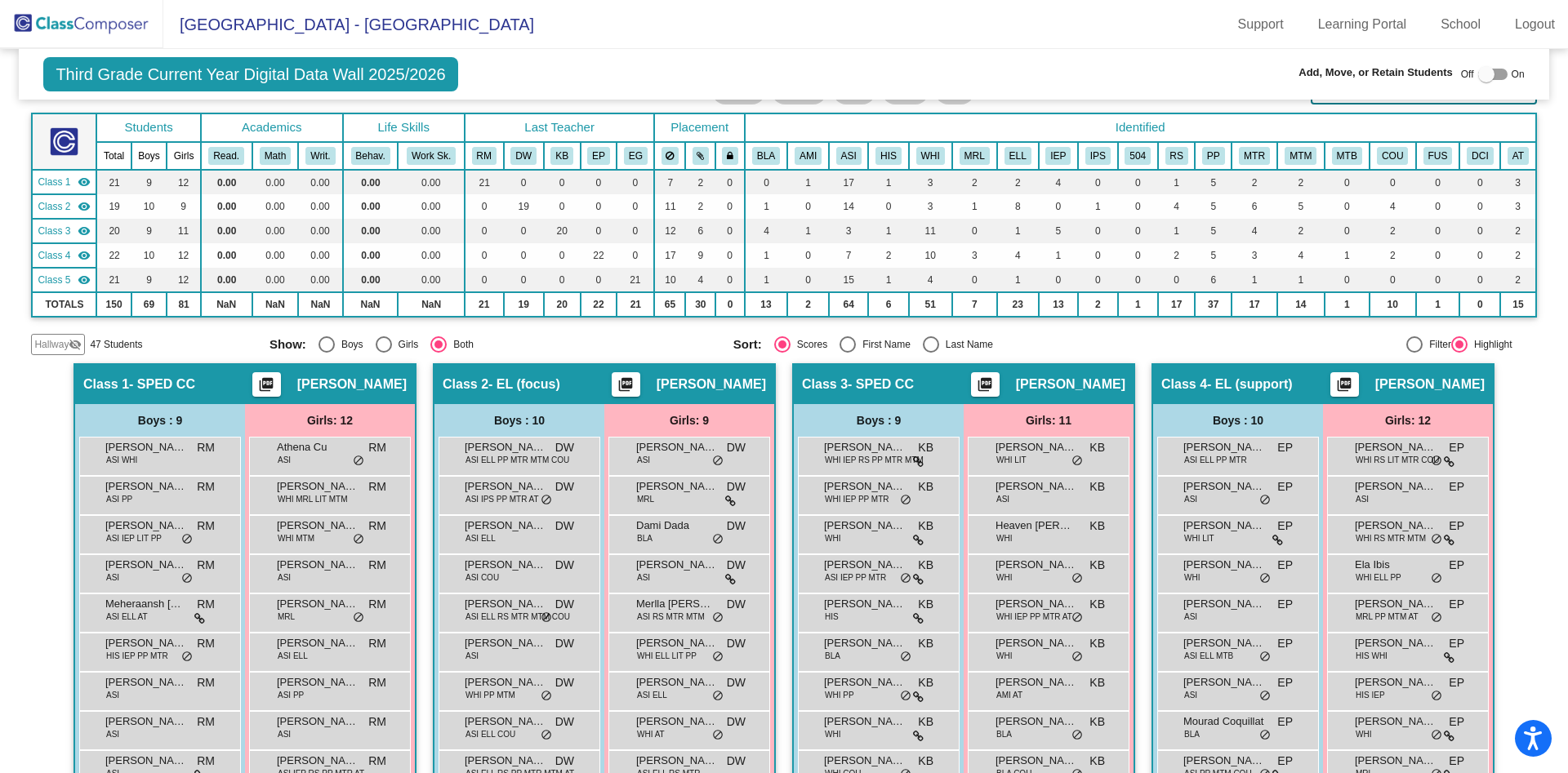
checkbox input "false"
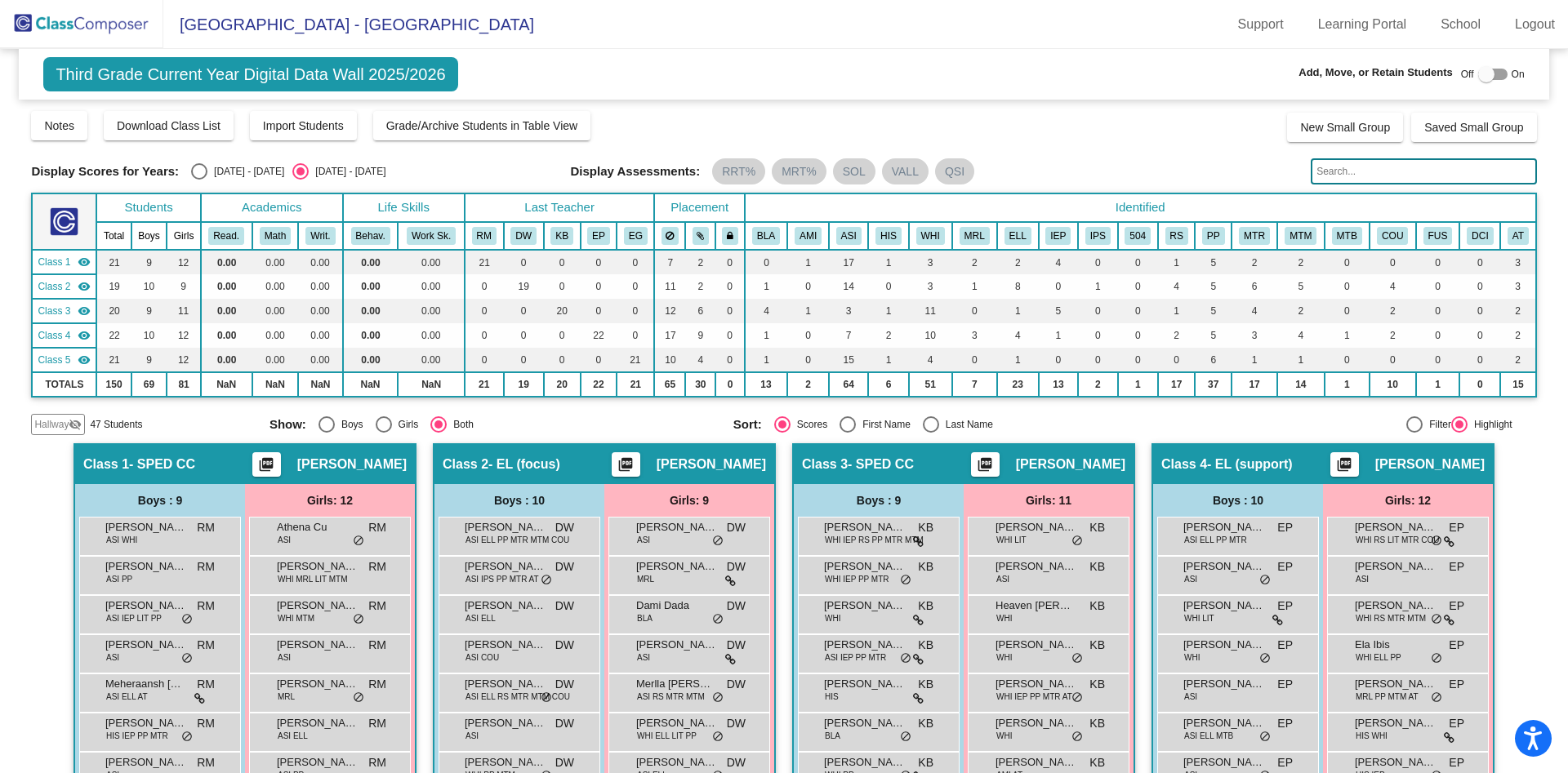
click at [204, 169] on div "Select an option" at bounding box center [199, 171] width 17 height 17
click at [199, 179] on input "2024 - 2025" at bounding box center [199, 179] width 1 height 1
radio input "true"
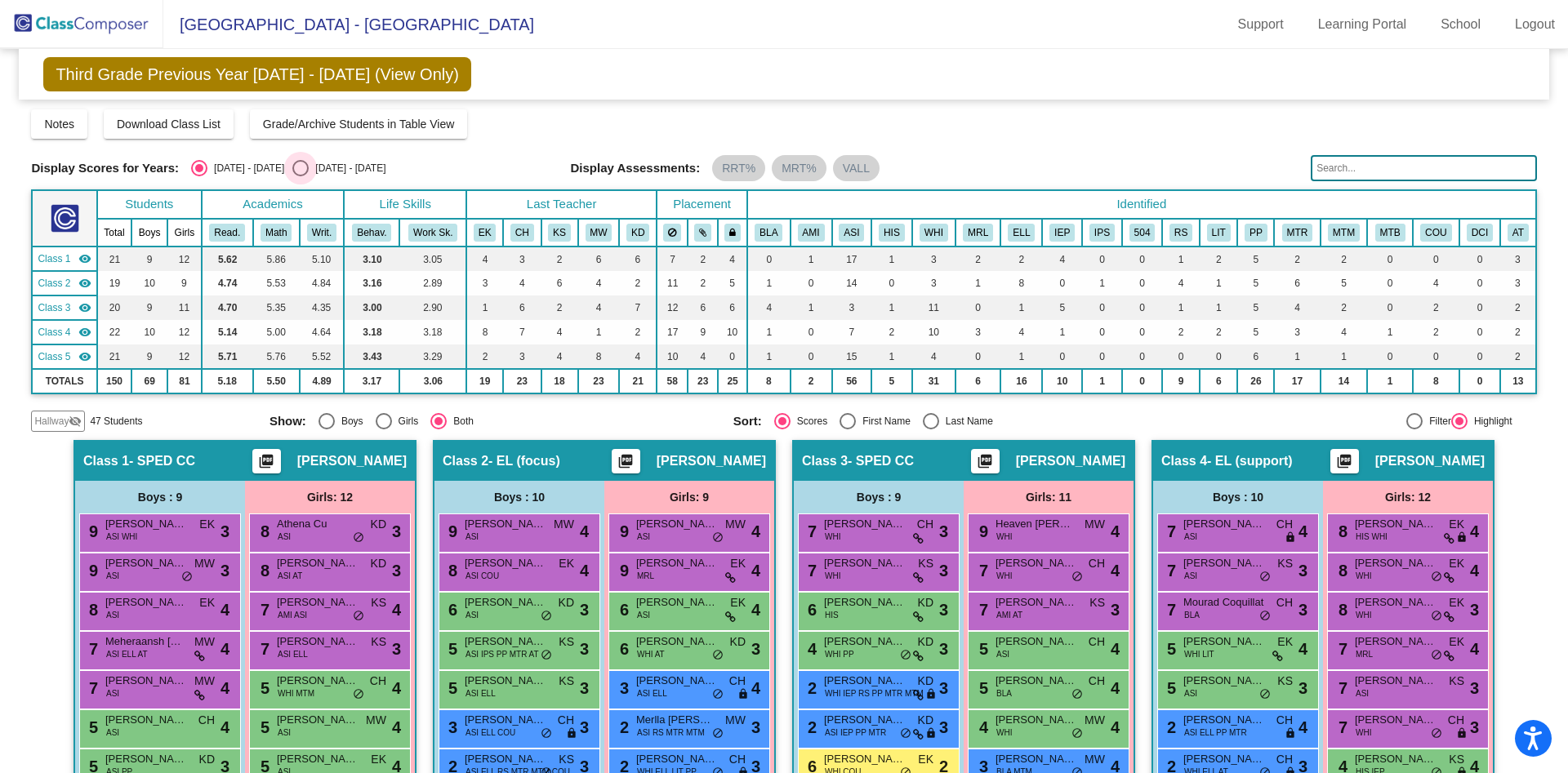
click at [293, 163] on div "Select an option" at bounding box center [300, 168] width 17 height 17
click at [299, 177] on input "2025 - 2026" at bounding box center [299, 177] width 1 height 1
radio input "true"
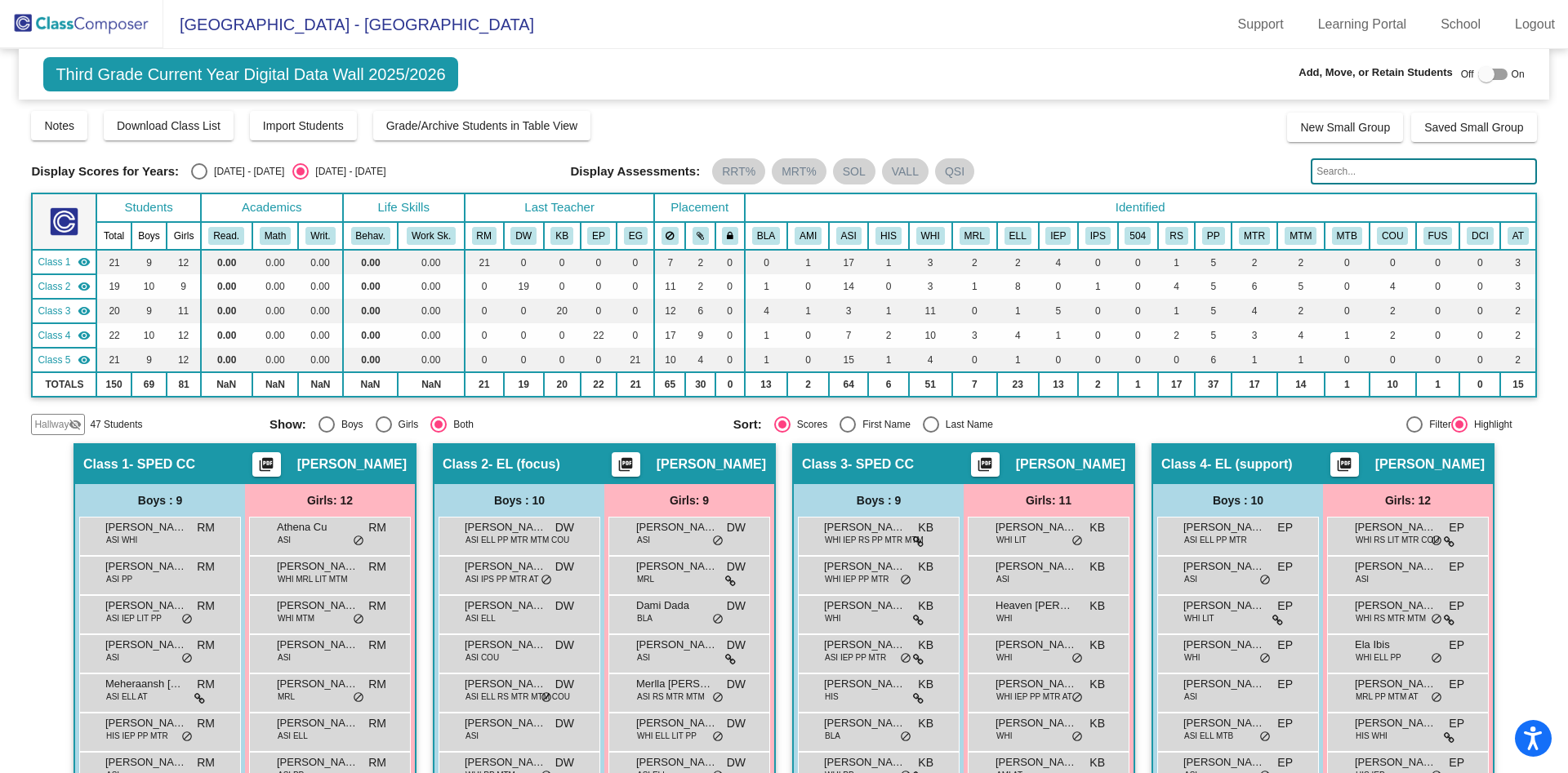
click at [1478, 70] on div at bounding box center [1486, 74] width 17 height 17
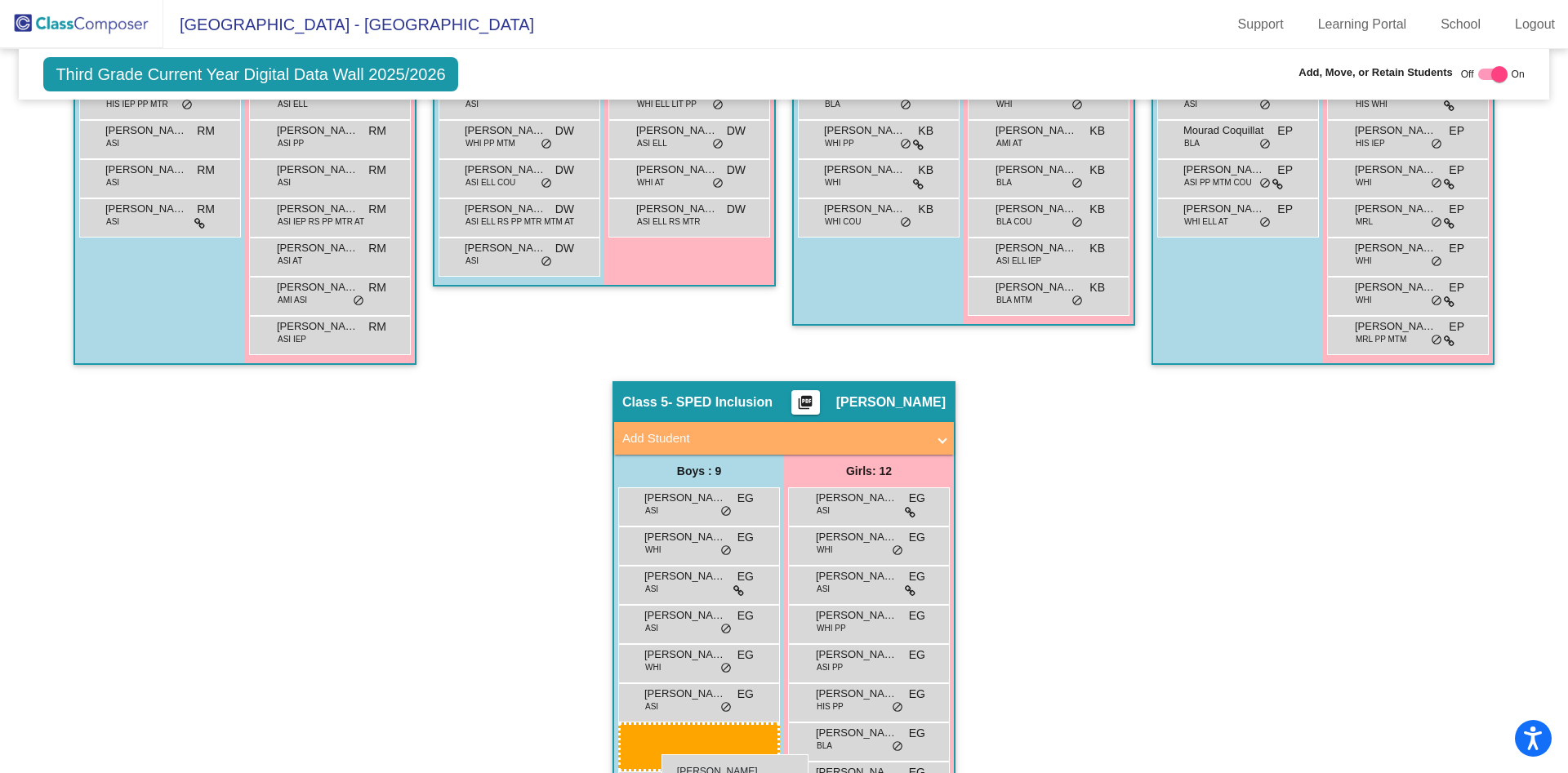
scroll to position [681, 0]
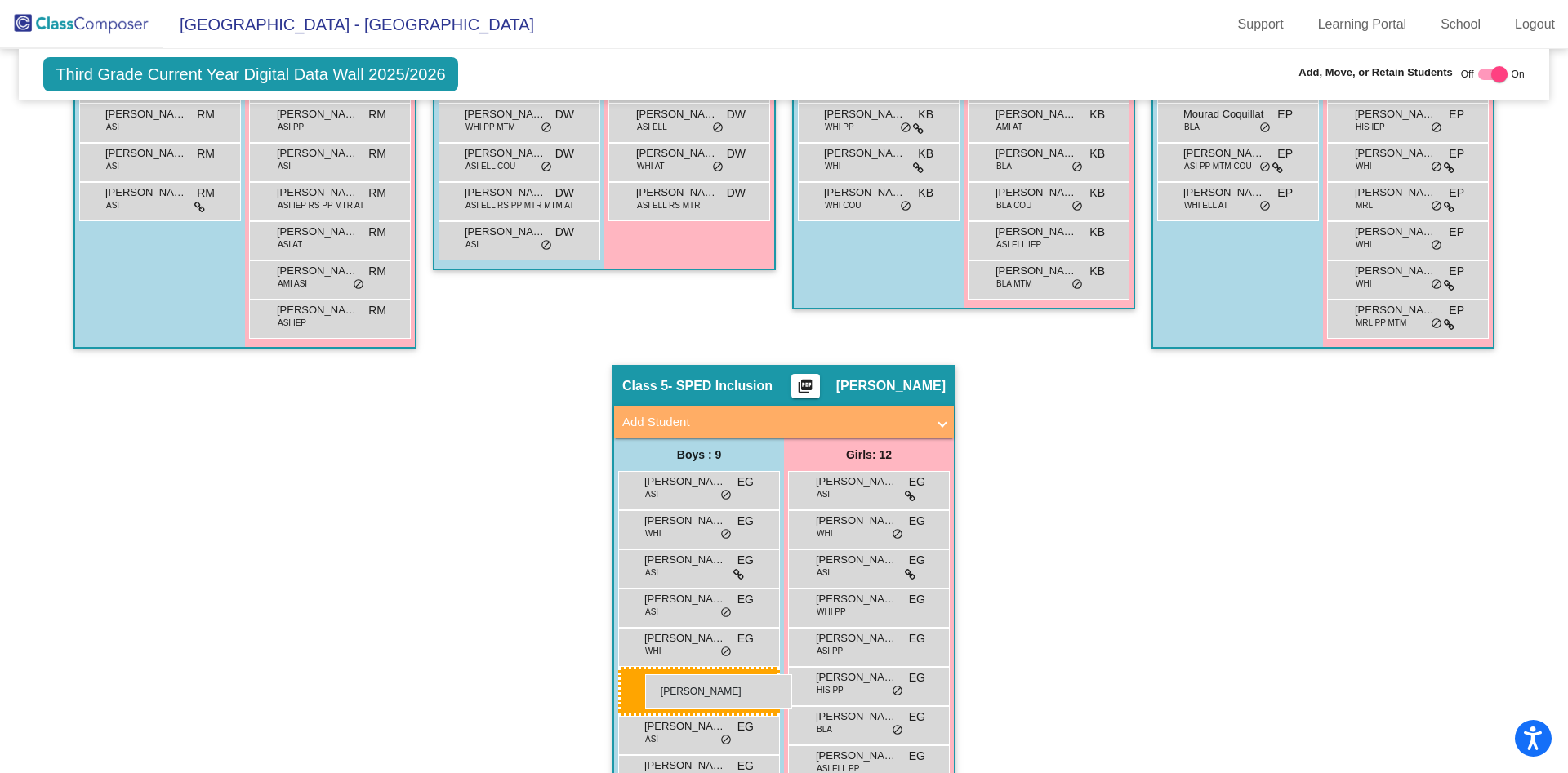
drag, startPoint x: 1211, startPoint y: 283, endPoint x: 645, endPoint y: 675, distance: 688.5
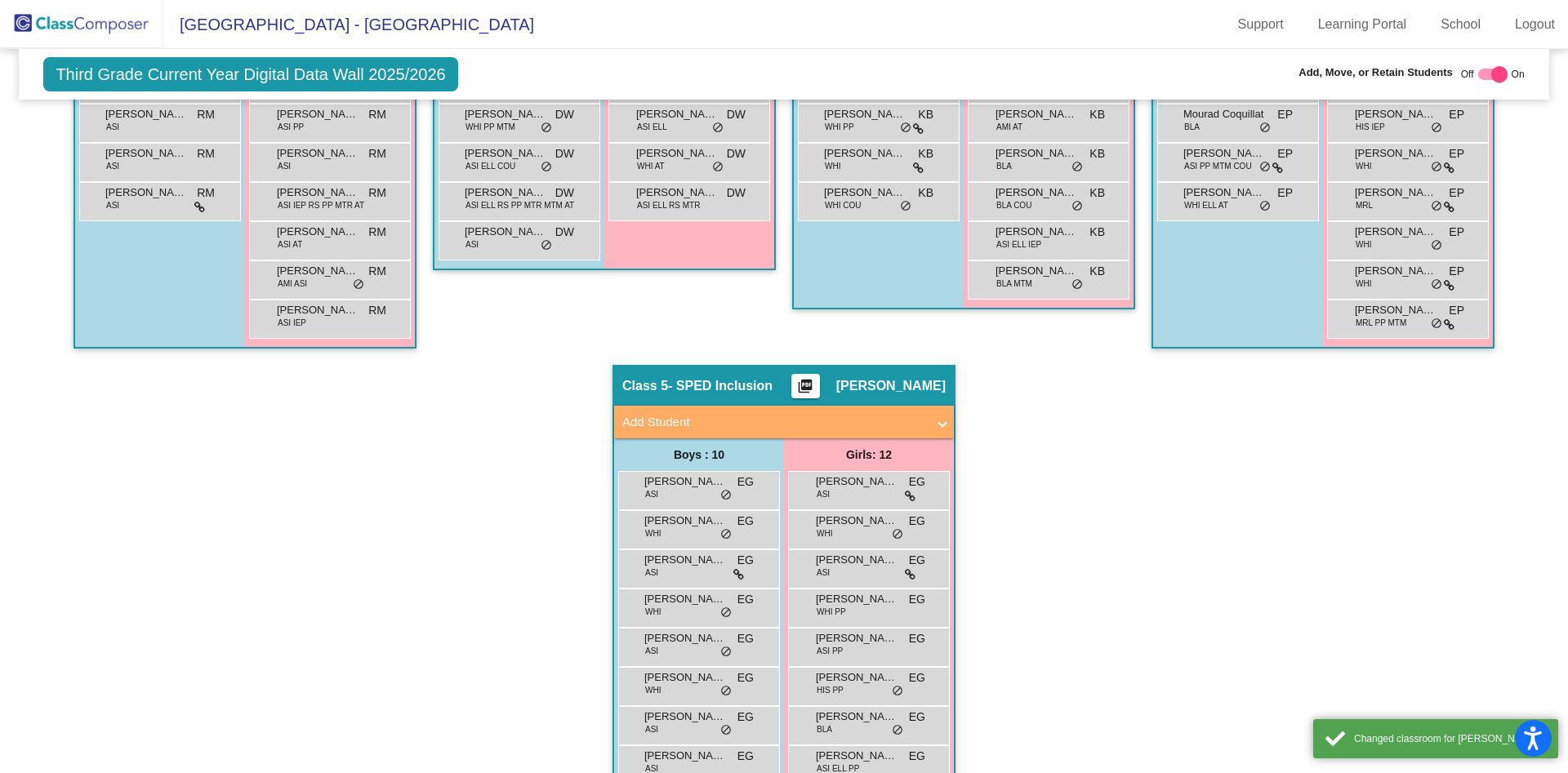
scroll to position [0, 0]
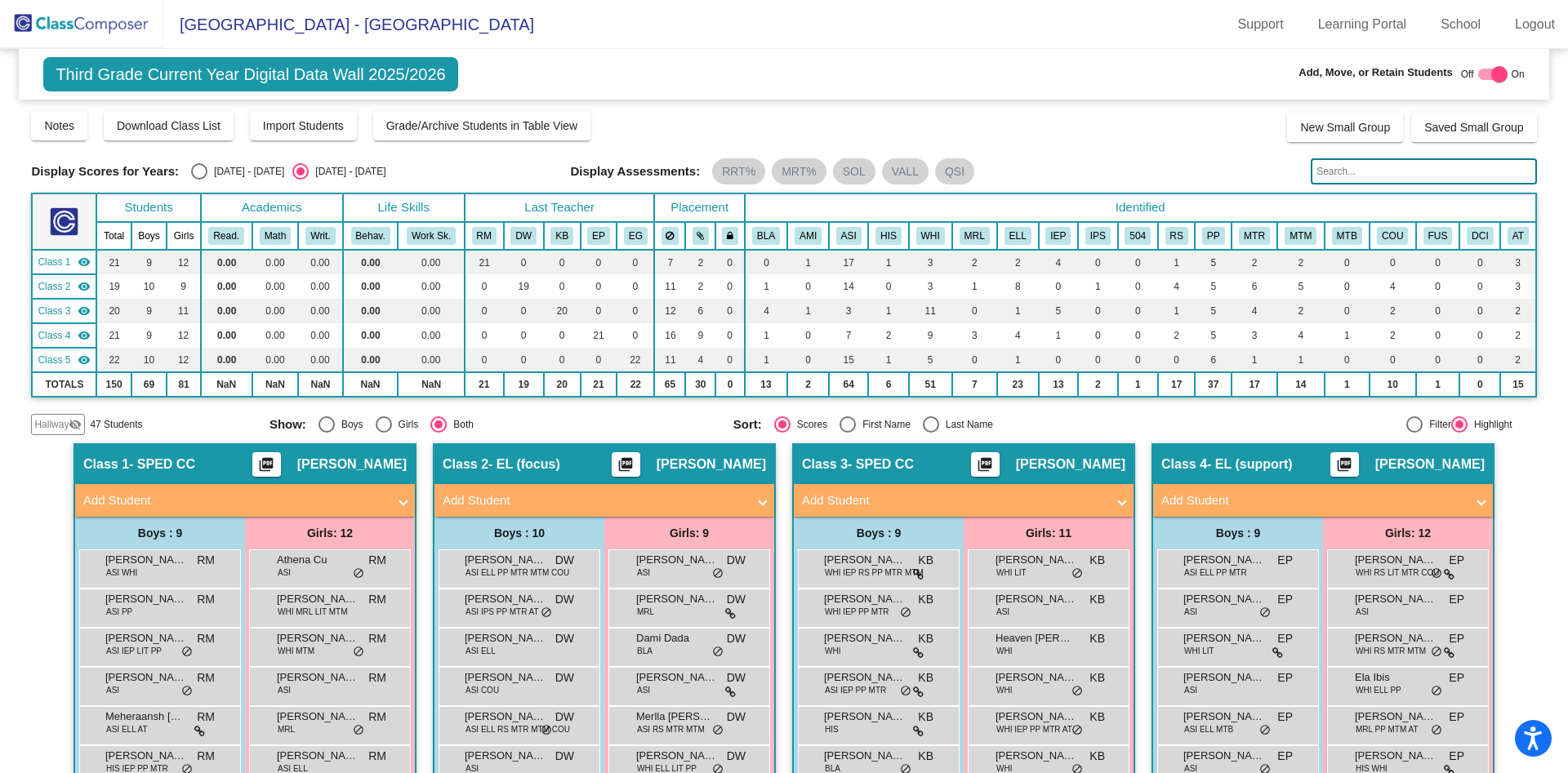
click at [1491, 70] on div at bounding box center [1499, 74] width 17 height 17
checkbox input "false"
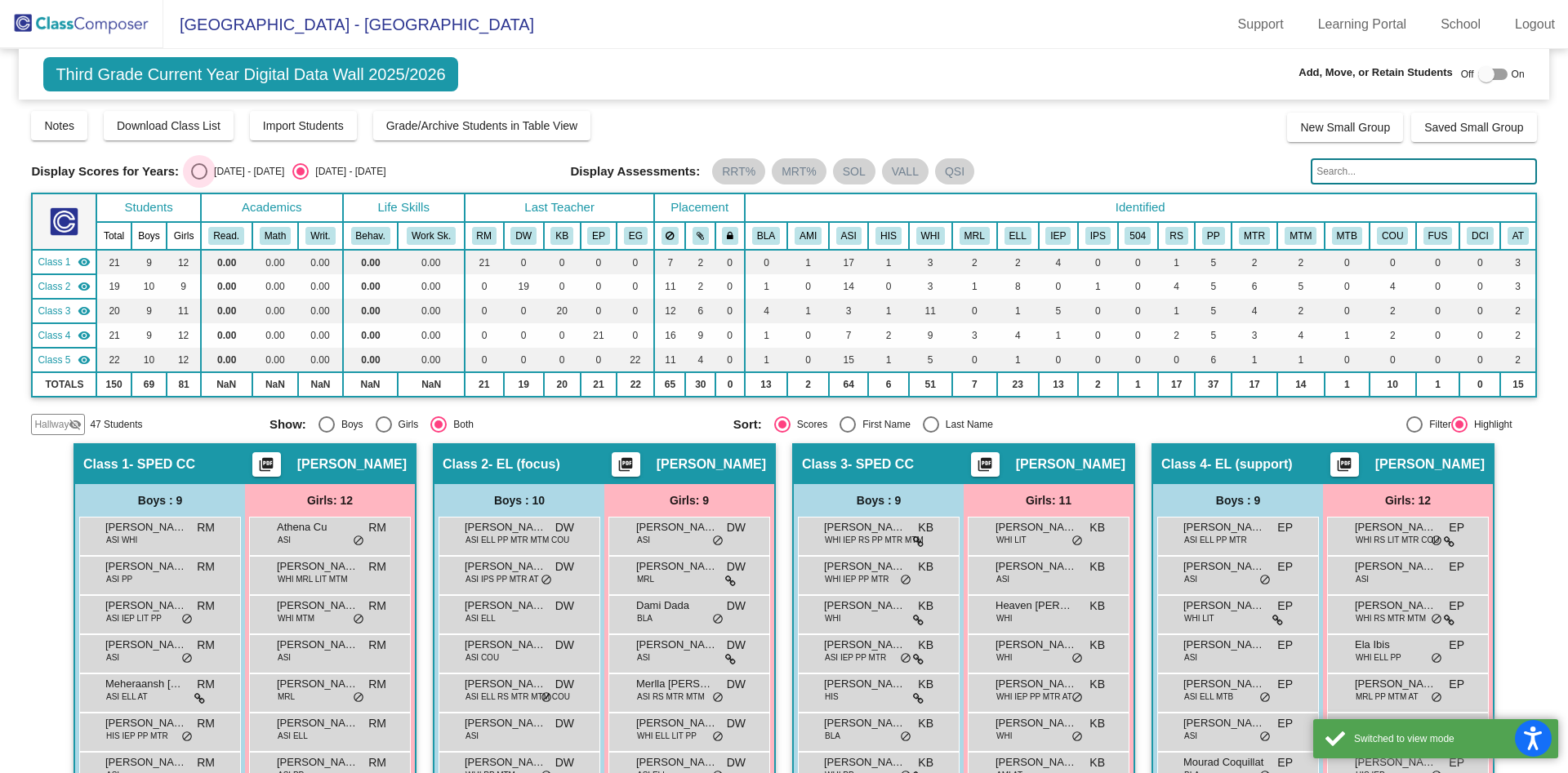
click at [201, 168] on div "Select an option" at bounding box center [199, 171] width 17 height 17
click at [199, 179] on input "2024 - 2025" at bounding box center [199, 179] width 1 height 1
radio input "true"
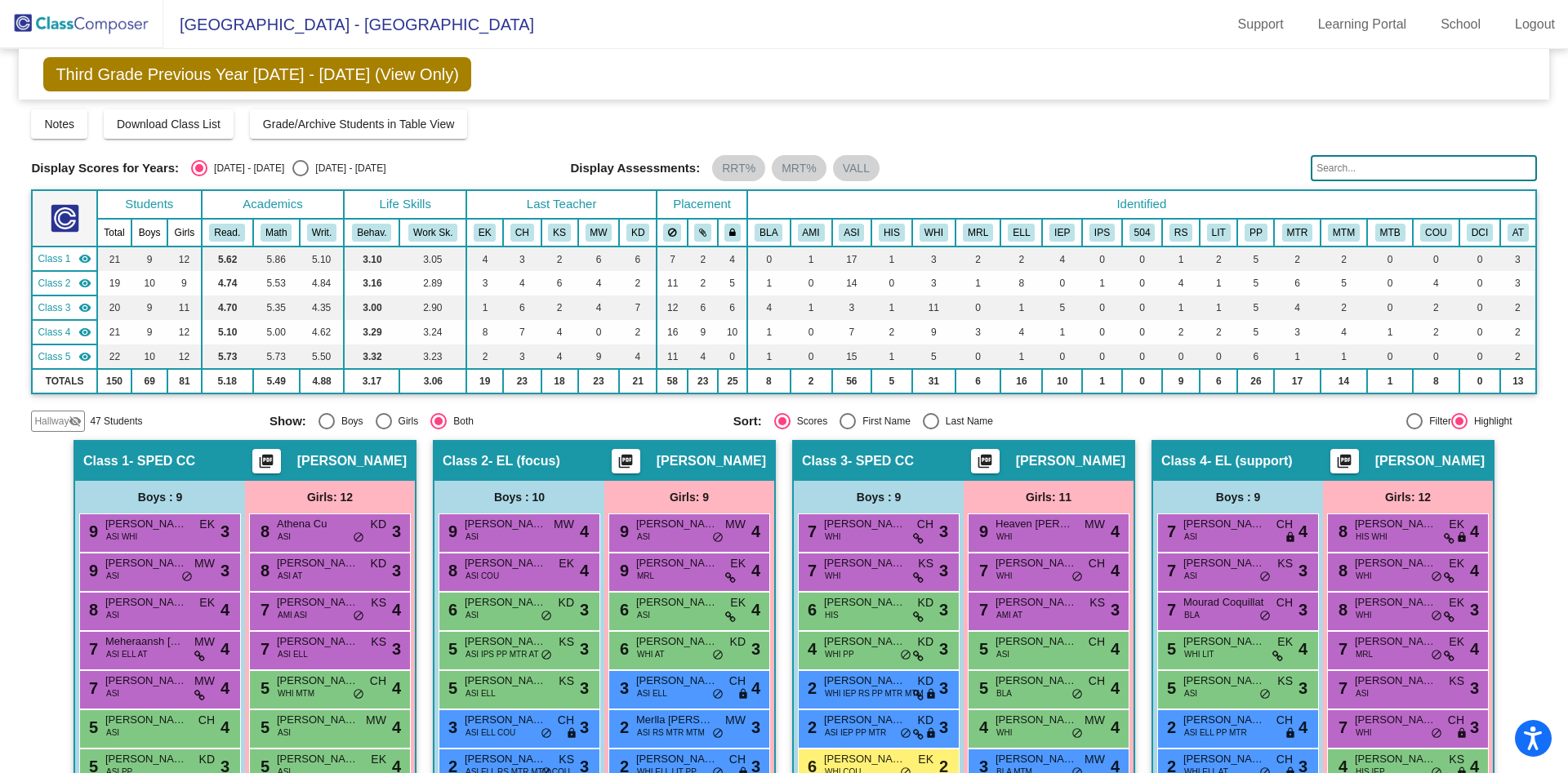
click at [293, 167] on div "Select an option" at bounding box center [300, 168] width 17 height 17
click at [299, 177] on input "2025 - 2026" at bounding box center [299, 177] width 1 height 1
radio input "true"
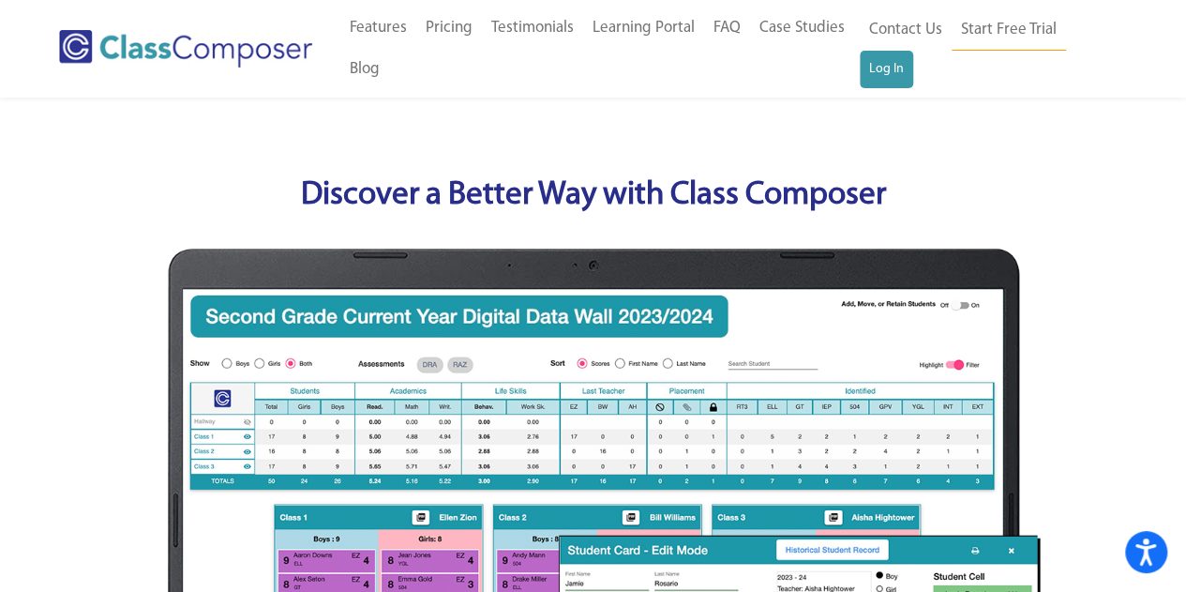
scroll to position [724, 0]
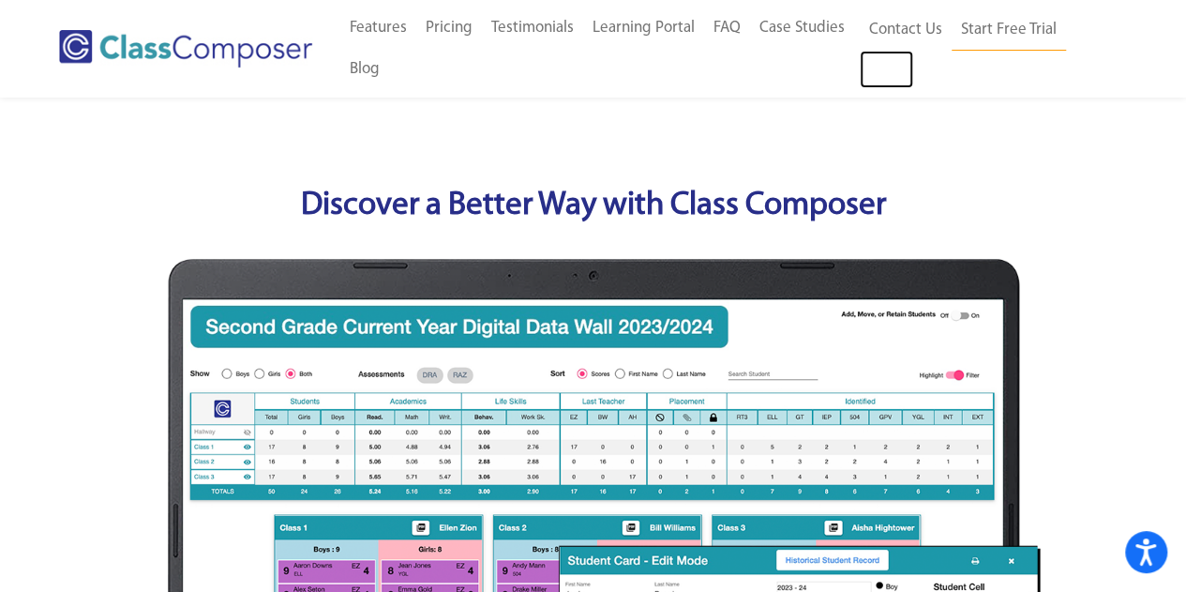
click at [884, 65] on link "Log In" at bounding box center [886, 70] width 53 height 38
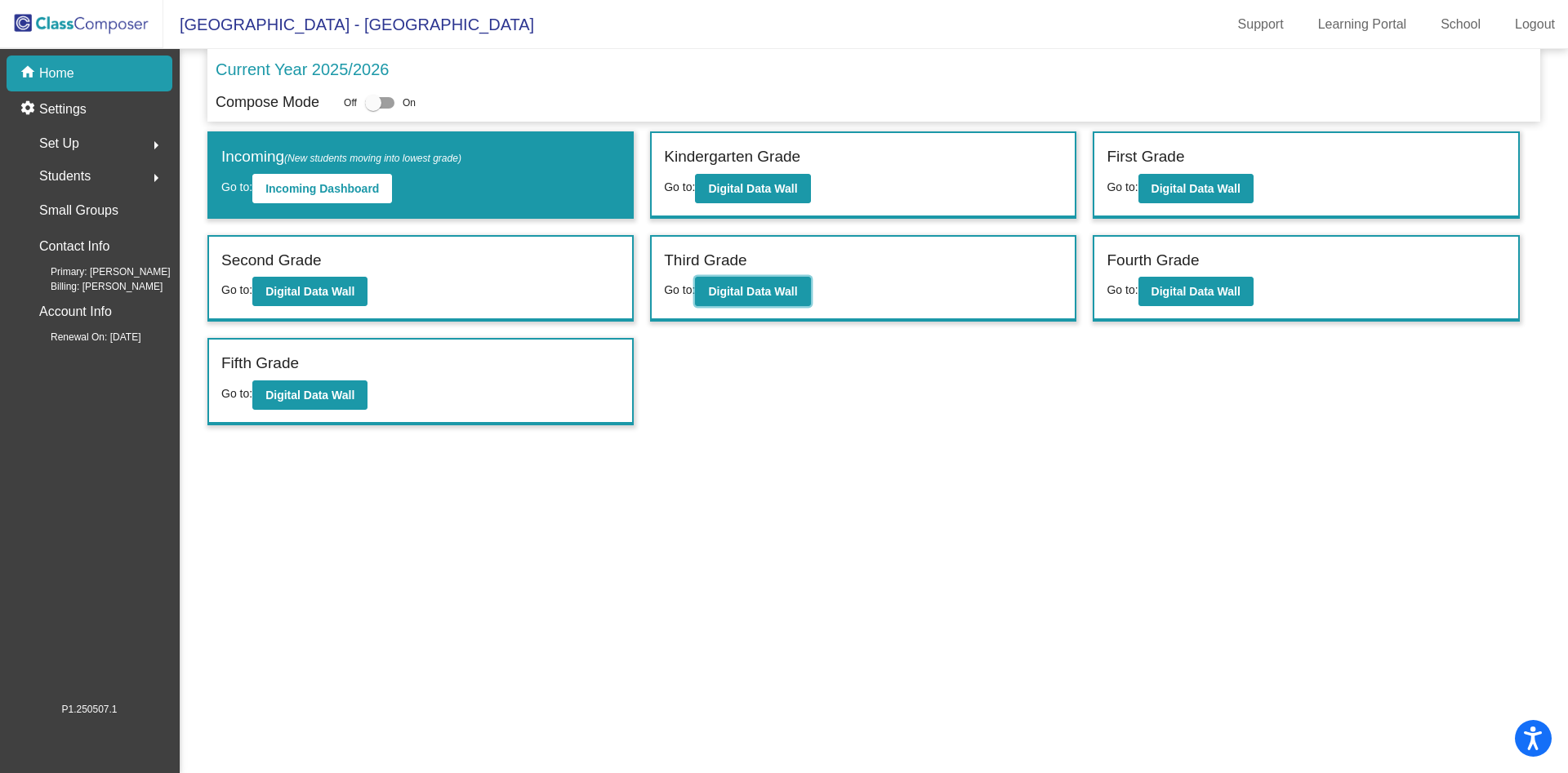
click at [724, 283] on button "Digital Data Wall" at bounding box center [752, 292] width 115 height 30
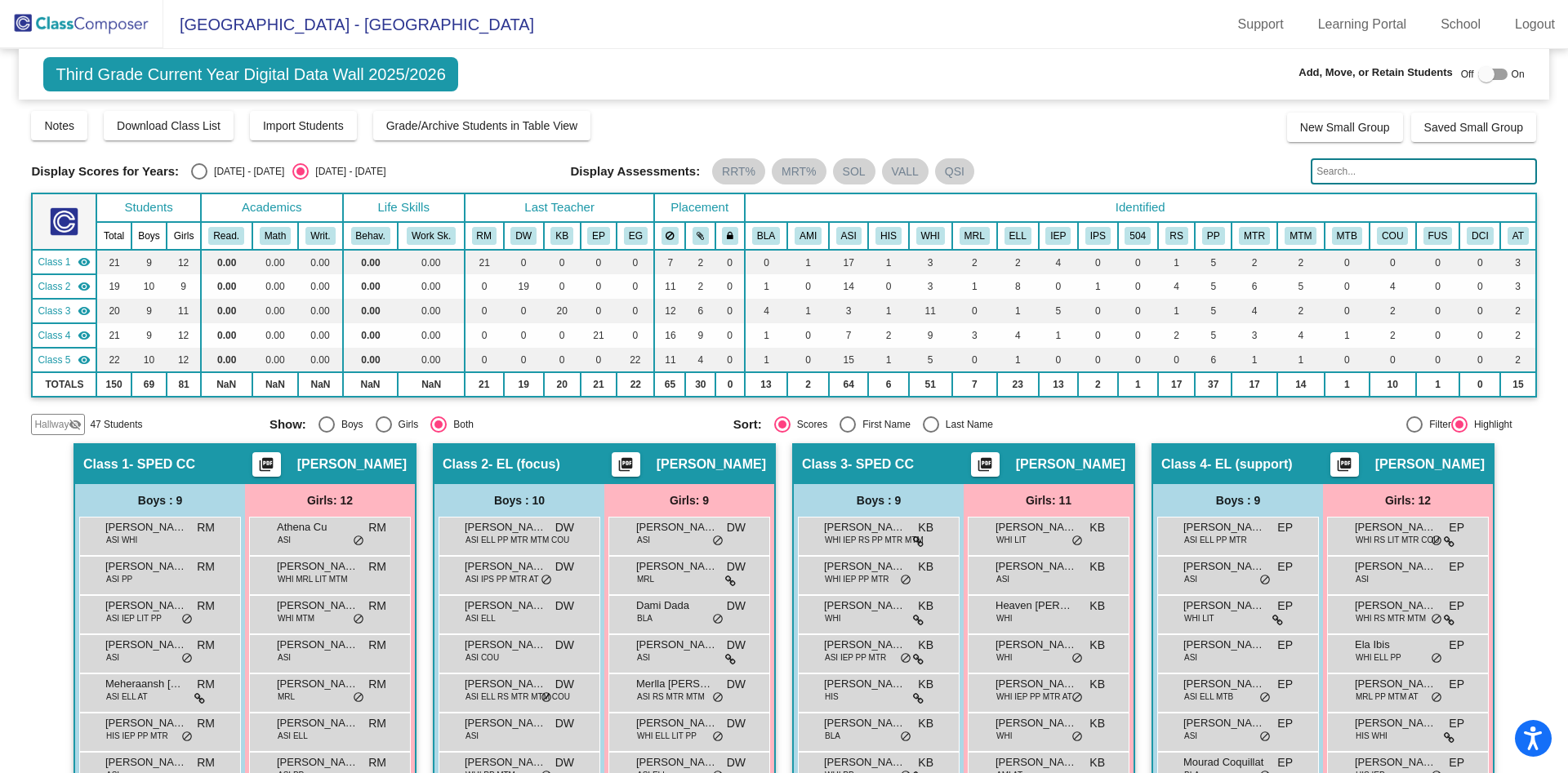
click at [495, 687] on span "[PERSON_NAME]" at bounding box center [506, 684] width 82 height 17
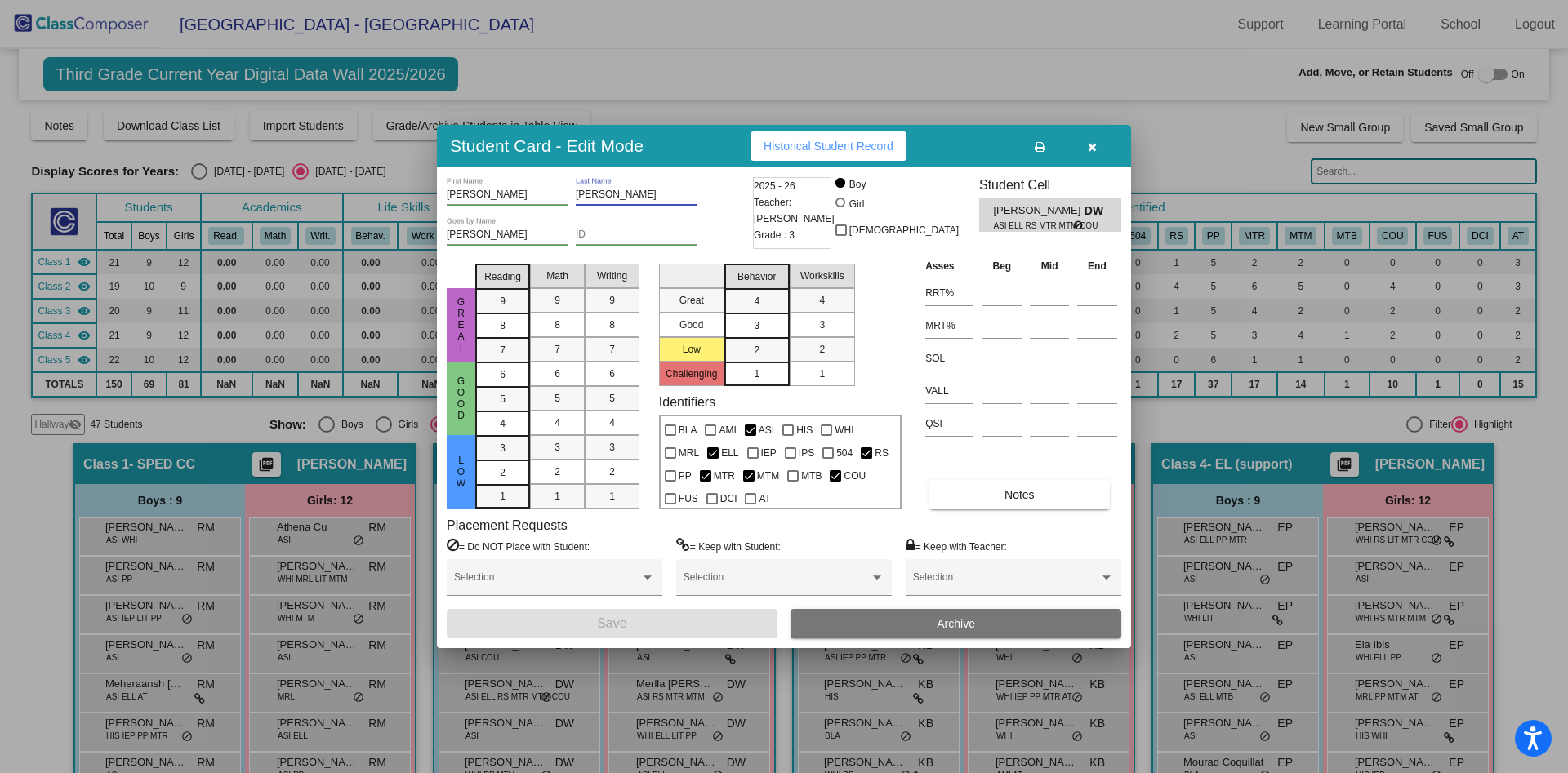
drag, startPoint x: 632, startPoint y: 191, endPoint x: 567, endPoint y: 188, distance: 65.1
click at [567, 188] on div "Reyansh First Name Yelamanchili Last Name" at bounding box center [597, 198] width 302 height 40
click at [1094, 149] on icon "button" at bounding box center [1092, 146] width 9 height 11
